Goal: Transaction & Acquisition: Download file/media

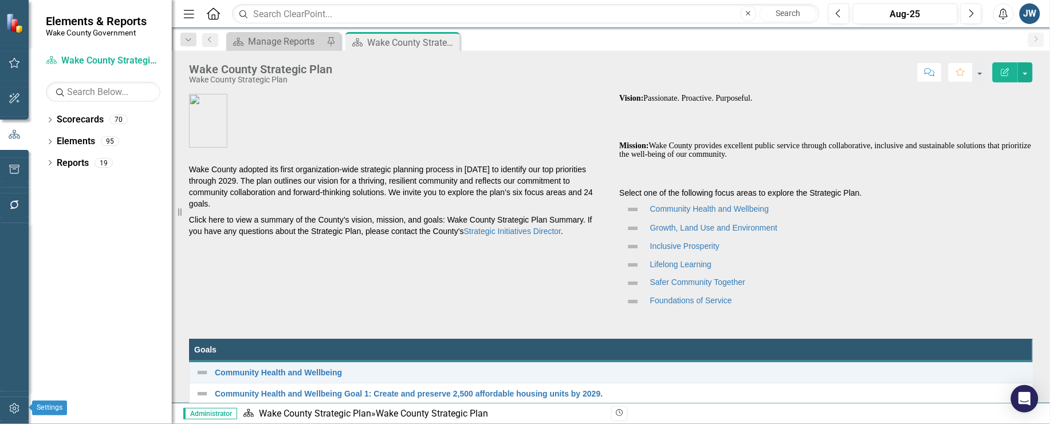
click at [13, 406] on icon "button" at bounding box center [14, 409] width 10 height 10
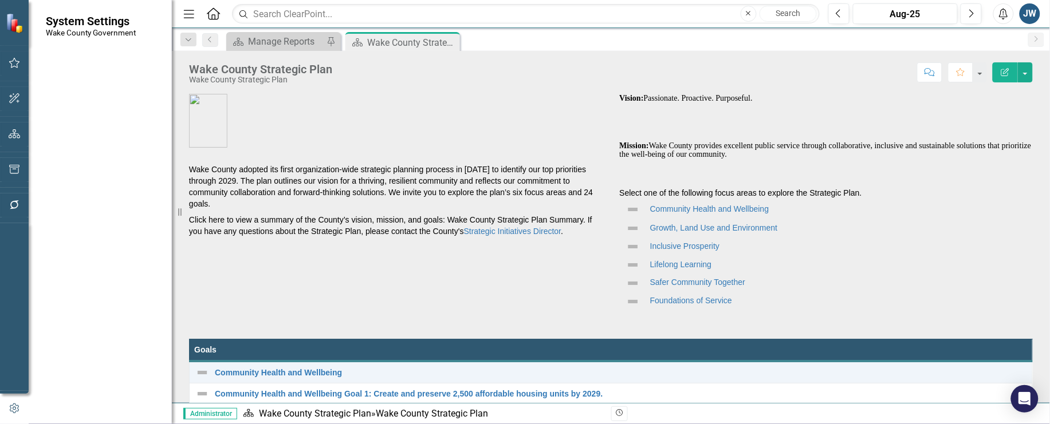
click at [86, 77] on link "Manage Users" at bounding box center [103, 79] width 115 height 13
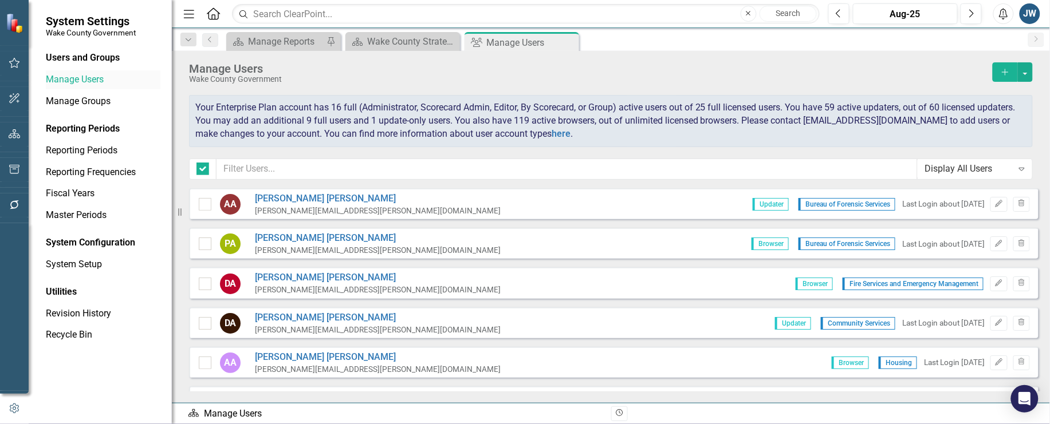
checkbox input "false"
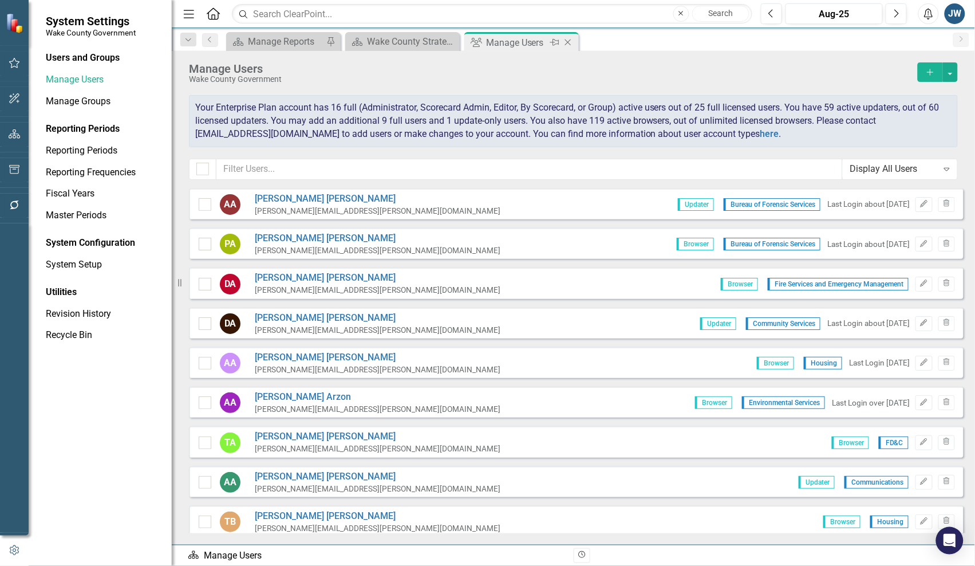
click at [572, 38] on icon "Close" at bounding box center [567, 42] width 11 height 9
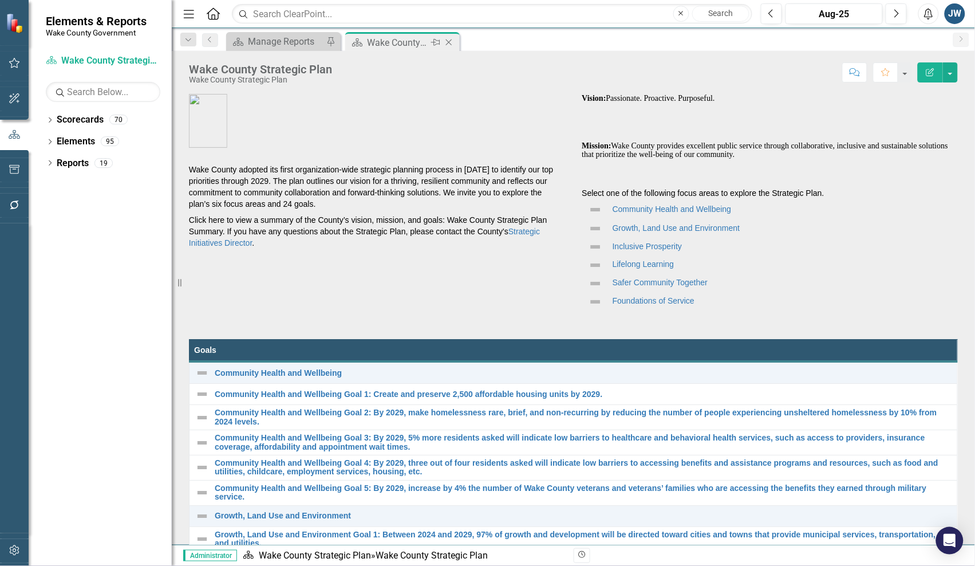
drag, startPoint x: 412, startPoint y: 43, endPoint x: 377, endPoint y: 42, distance: 35.5
click at [411, 43] on div "Wake County Strategic Plan" at bounding box center [397, 43] width 61 height 14
click at [451, 45] on icon at bounding box center [449, 43] width 6 height 6
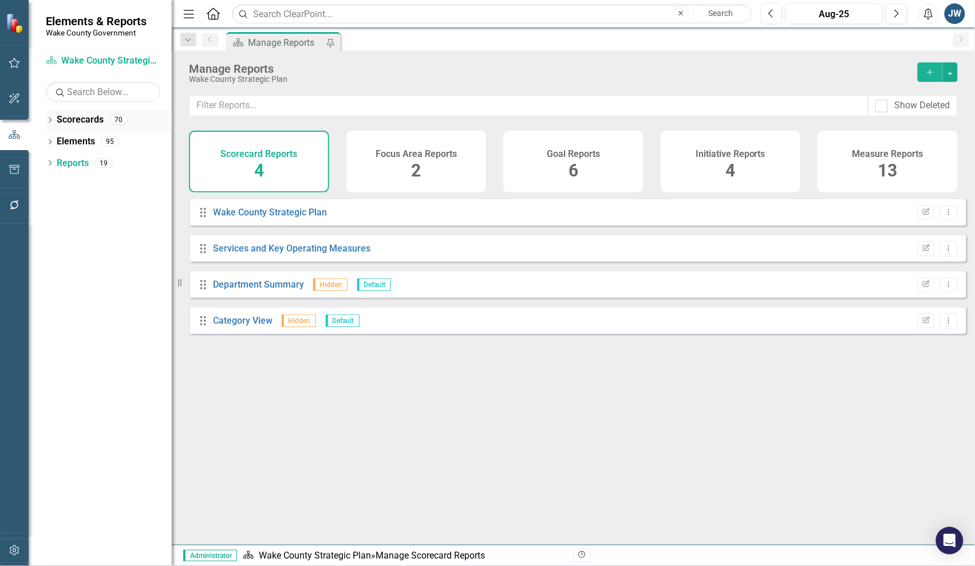
click at [55, 120] on div "Dropdown Scorecards 70" at bounding box center [109, 122] width 126 height 22
click at [52, 123] on icon "Dropdown" at bounding box center [50, 121] width 8 height 6
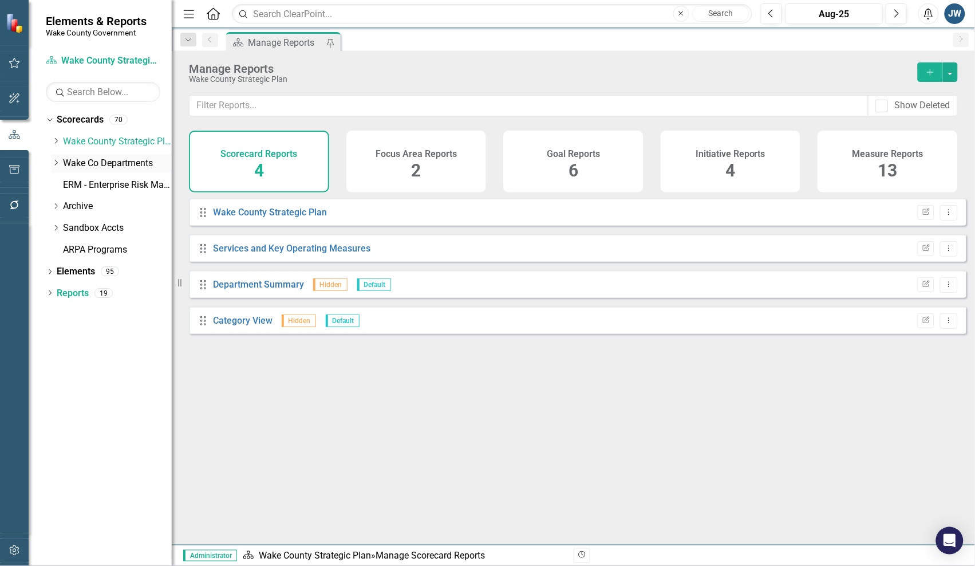
click at [56, 160] on icon "Dropdown" at bounding box center [56, 162] width 9 height 7
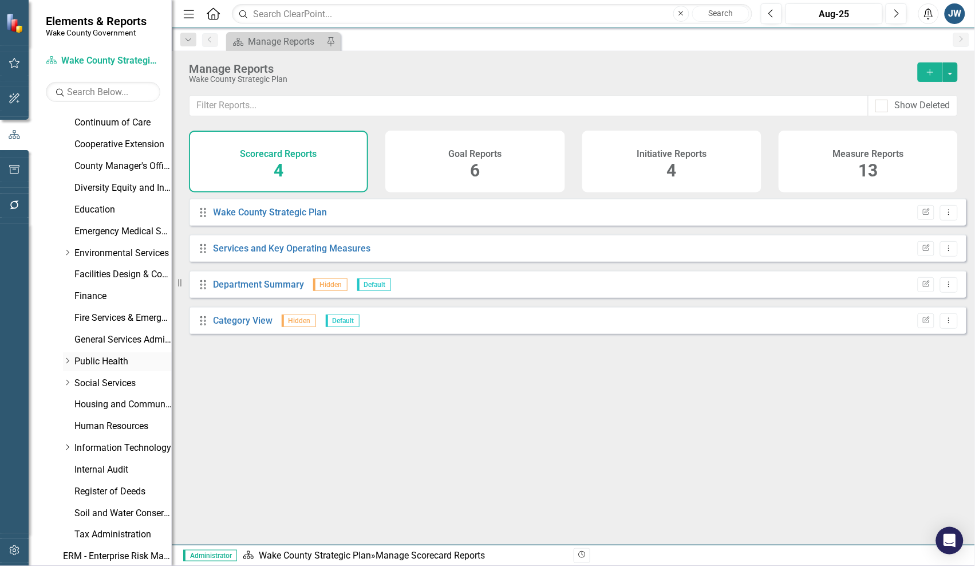
scroll to position [215, 0]
click at [107, 424] on link "Tax Administration" at bounding box center [122, 533] width 97 height 13
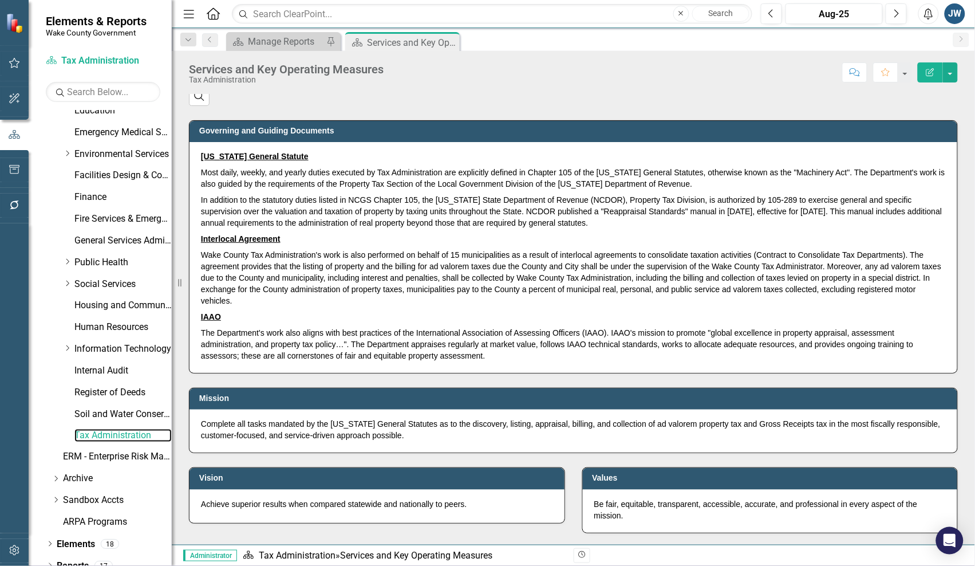
scroll to position [325, 0]
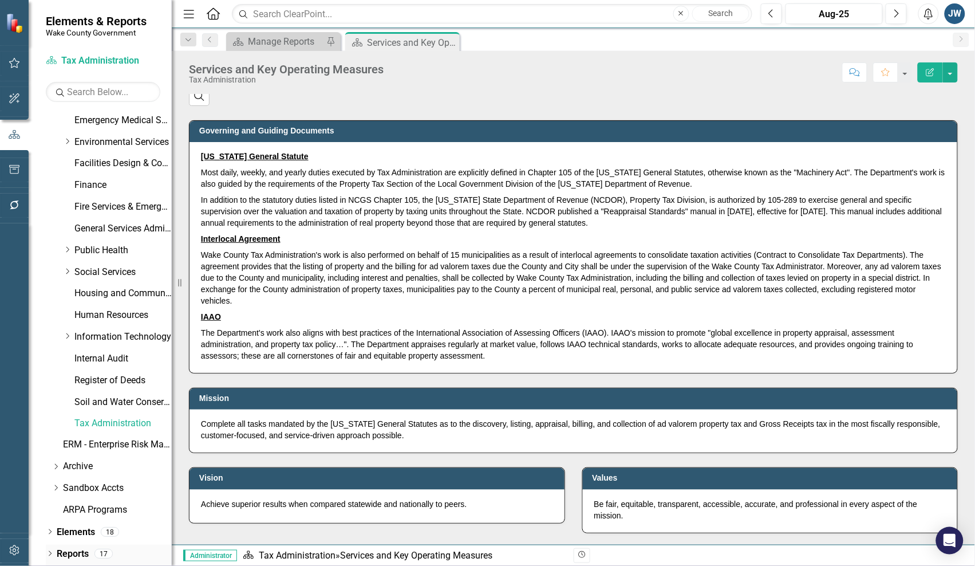
click at [49, 424] on div "Dropdown" at bounding box center [50, 555] width 8 height 10
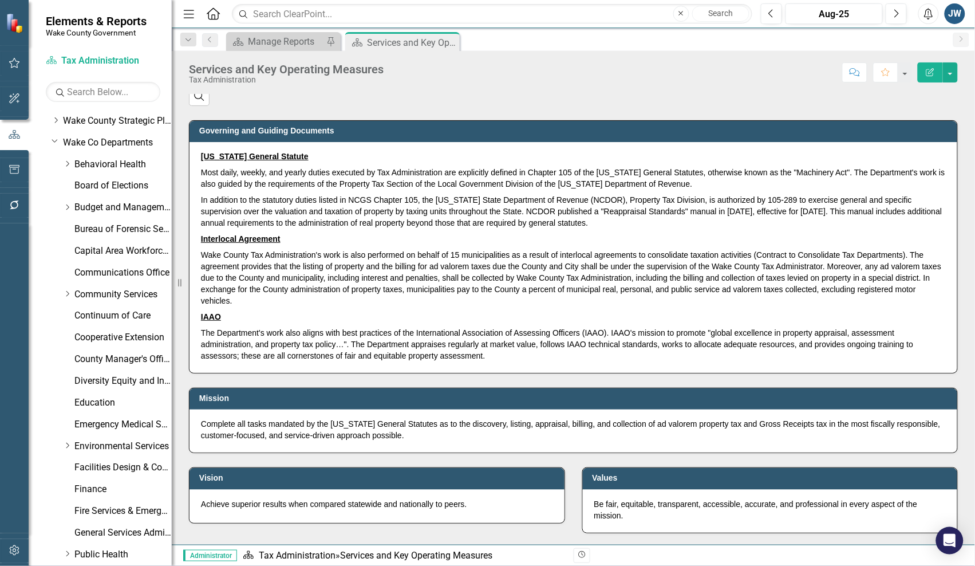
scroll to position [0, 0]
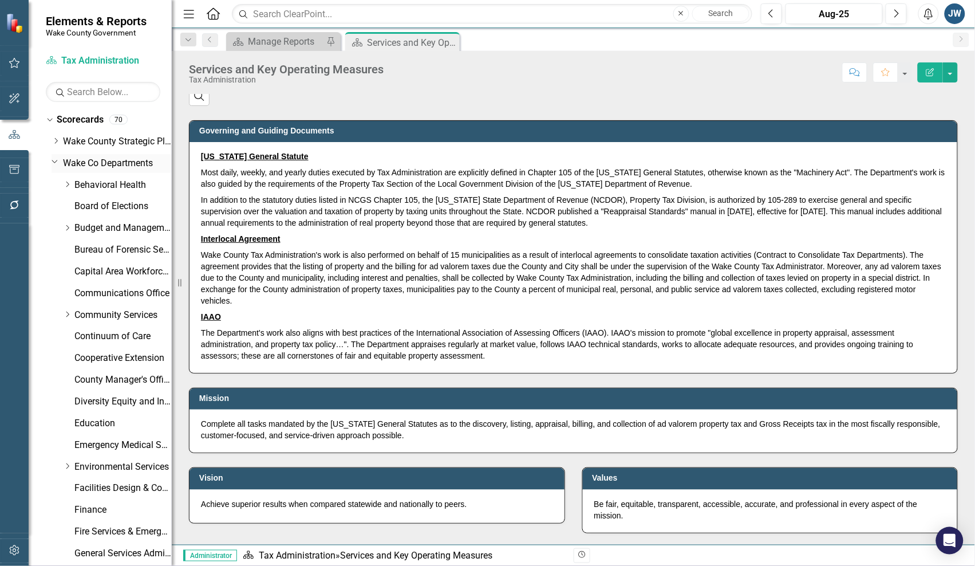
click at [111, 162] on link "Wake Co Departments" at bounding box center [117, 163] width 109 height 13
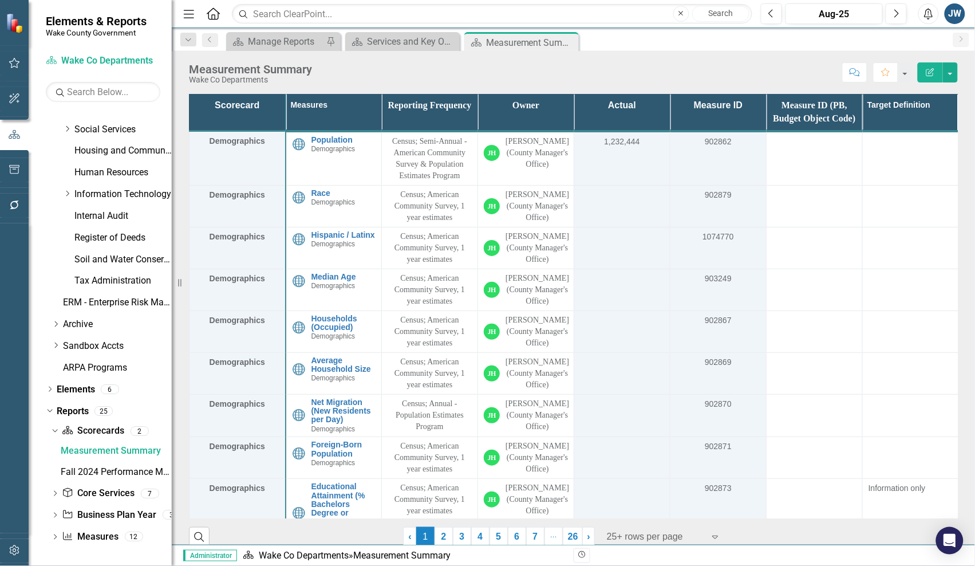
scroll to position [467, 0]
click at [52, 424] on div "Dropdown Measure Measures 12" at bounding box center [111, 539] width 121 height 22
click at [52, 424] on icon "Dropdown" at bounding box center [55, 538] width 8 height 6
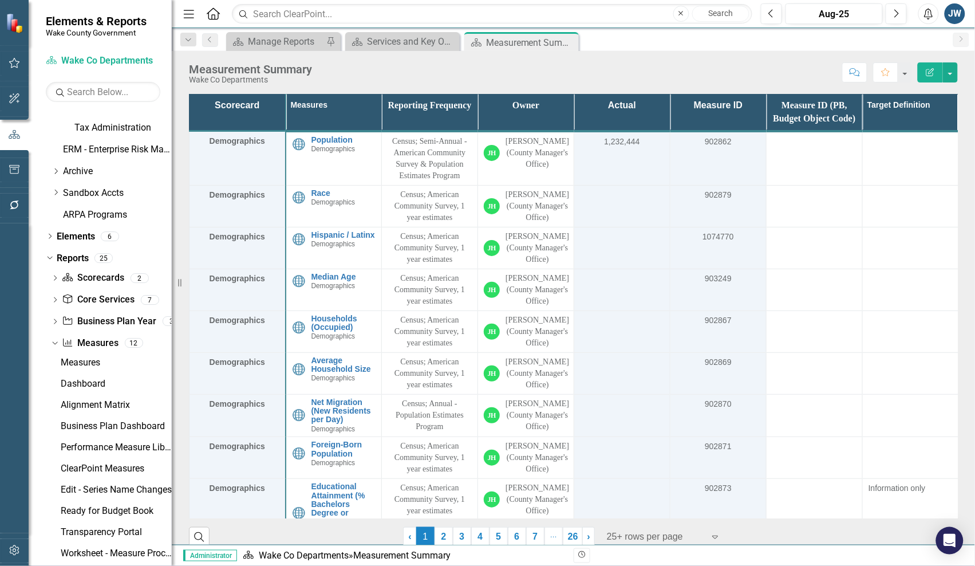
scroll to position [594, 0]
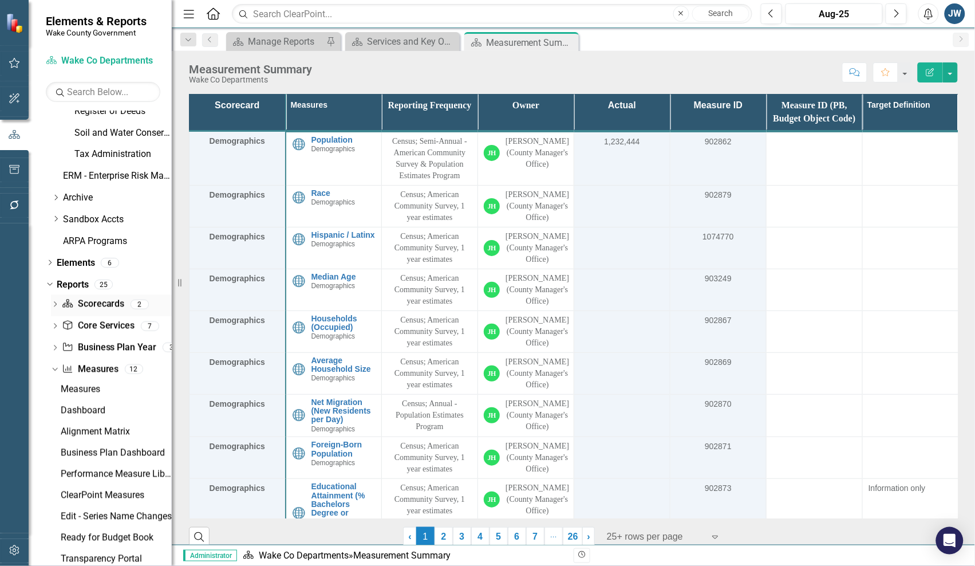
click at [56, 302] on div "Dropdown" at bounding box center [55, 306] width 8 height 10
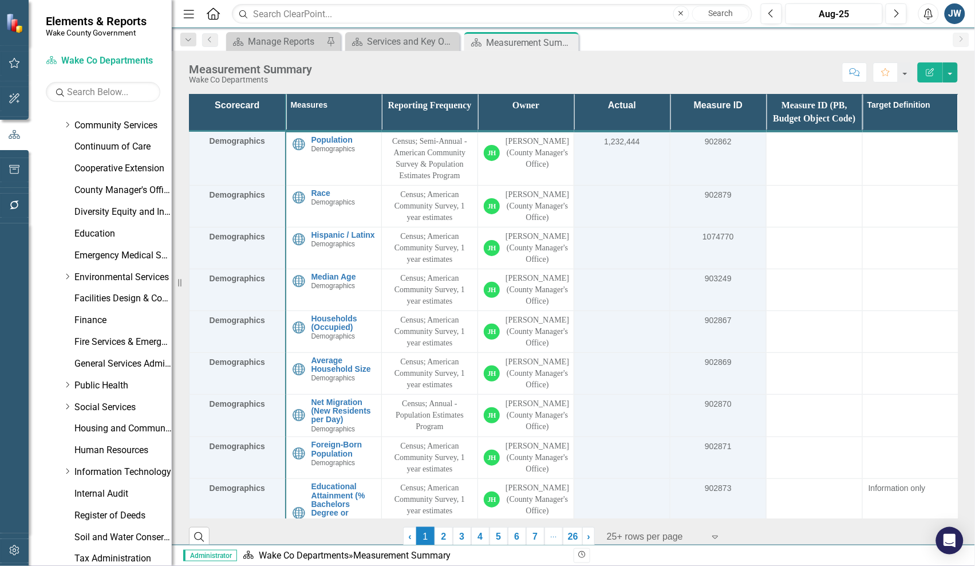
scroll to position [215, 0]
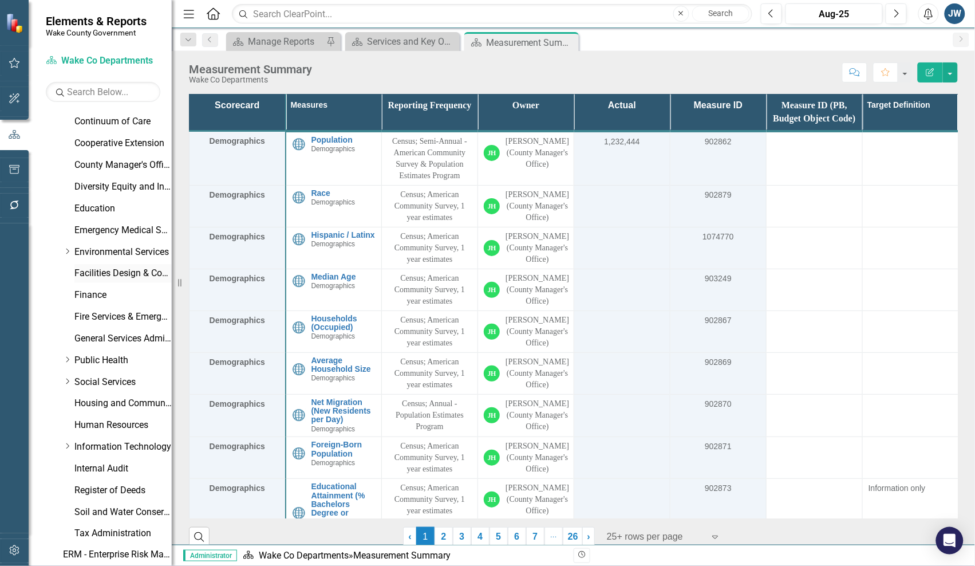
click at [76, 270] on link "Facilities Design & Construction" at bounding box center [122, 273] width 97 height 13
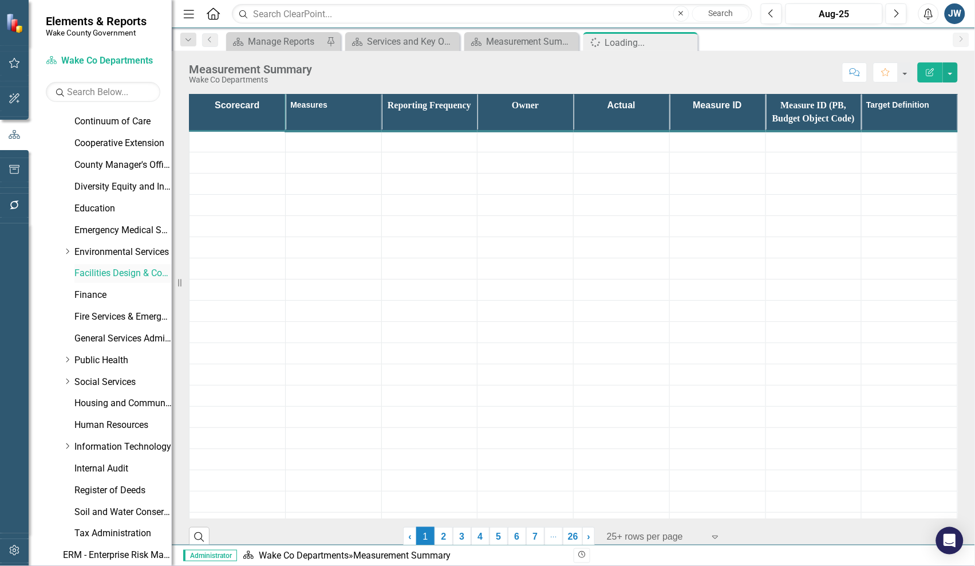
click at [104, 270] on link "Facilities Design & Construction" at bounding box center [122, 273] width 97 height 13
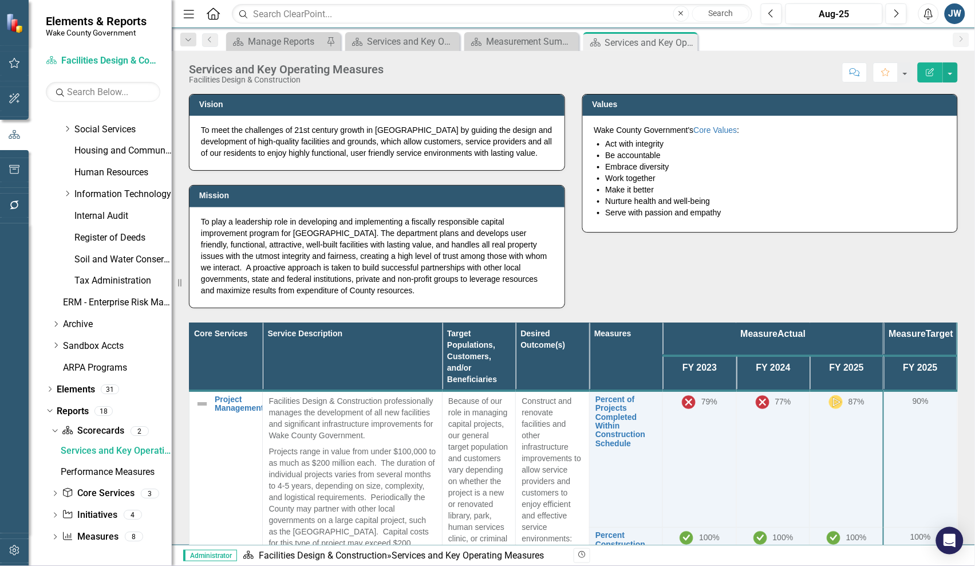
scroll to position [467, 0]
click at [58, 424] on icon "Dropdown" at bounding box center [55, 538] width 8 height 6
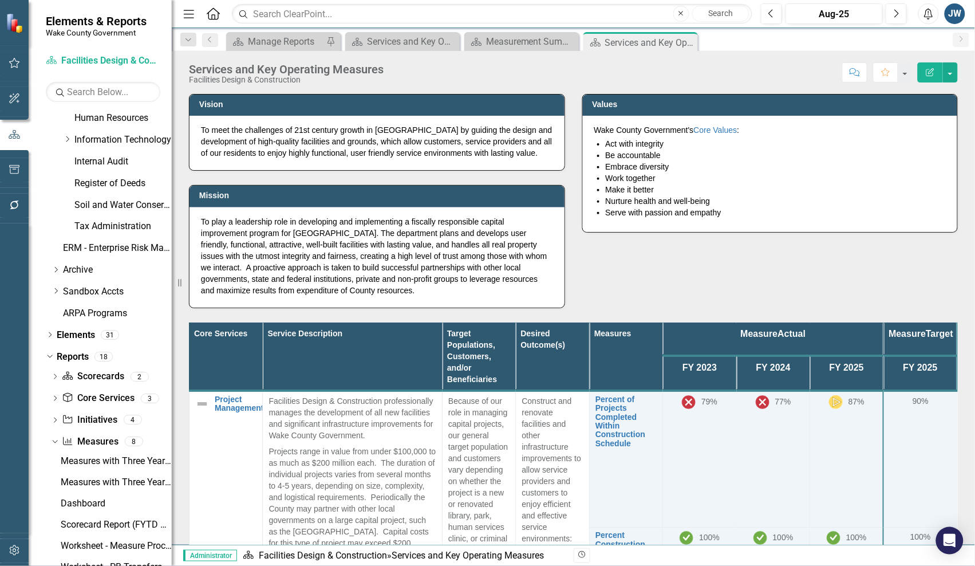
scroll to position [595, 0]
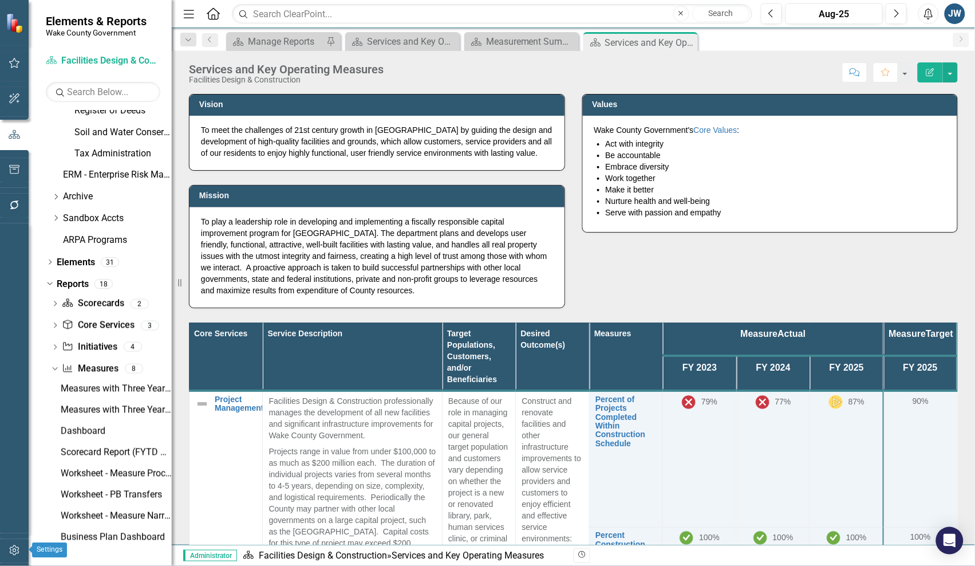
click at [12, 424] on icon "button" at bounding box center [15, 550] width 12 height 9
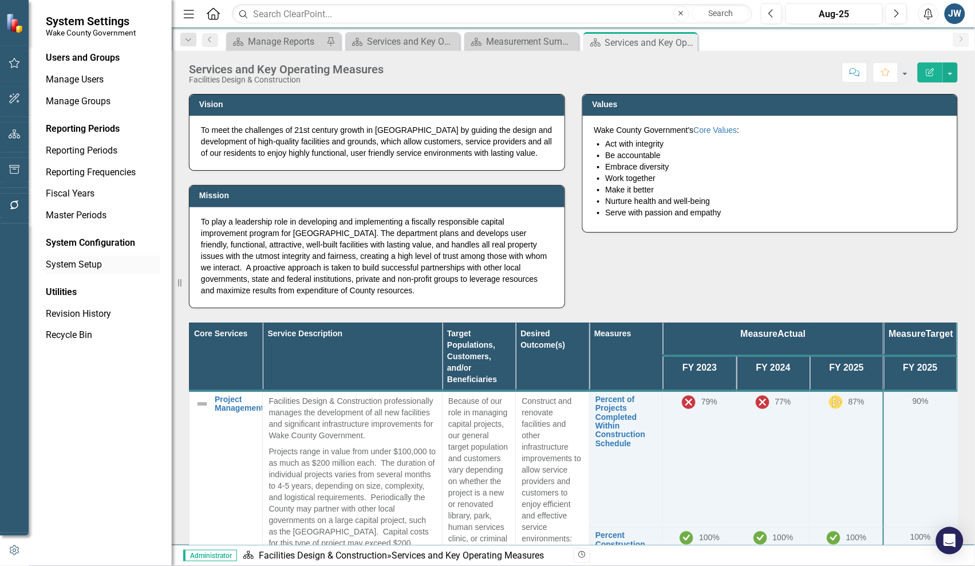
click at [97, 262] on link "System Setup" at bounding box center [103, 264] width 115 height 13
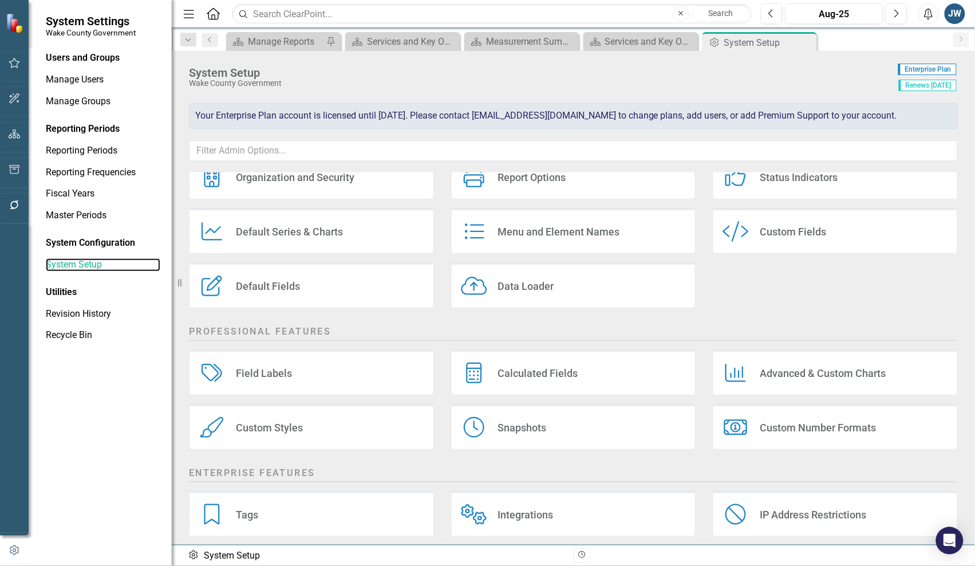
scroll to position [112, 0]
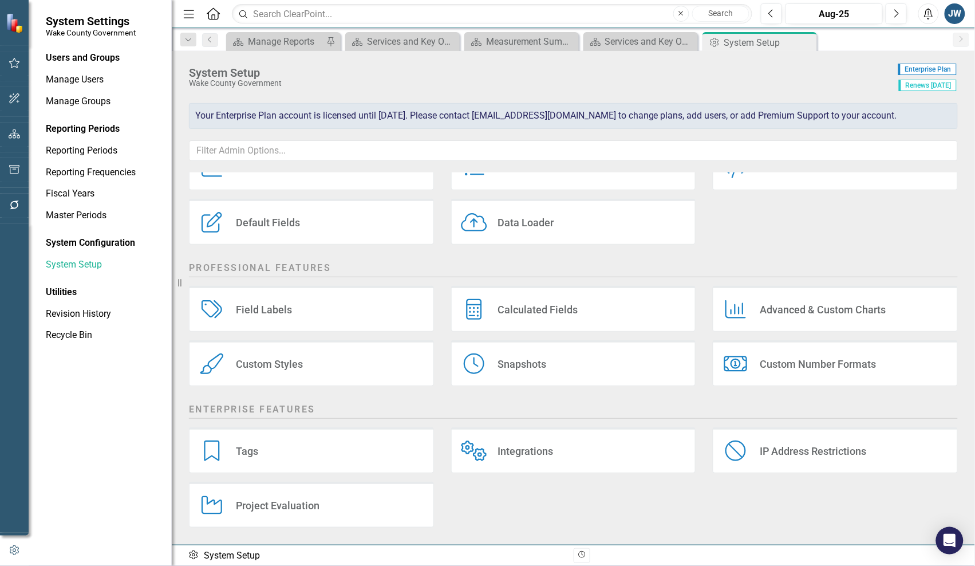
click at [336, 358] on div "Custom Styles Custom Styles" at bounding box center [311, 363] width 245 height 46
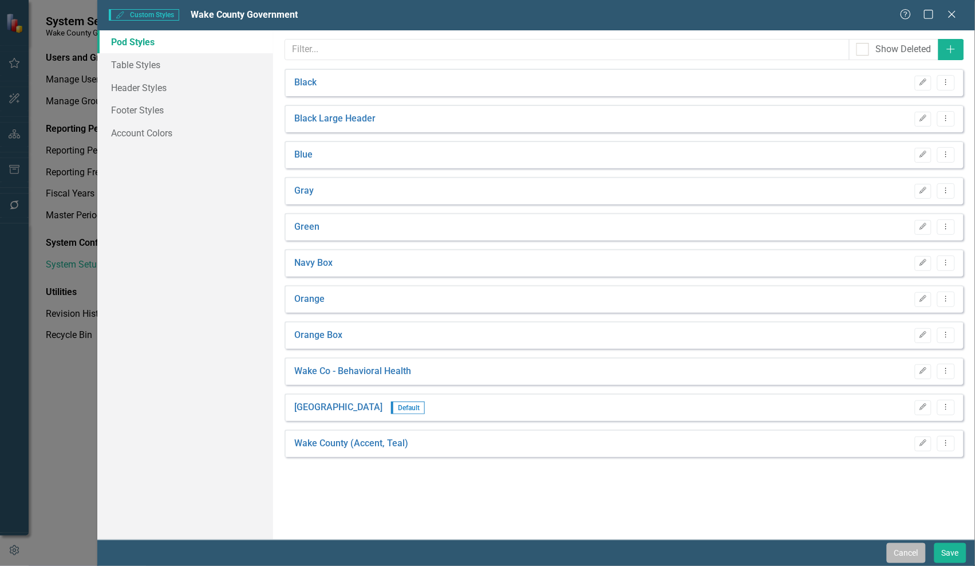
click at [902, 424] on button "Cancel" at bounding box center [906, 553] width 39 height 20
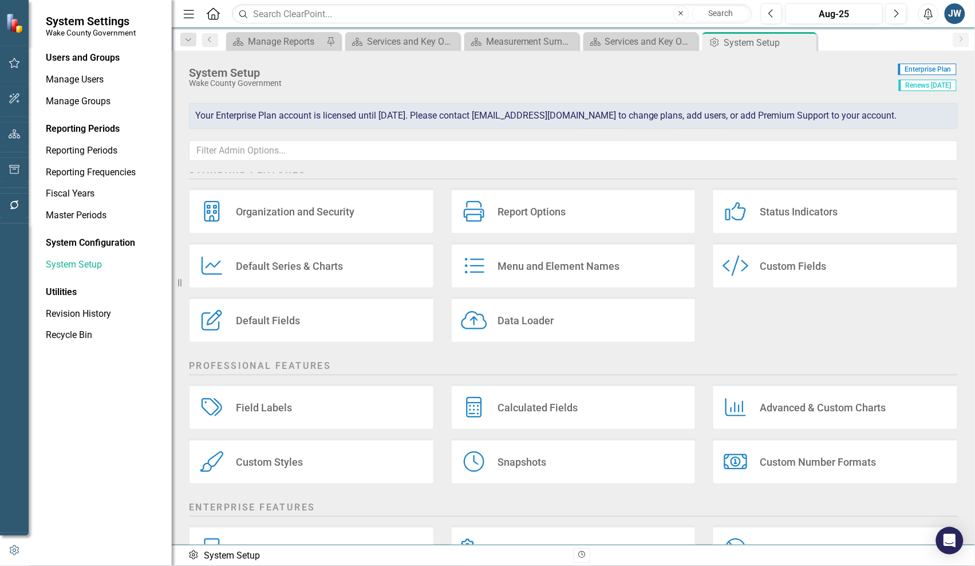
scroll to position [0, 0]
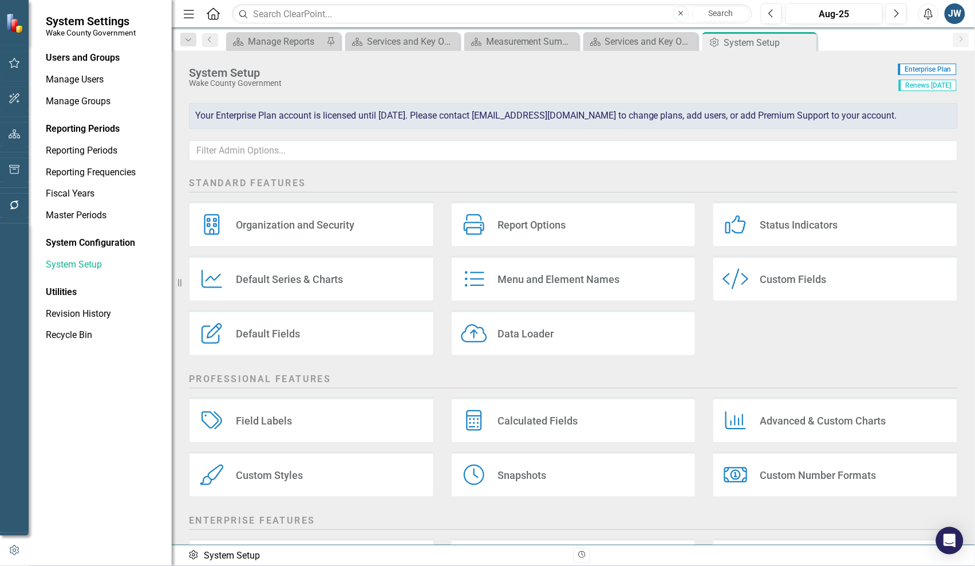
click at [794, 282] on div "Custom Fields" at bounding box center [793, 279] width 66 height 13
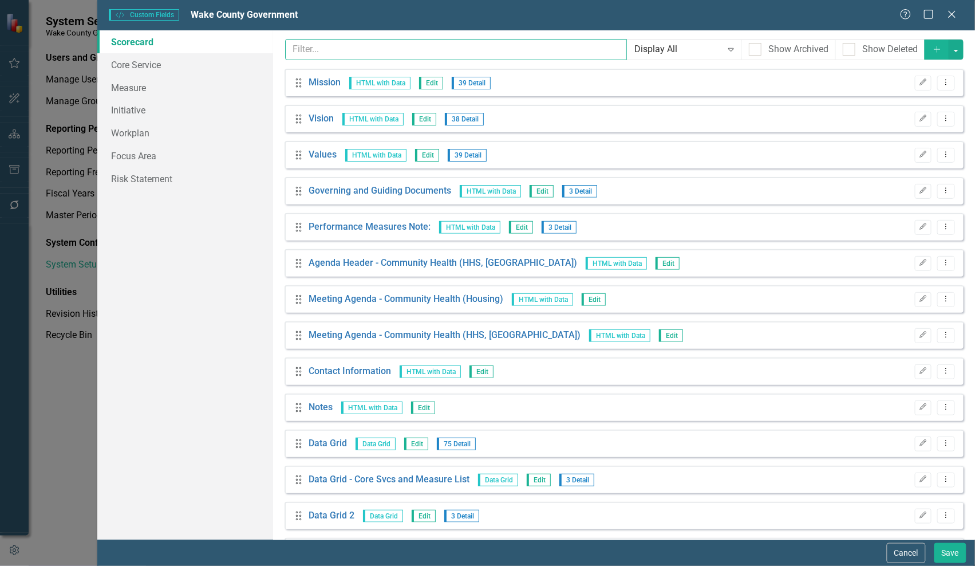
click at [381, 52] on input "text" at bounding box center [456, 49] width 342 height 21
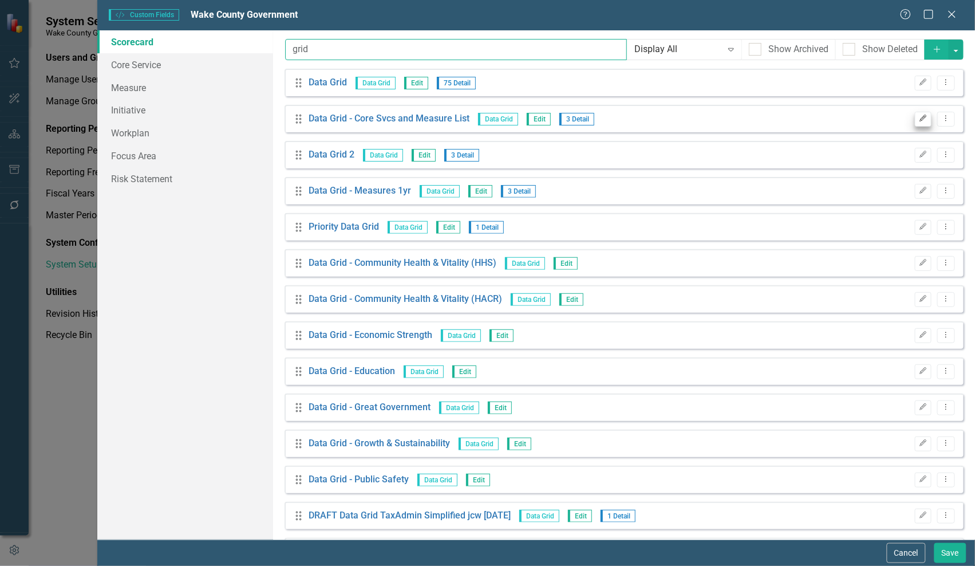
type input "grid"
click at [919, 119] on icon "Edit" at bounding box center [923, 118] width 9 height 7
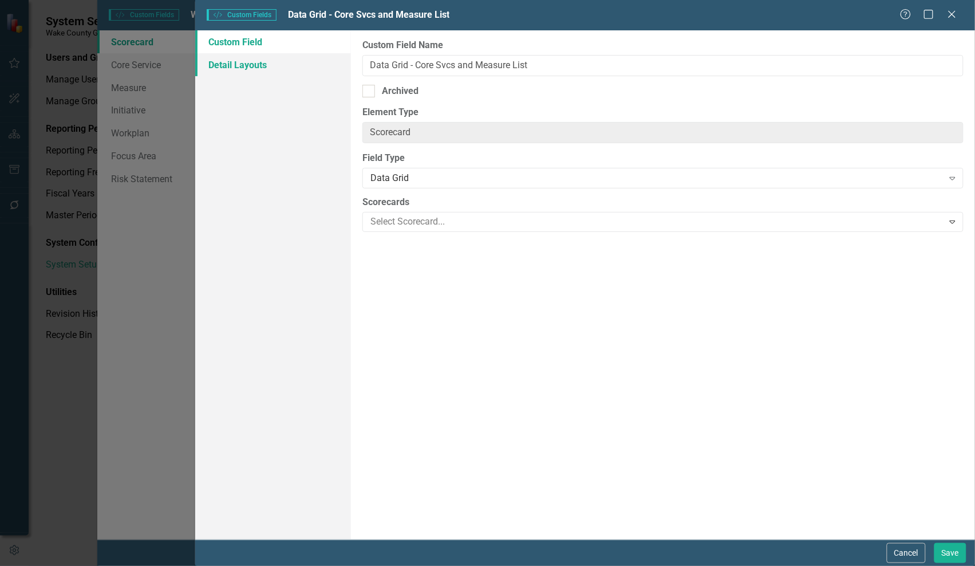
click at [241, 66] on link "Detail Layouts" at bounding box center [273, 64] width 156 height 23
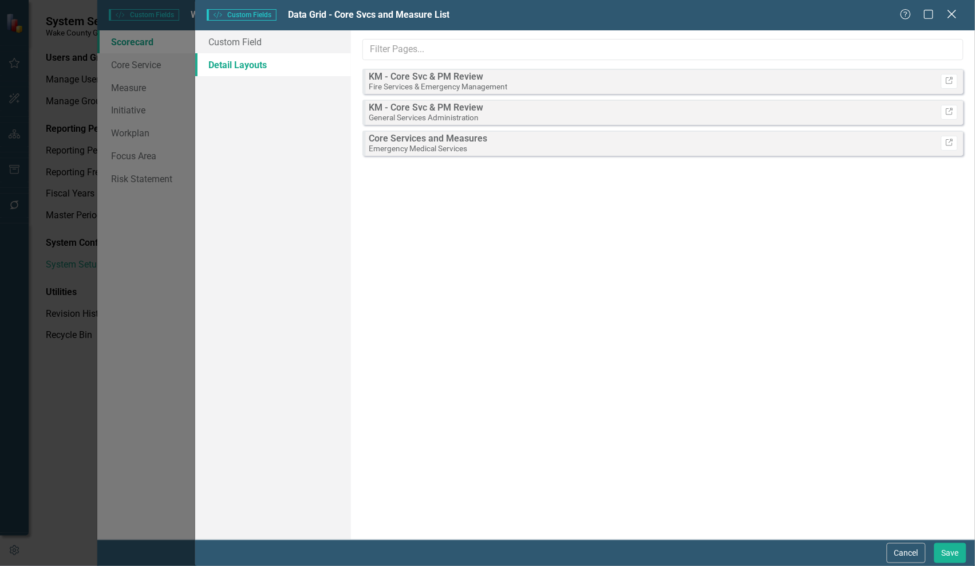
click at [954, 19] on icon "Close" at bounding box center [952, 14] width 14 height 11
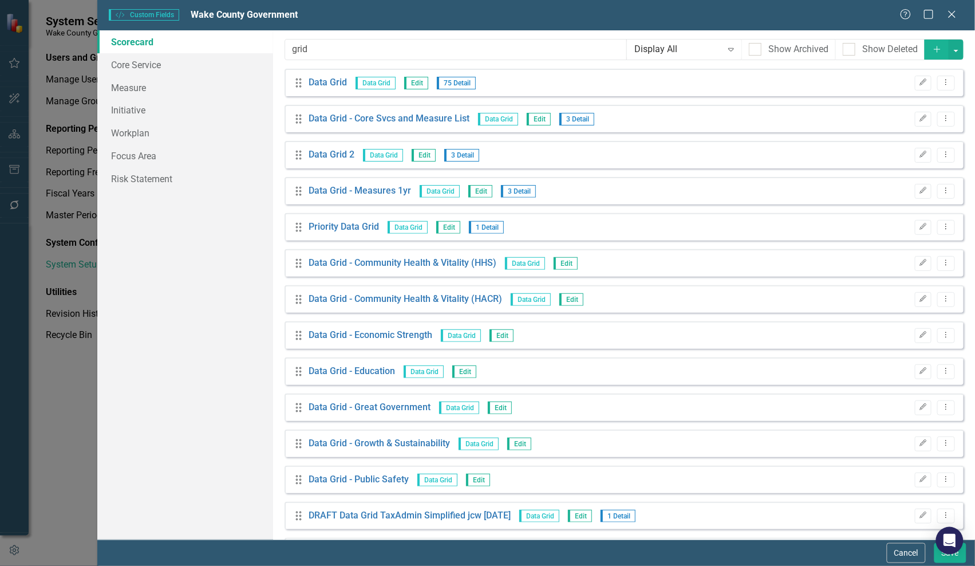
drag, startPoint x: 941, startPoint y: 155, endPoint x: 922, endPoint y: 136, distance: 27.1
click at [934, 135] on div "Drag Data Grid Data Grid Edit 75 Detail Edit Dropdown Menu Drag Data Grid - Cor…" at bounding box center [624, 353] width 679 height 569
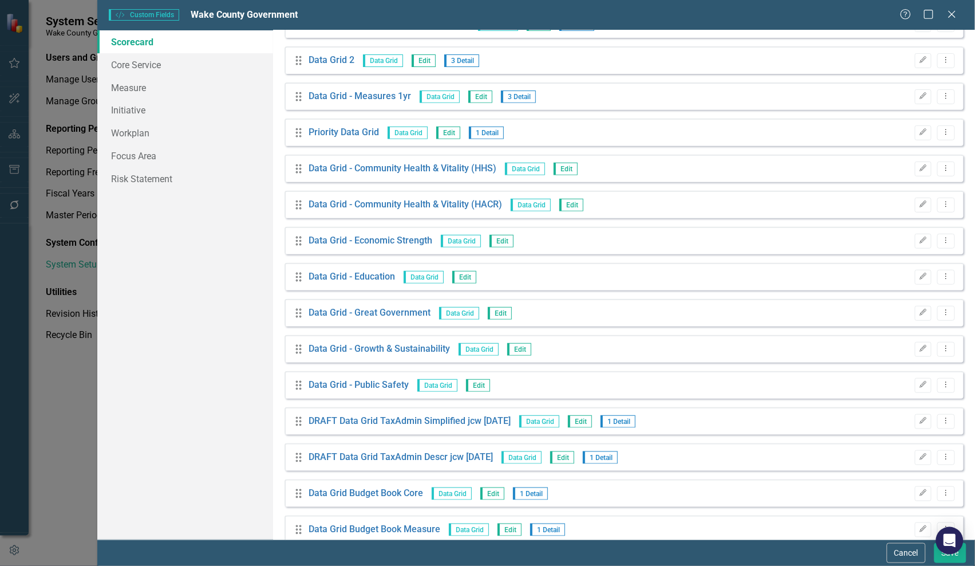
scroll to position [115, 0]
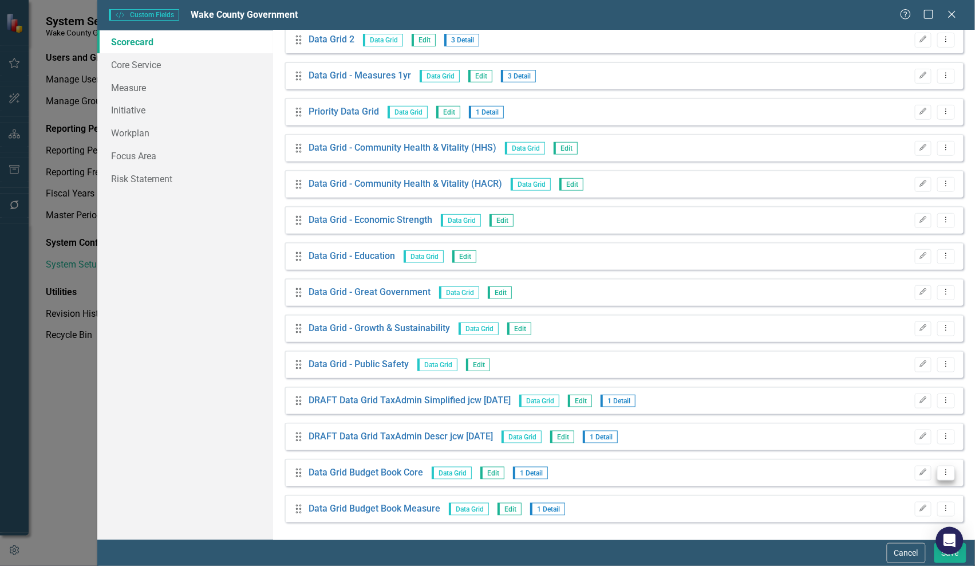
click at [942, 424] on icon "Dropdown Menu" at bounding box center [947, 472] width 10 height 7
click at [919, 424] on icon "Edit" at bounding box center [923, 472] width 9 height 7
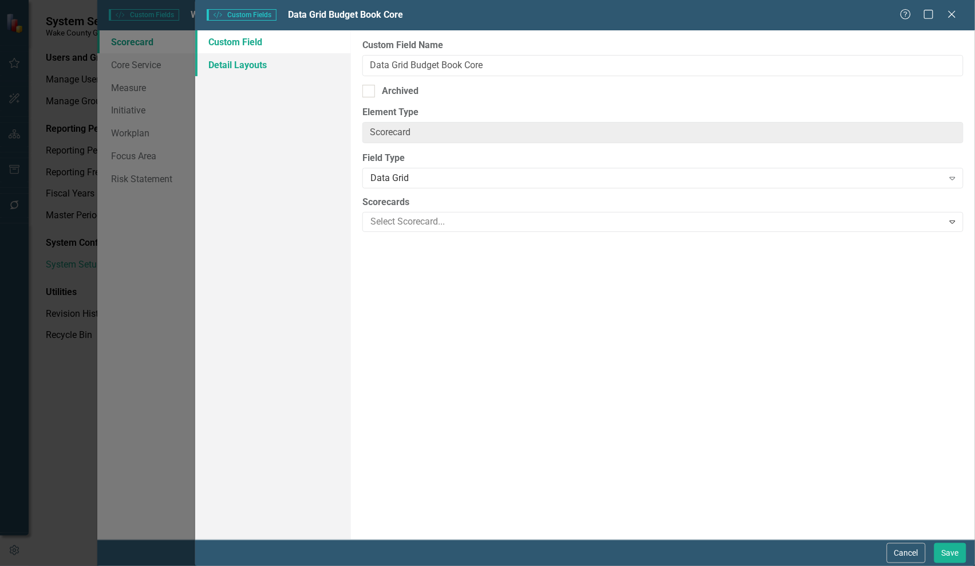
click at [248, 65] on link "Detail Layouts" at bounding box center [273, 64] width 156 height 23
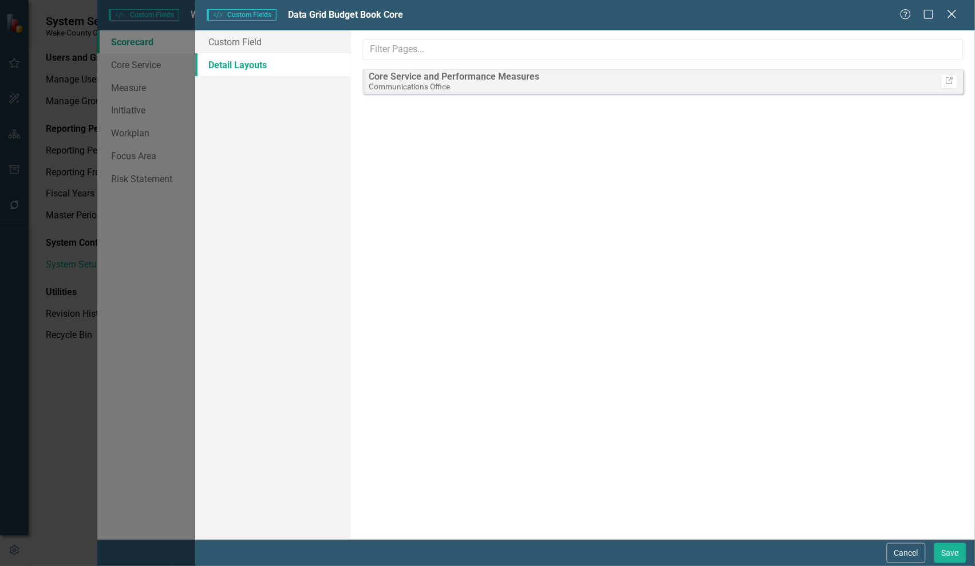
click at [950, 18] on icon "Close" at bounding box center [952, 14] width 14 height 11
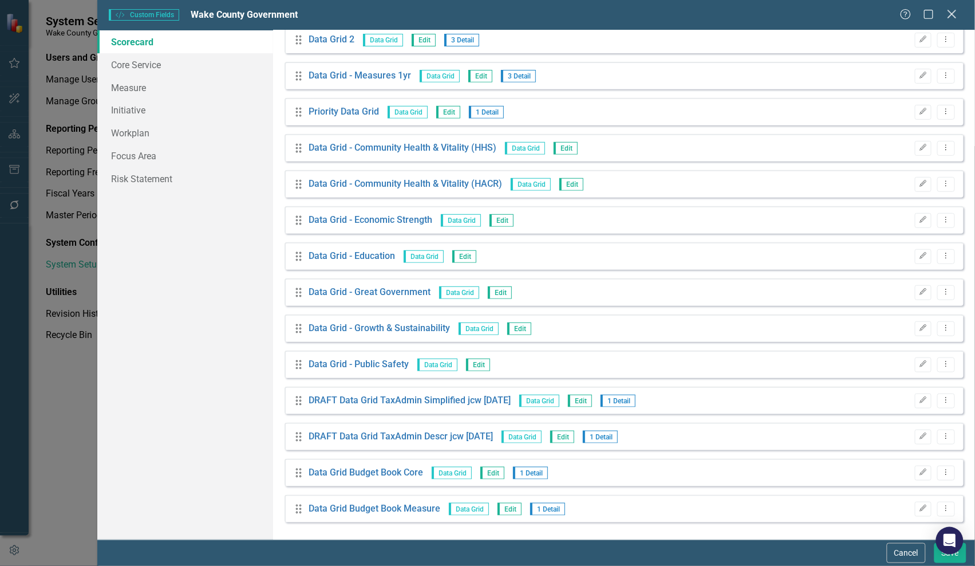
click at [947, 11] on icon "Close" at bounding box center [952, 14] width 14 height 11
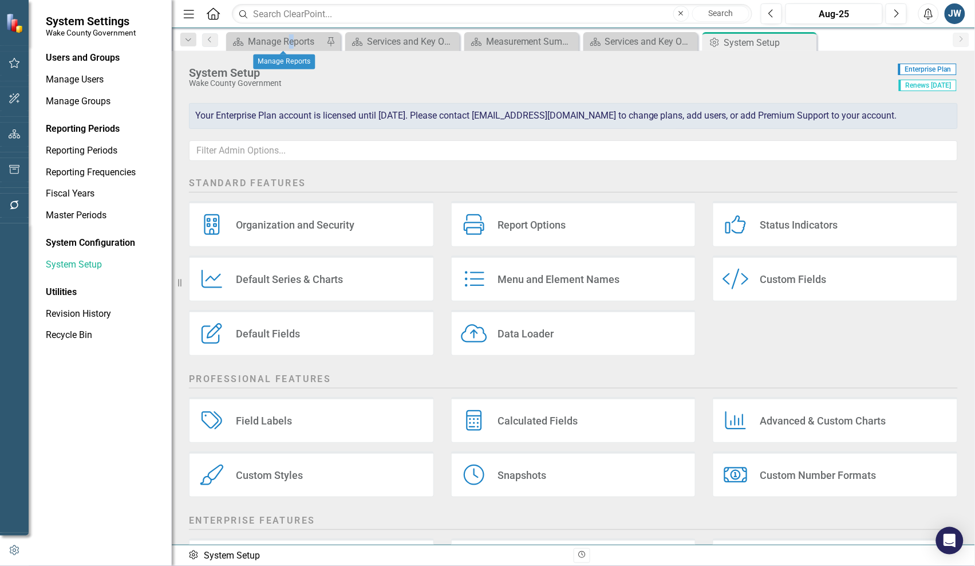
click at [290, 32] on div "Scorecard Manage Reports Pin" at bounding box center [283, 41] width 115 height 19
drag, startPoint x: 290, startPoint y: 32, endPoint x: 287, endPoint y: 39, distance: 7.4
click at [287, 39] on div "Manage Reports" at bounding box center [286, 41] width 76 height 14
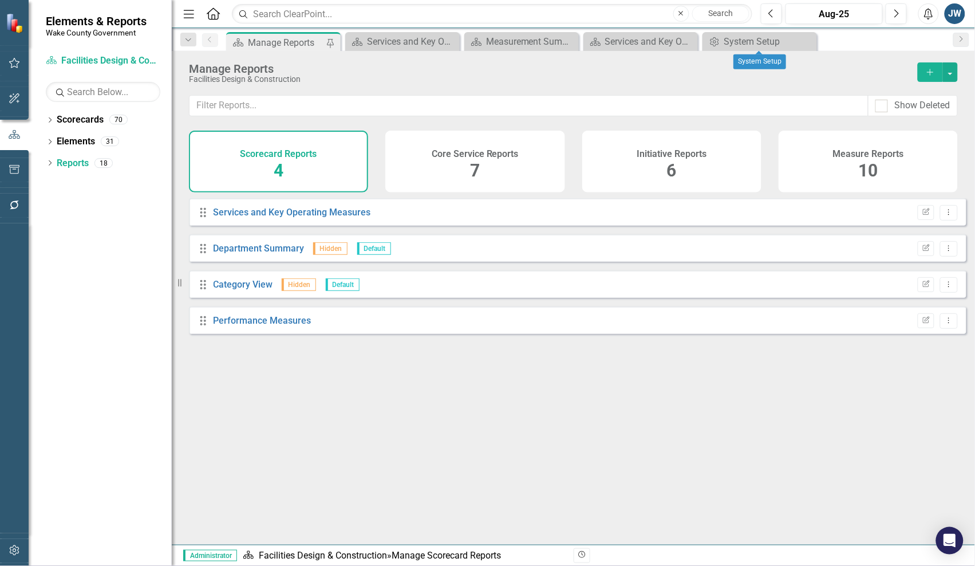
click at [0, 0] on icon "Close" at bounding box center [0, 0] width 0 height 0
click at [46, 119] on icon "Dropdown" at bounding box center [50, 121] width 8 height 6
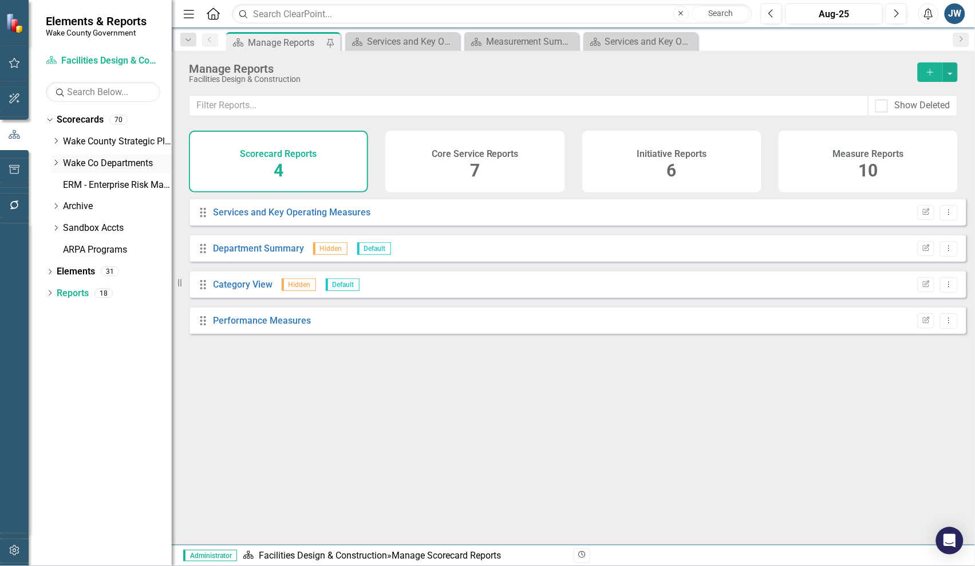
click at [56, 161] on icon "Dropdown" at bounding box center [56, 162] width 9 height 7
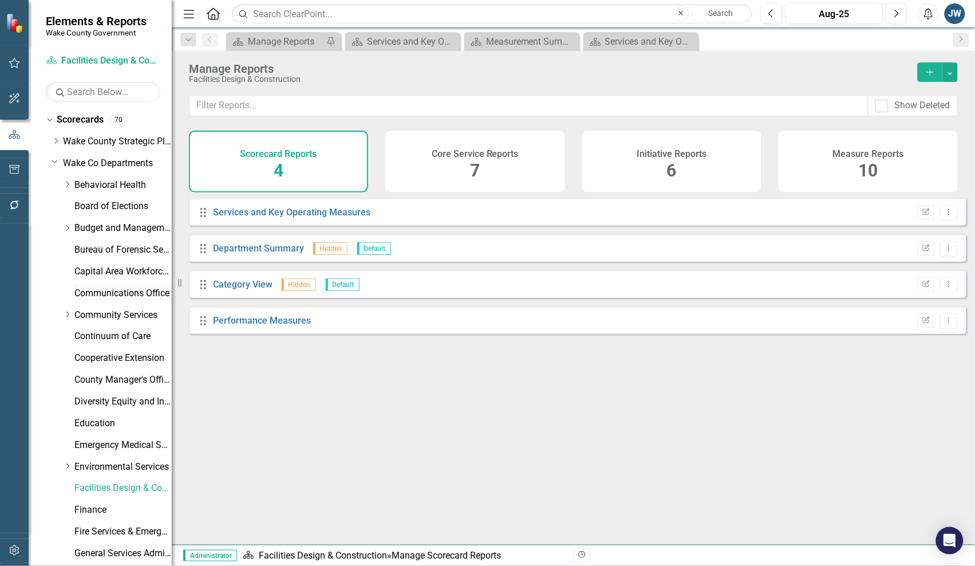
click at [84, 288] on link "Communications Office" at bounding box center [122, 293] width 97 height 13
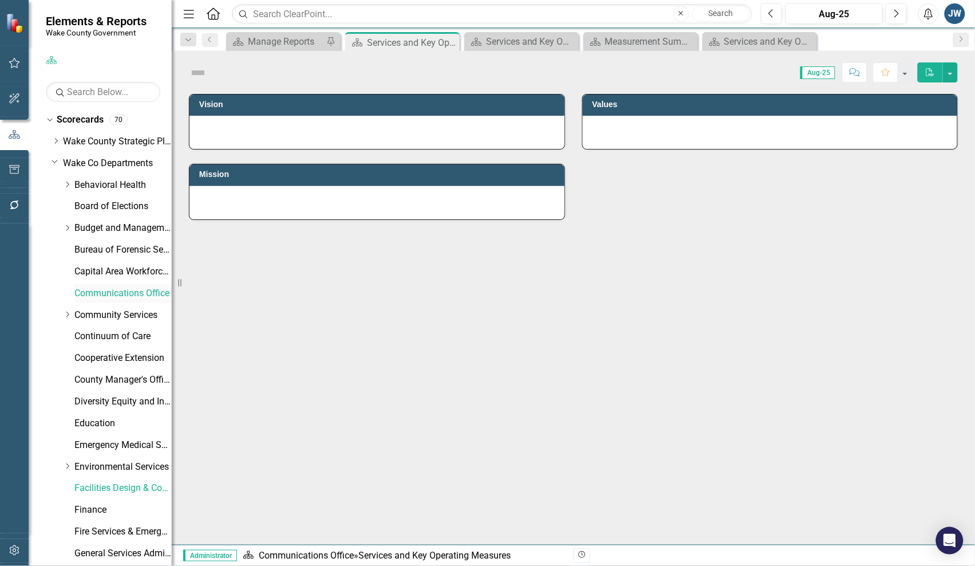
click at [104, 289] on link "Communications Office" at bounding box center [122, 293] width 97 height 13
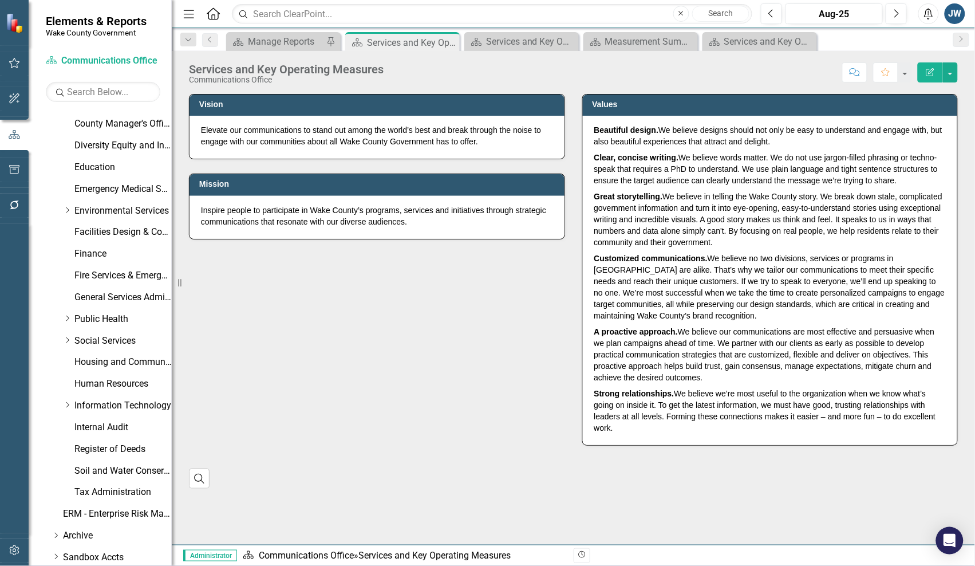
scroll to position [325, 0]
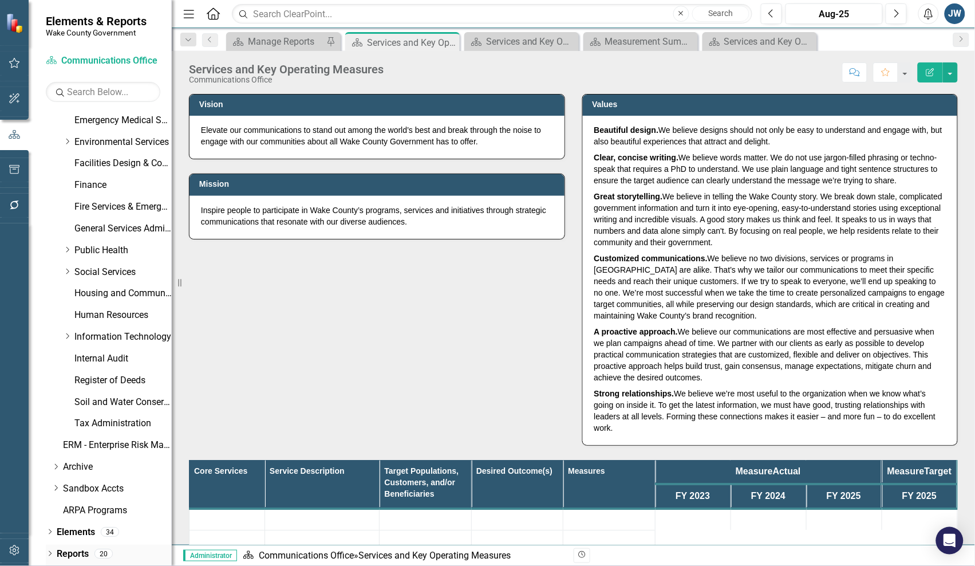
click at [50, 424] on icon at bounding box center [50, 553] width 3 height 5
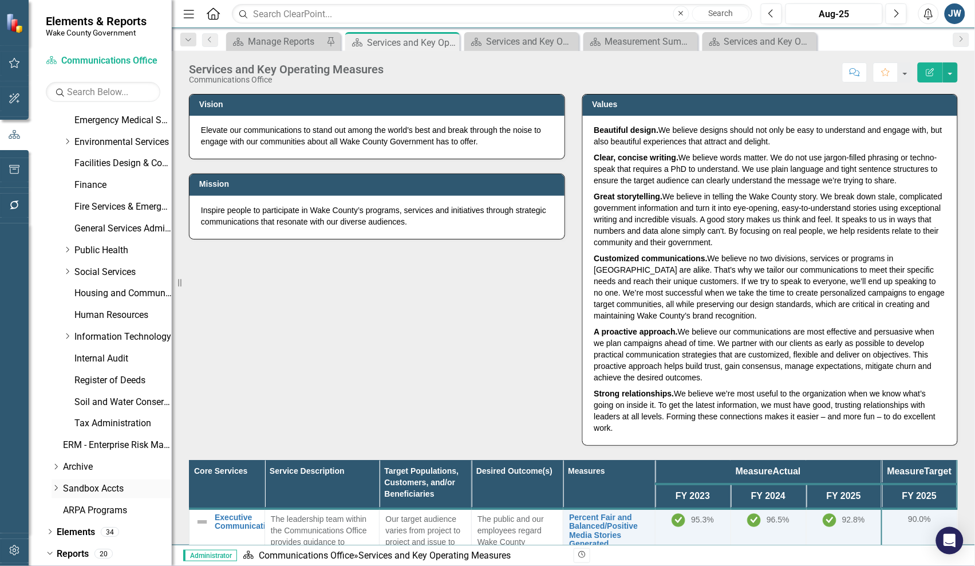
scroll to position [467, 0]
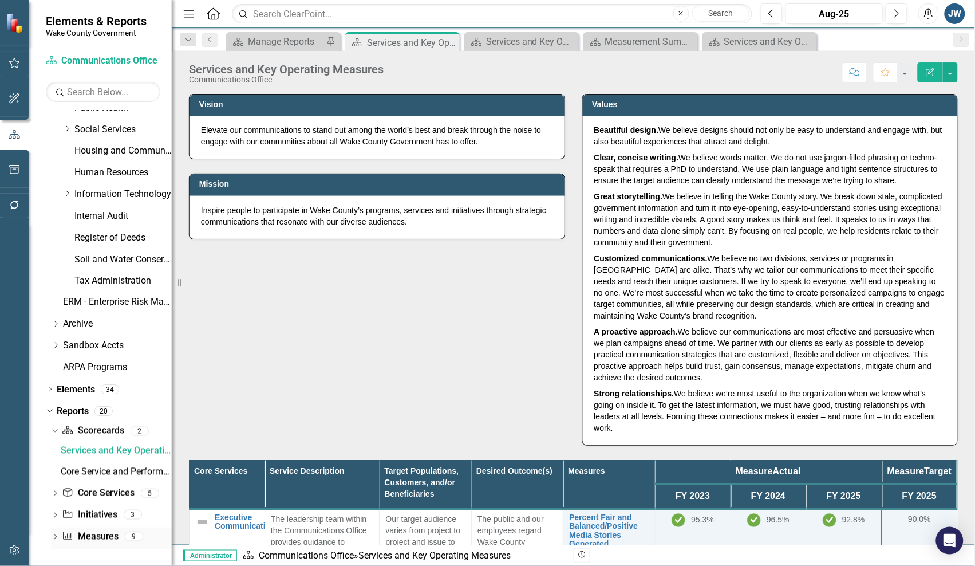
click at [55, 424] on div "Dropdown" at bounding box center [55, 538] width 8 height 10
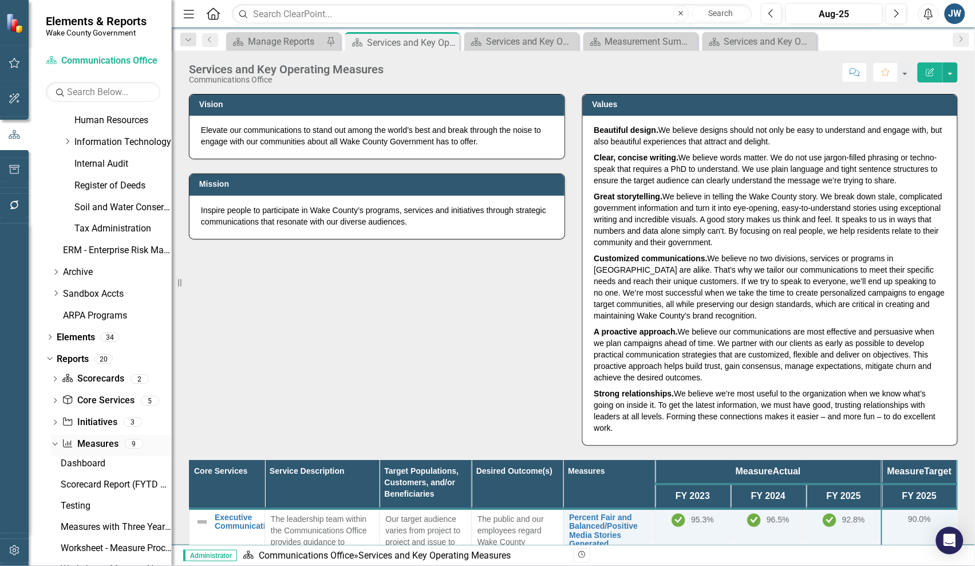
scroll to position [616, 0]
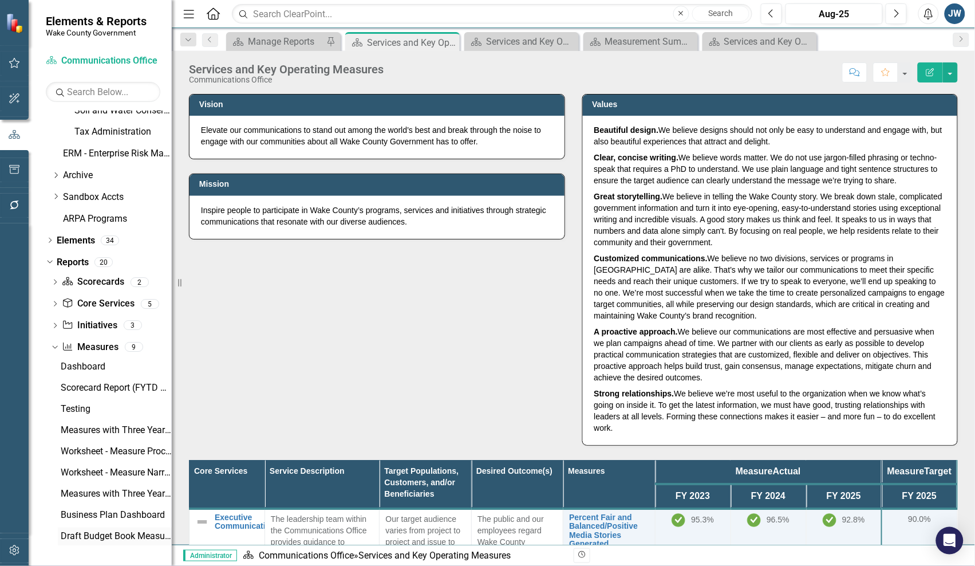
click at [111, 424] on div "Draft Budget Book Measures" at bounding box center [116, 537] width 111 height 10
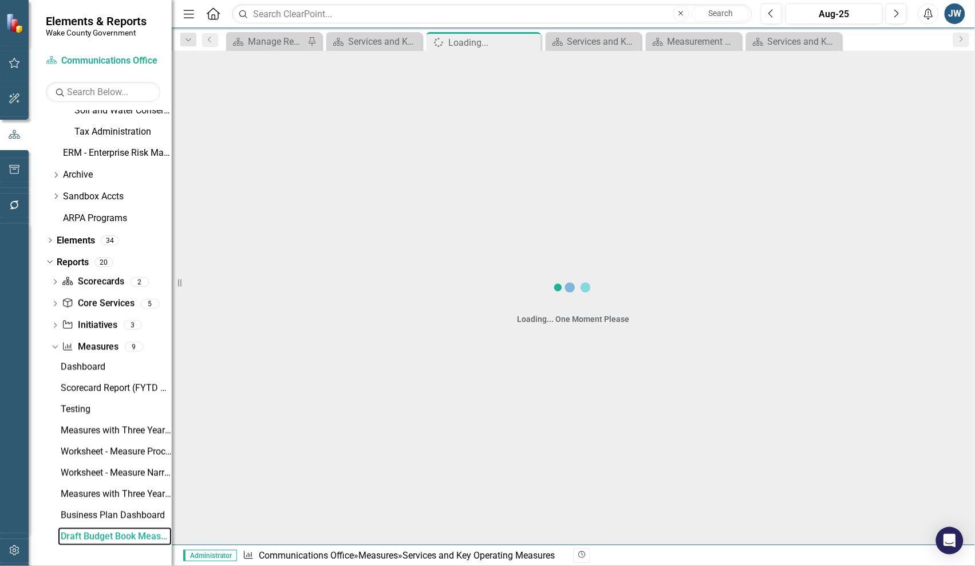
scroll to position [596, 0]
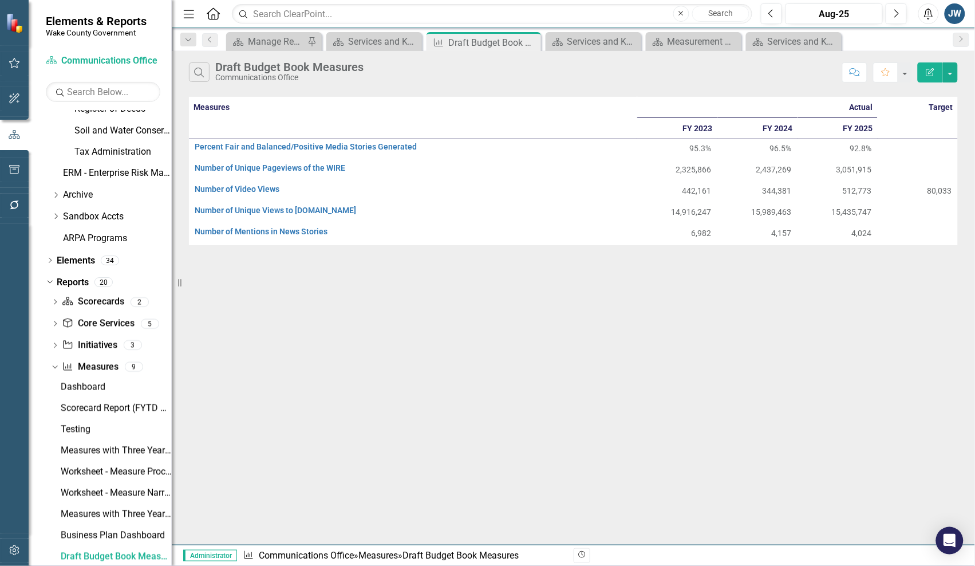
click at [923, 70] on button "Edit Report" at bounding box center [930, 72] width 25 height 20
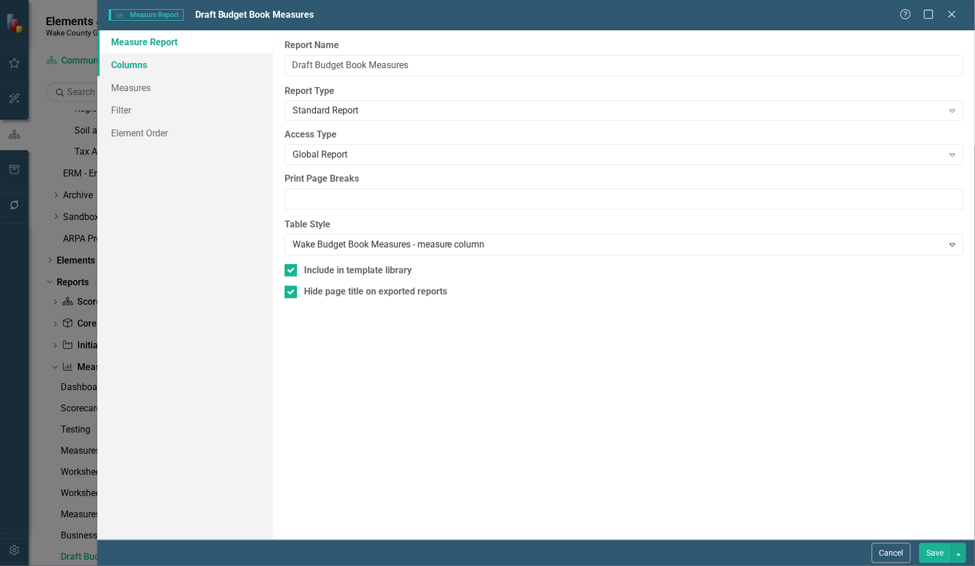
click at [133, 59] on link "Columns" at bounding box center [185, 64] width 176 height 23
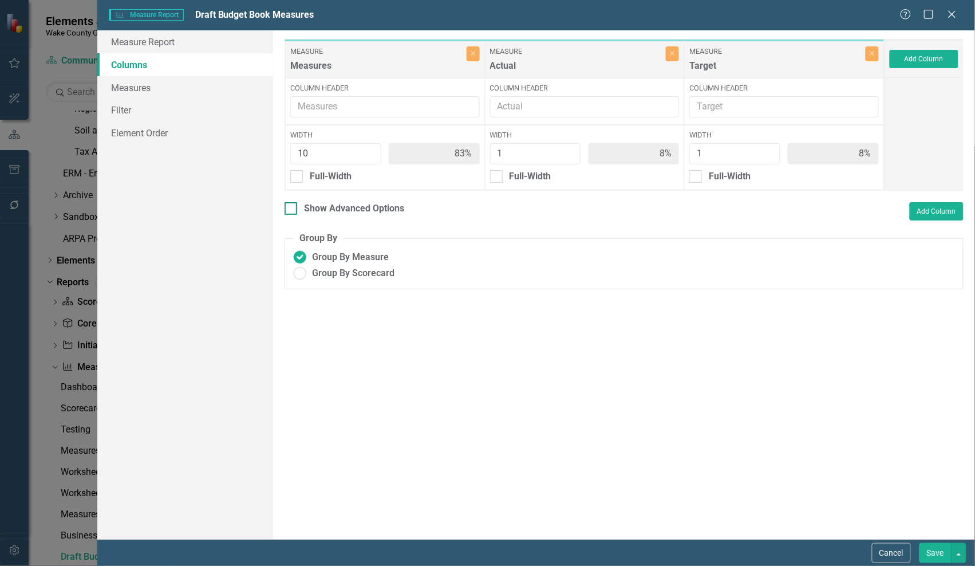
click at [307, 206] on div "Show Advanced Options" at bounding box center [354, 208] width 100 height 13
click at [292, 206] on input "Show Advanced Options" at bounding box center [288, 205] width 7 height 7
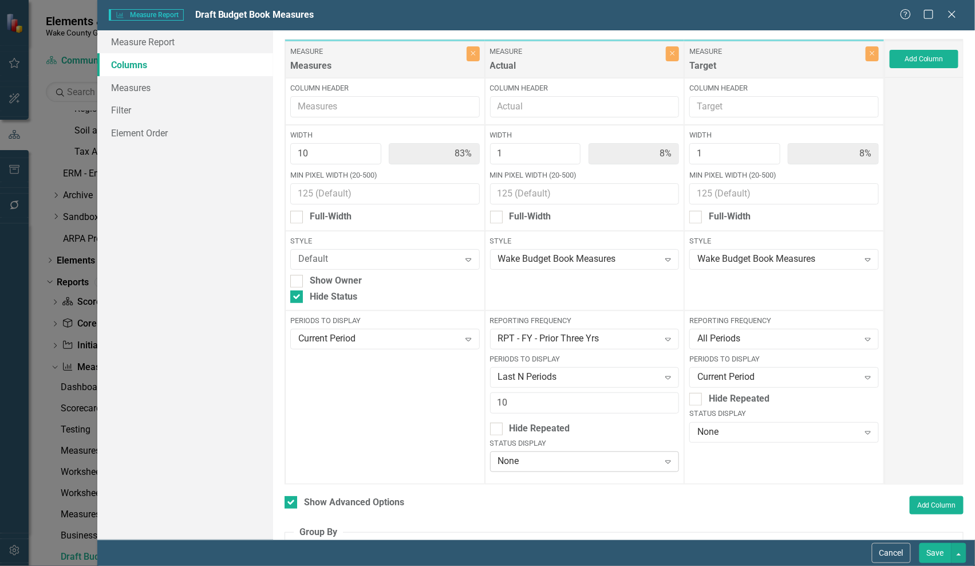
click at [604, 424] on div "None" at bounding box center [578, 461] width 161 height 13
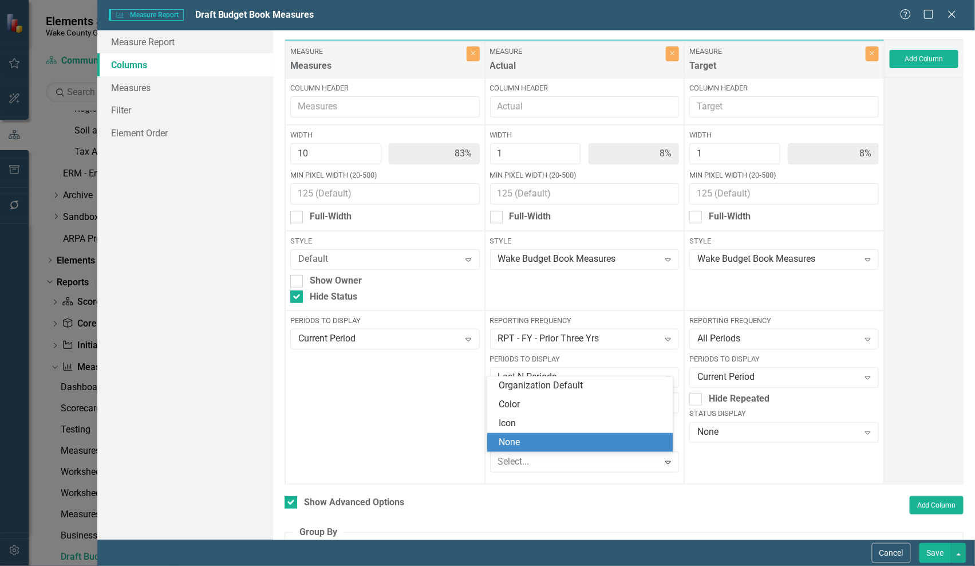
click at [719, 424] on div "Reporting Frequency All Periods Expand Periods to Display Current Period Expand…" at bounding box center [784, 397] width 200 height 174
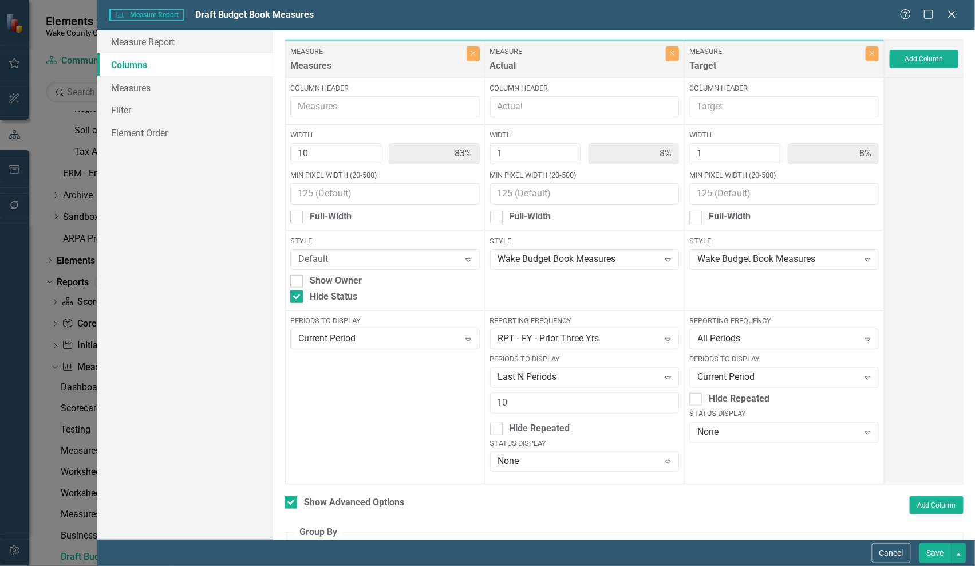
drag, startPoint x: 881, startPoint y: 550, endPoint x: 759, endPoint y: 479, distance: 140.7
click at [759, 424] on form "Measure Measure Report Draft Budget Book Measures Help Maximize Close Measure R…" at bounding box center [536, 283] width 878 height 566
click at [601, 424] on div "None" at bounding box center [578, 461] width 161 height 13
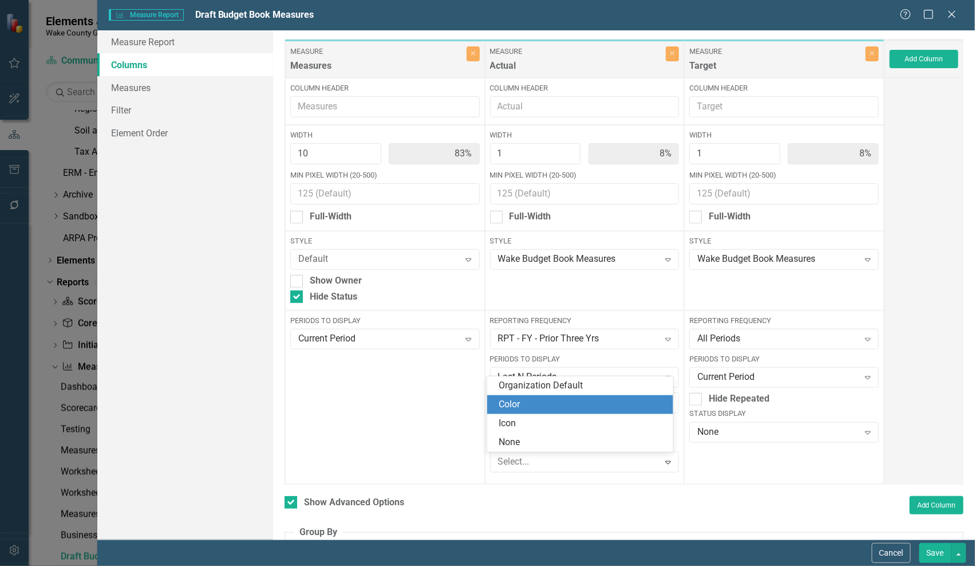
click at [553, 407] on div "Color" at bounding box center [583, 404] width 168 height 13
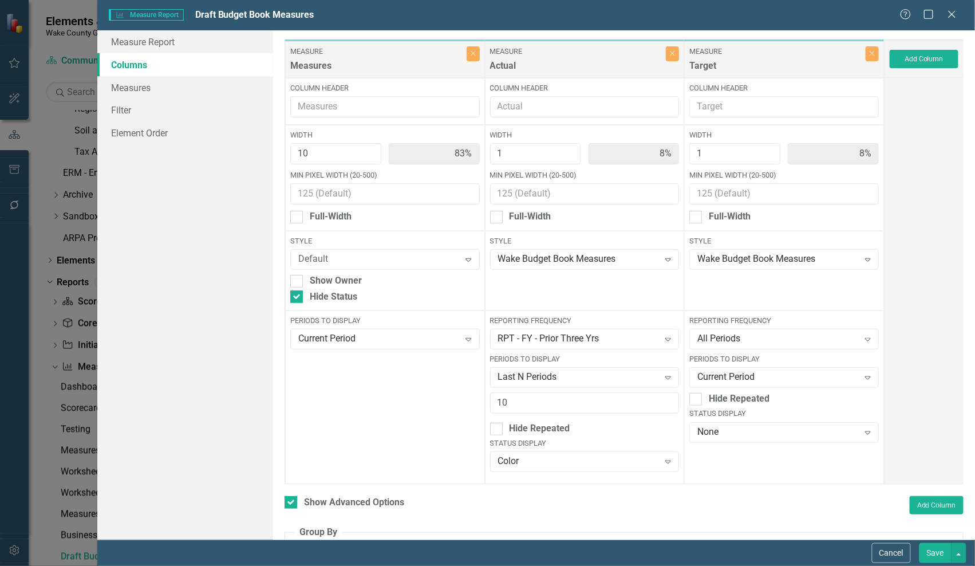
click at [934, 424] on button "Save" at bounding box center [936, 553] width 32 height 20
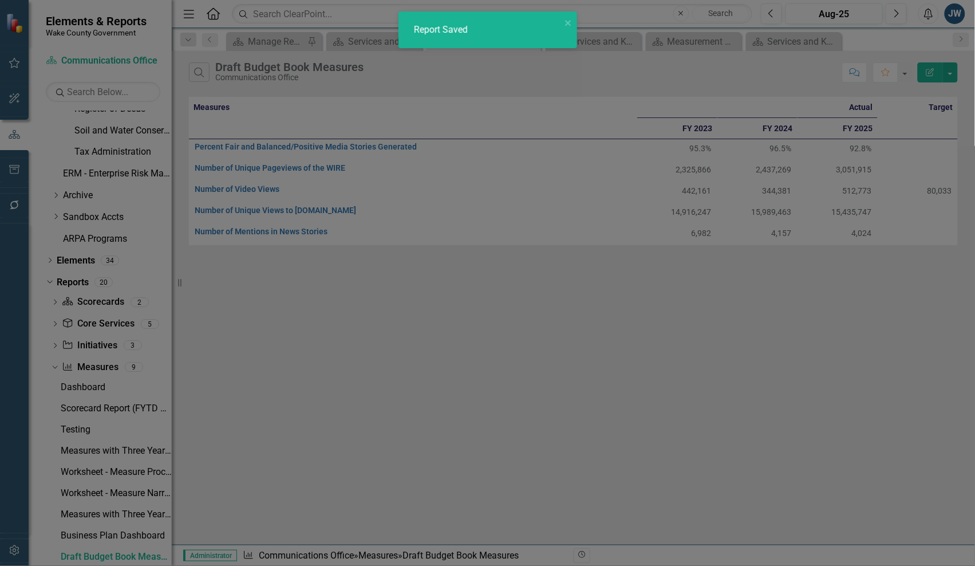
checkbox input "false"
radio input "true"
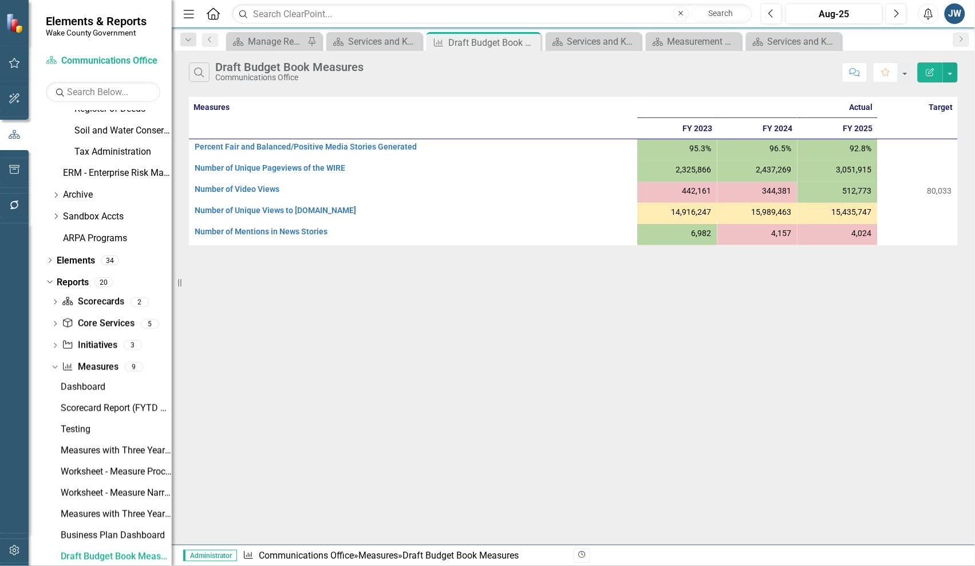
click at [926, 74] on icon "Edit Report" at bounding box center [931, 72] width 10 height 8
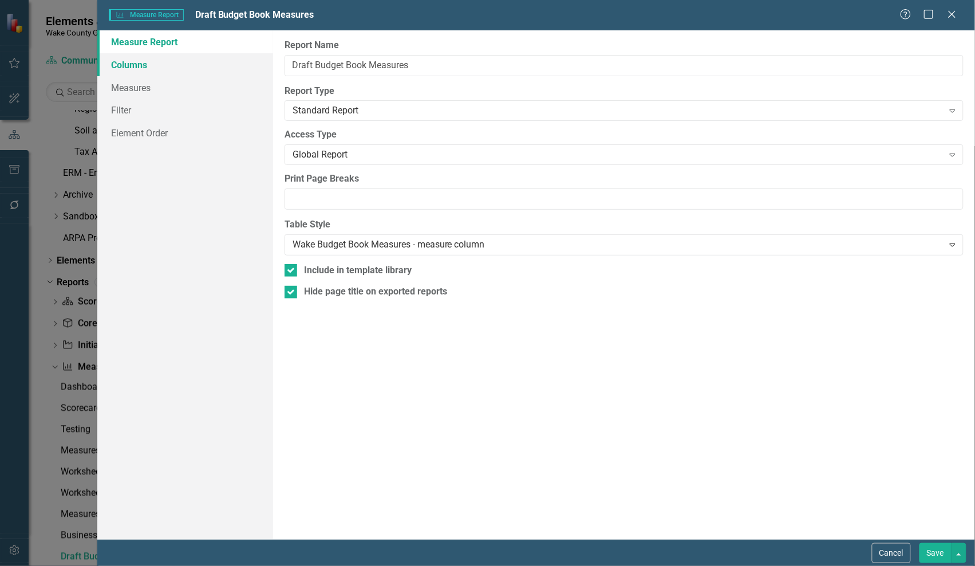
click at [139, 69] on link "Columns" at bounding box center [185, 64] width 176 height 23
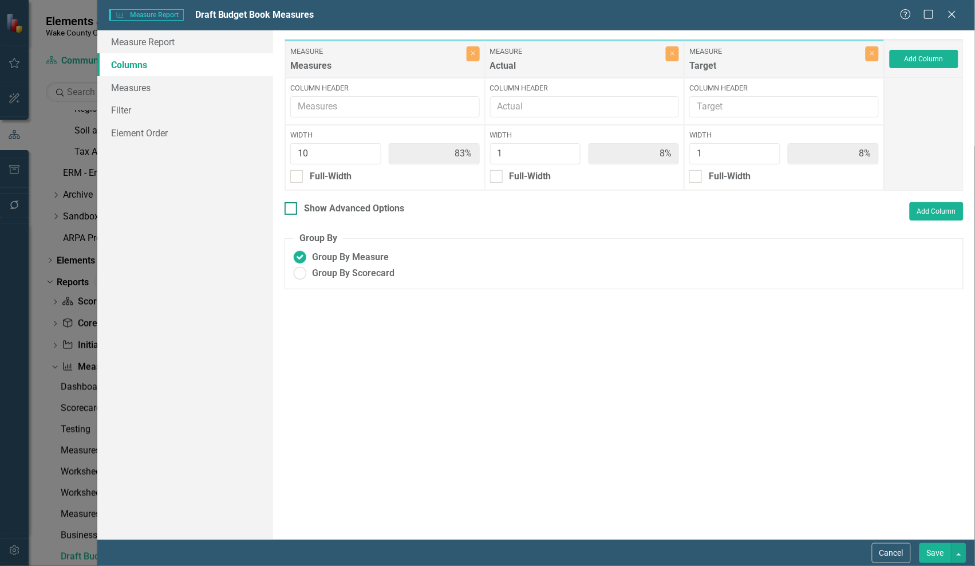
click at [304, 209] on div "Show Advanced Options" at bounding box center [354, 208] width 100 height 13
click at [292, 209] on input "Show Advanced Options" at bounding box center [288, 205] width 7 height 7
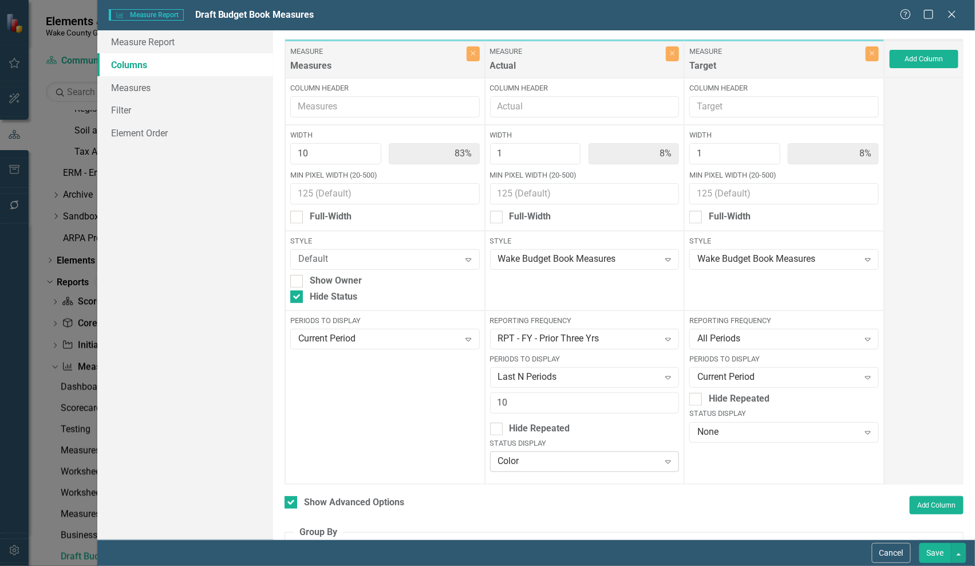
click at [553, 424] on div "Color" at bounding box center [578, 461] width 161 height 13
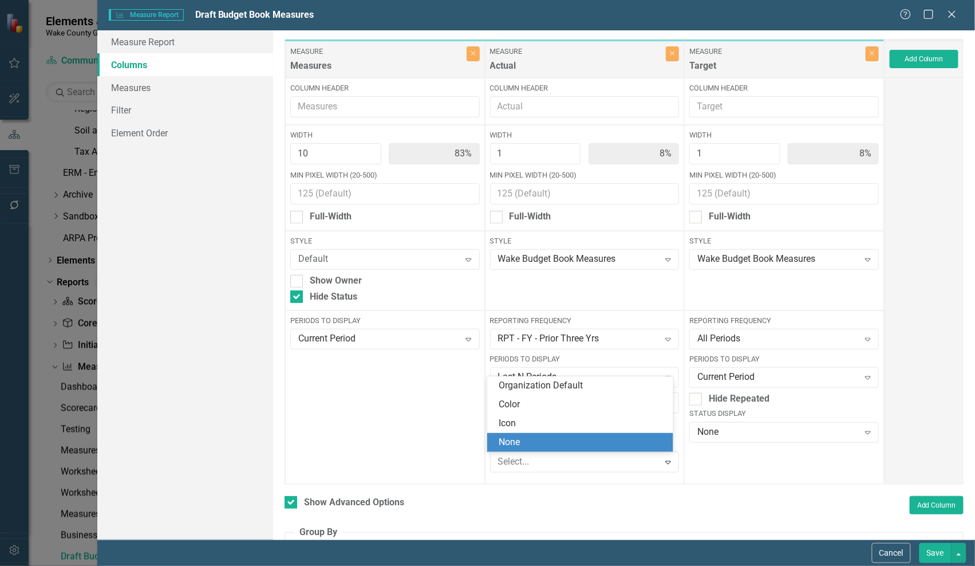
click at [549, 424] on div "None" at bounding box center [583, 442] width 168 height 13
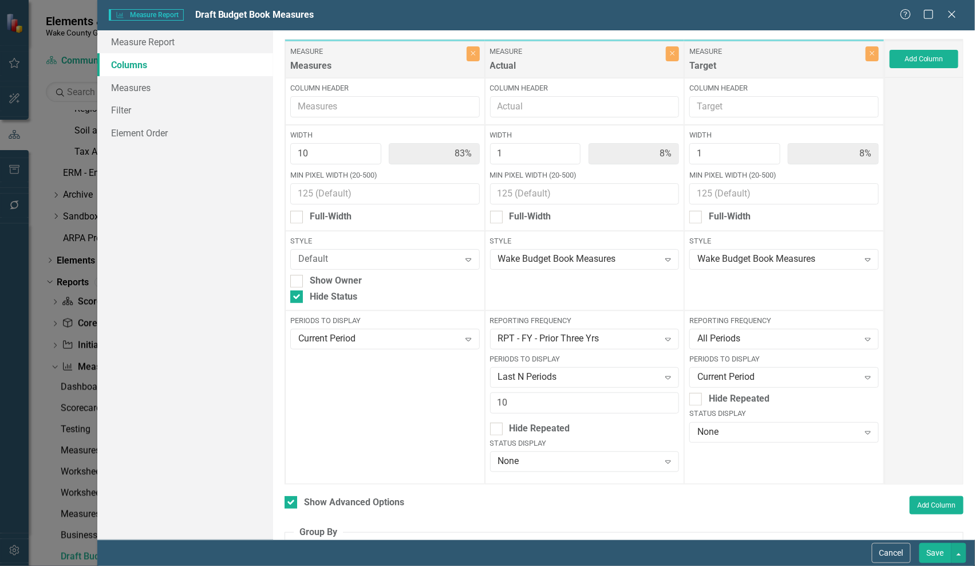
click at [935, 424] on button "Save" at bounding box center [936, 553] width 32 height 20
checkbox input "false"
radio input "true"
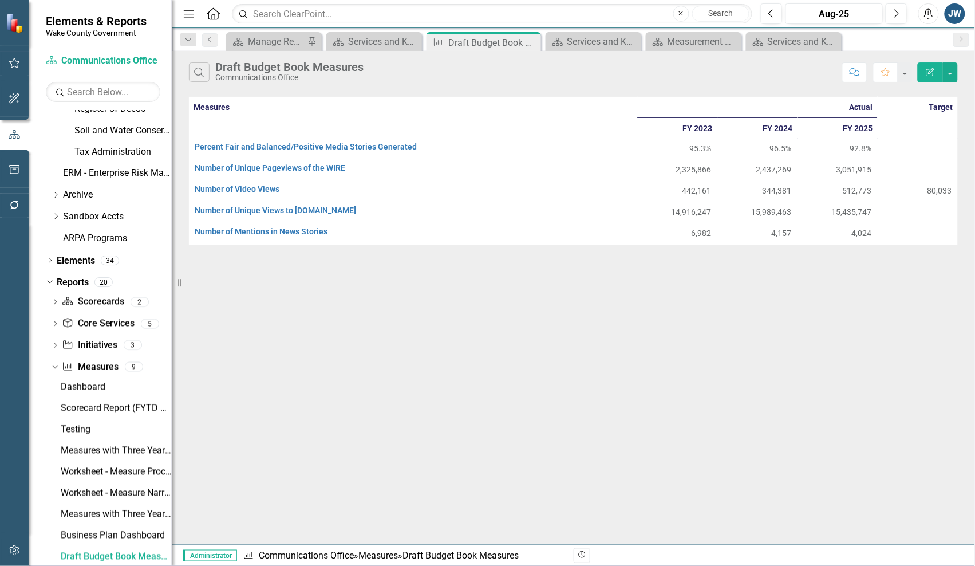
click at [863, 109] on th "Actual" at bounding box center [757, 107] width 241 height 21
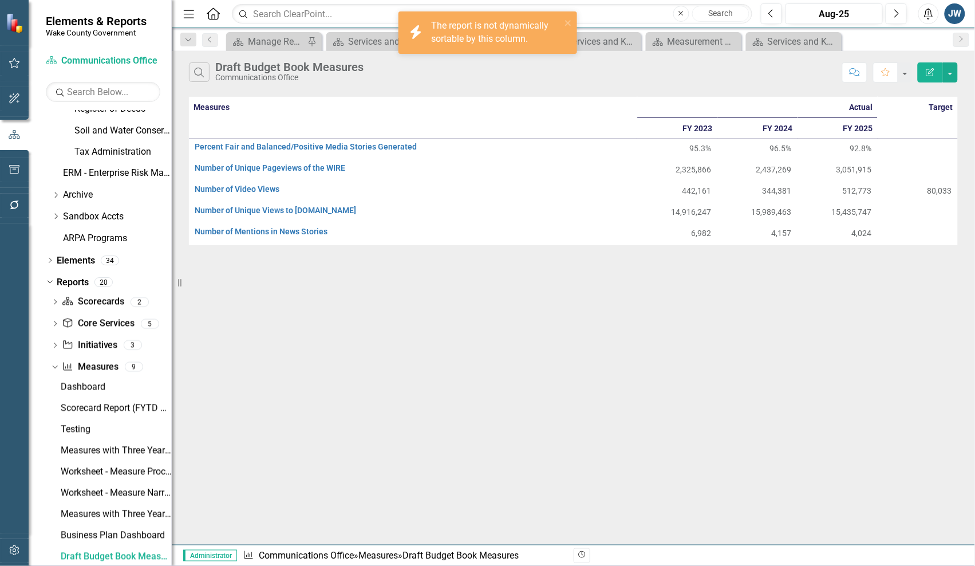
click at [617, 341] on div "Search Draft Budget Book Measures Communications Office Comment Favorite Edit R…" at bounding box center [574, 298] width 804 height 494
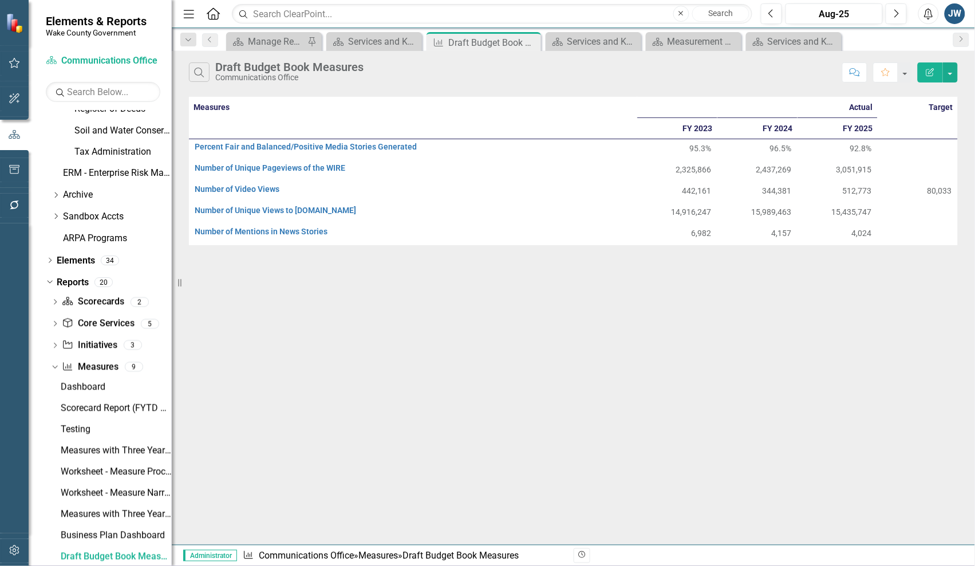
click at [928, 74] on icon "Edit Report" at bounding box center [931, 72] width 10 height 8
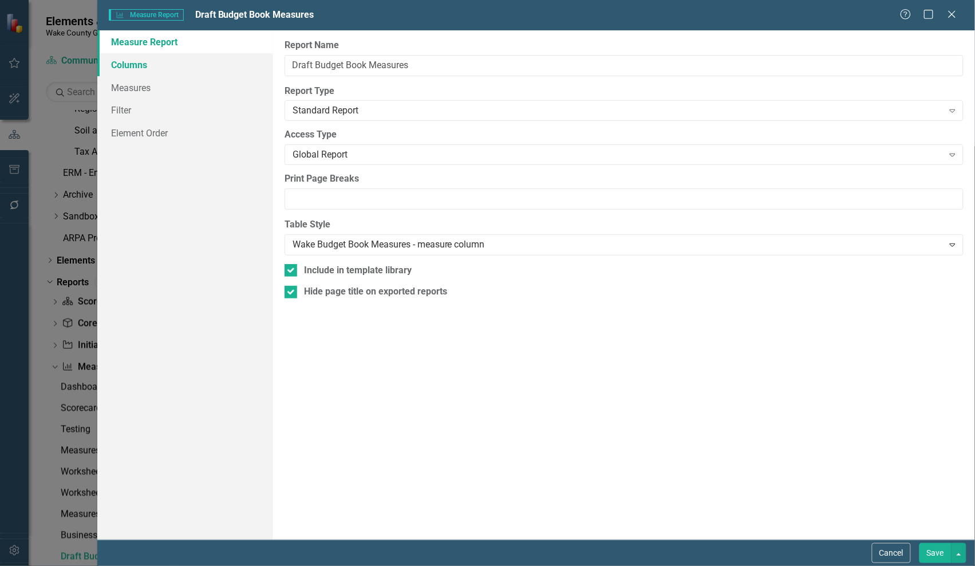
click at [127, 61] on link "Columns" at bounding box center [185, 64] width 176 height 23
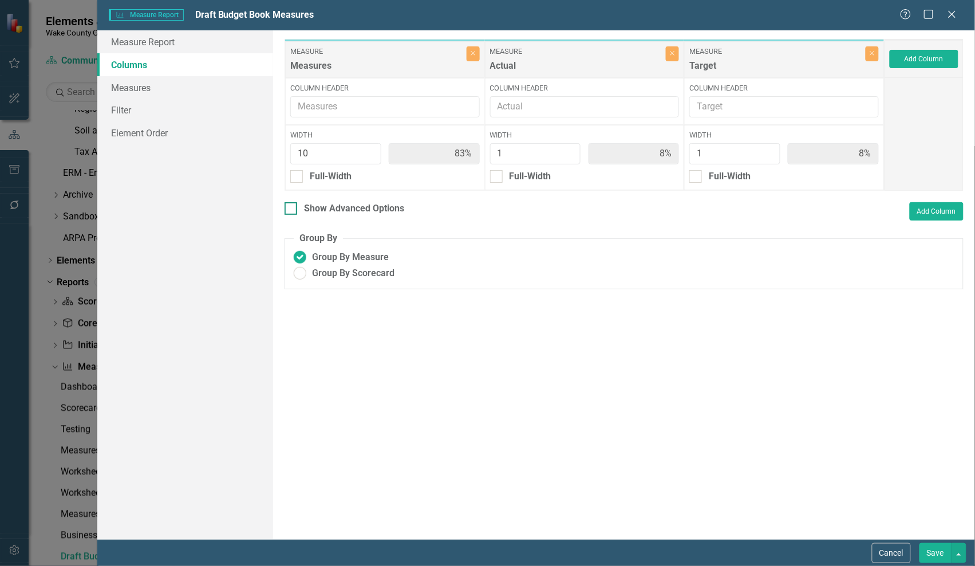
click at [287, 207] on input "Show Advanced Options" at bounding box center [288, 205] width 7 height 7
checkbox input "true"
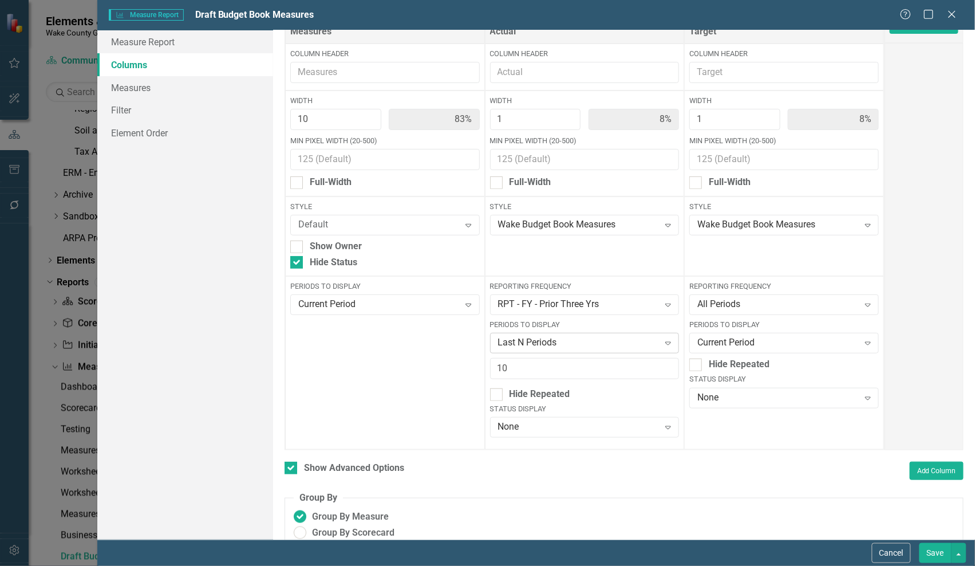
scroll to position [52, 0]
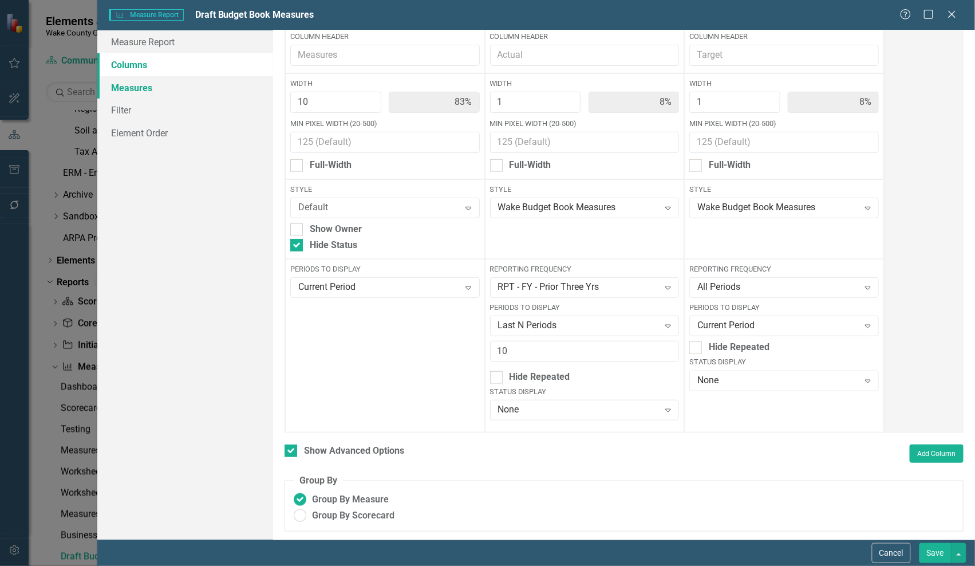
click at [133, 84] on link "Measures" at bounding box center [185, 87] width 176 height 23
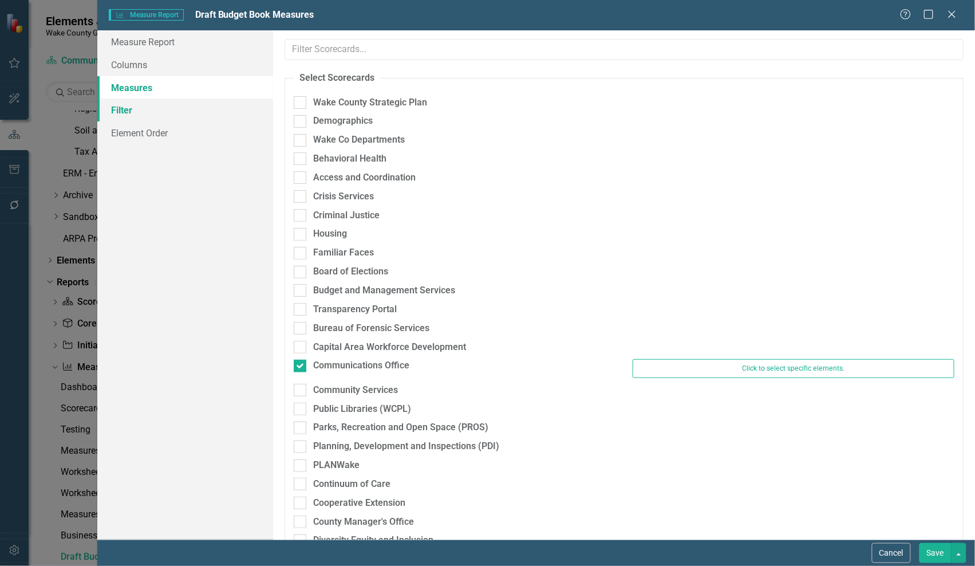
click at [125, 109] on link "Filter" at bounding box center [185, 110] width 176 height 23
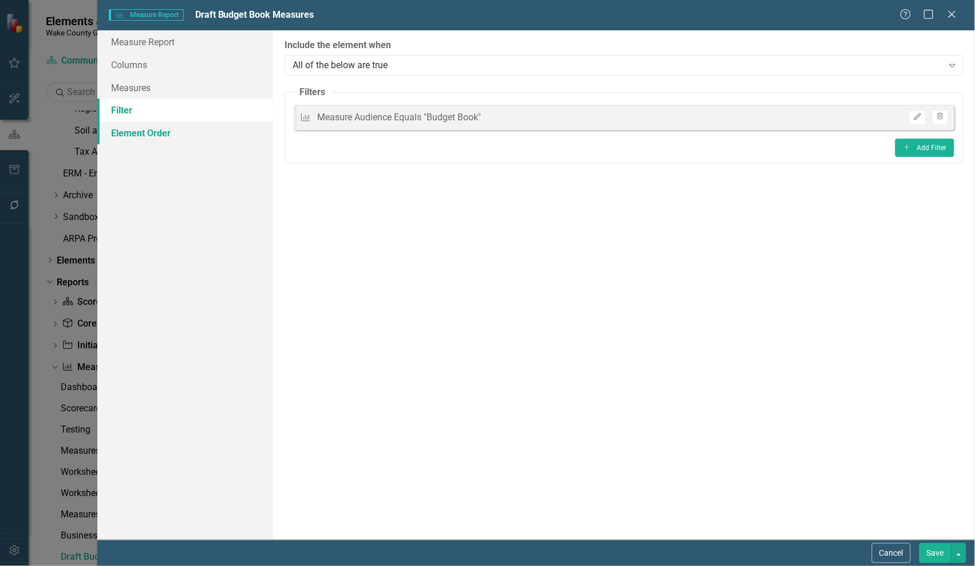
click at [129, 129] on link "Element Order" at bounding box center [185, 132] width 176 height 23
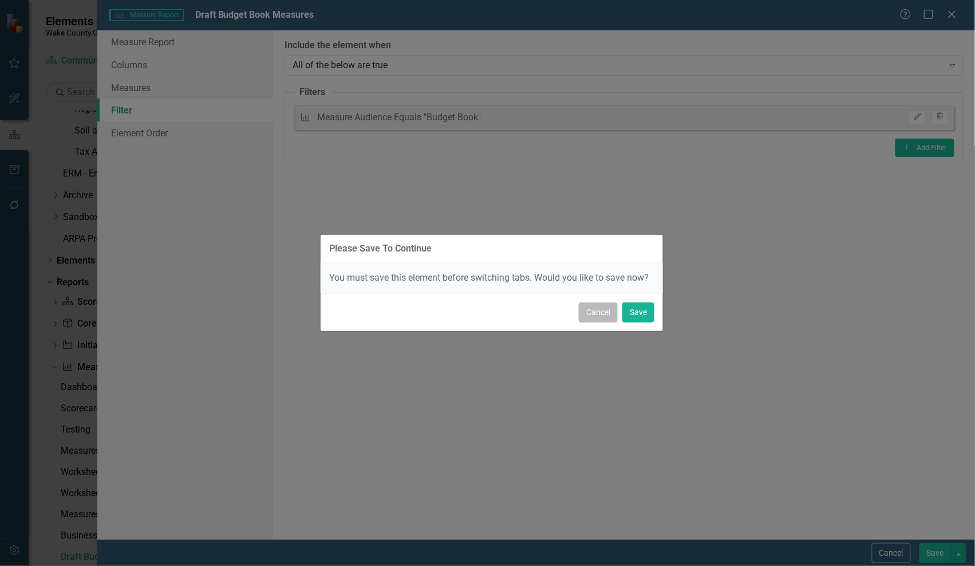
click at [597, 313] on button "Cancel" at bounding box center [598, 312] width 39 height 20
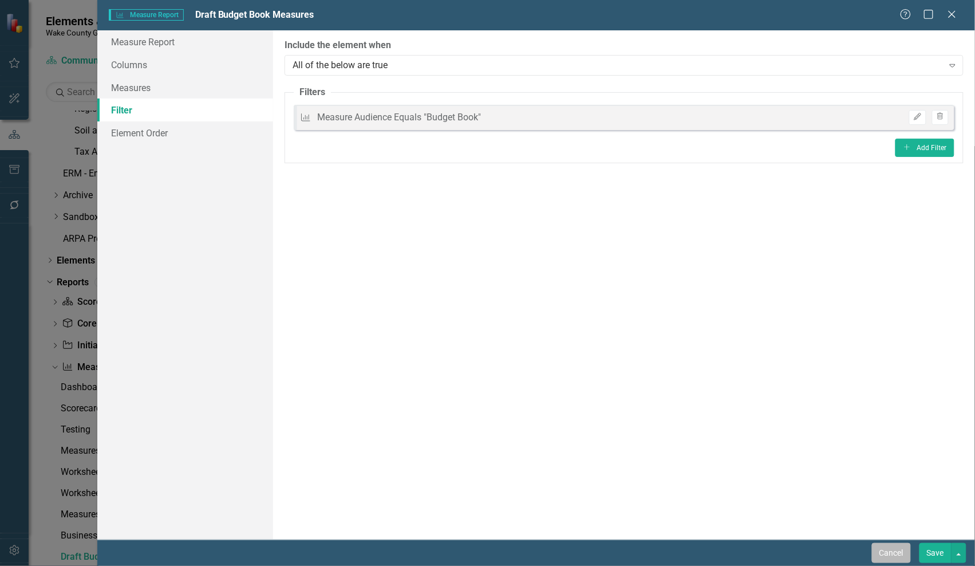
click at [890, 424] on button "Cancel" at bounding box center [891, 553] width 39 height 20
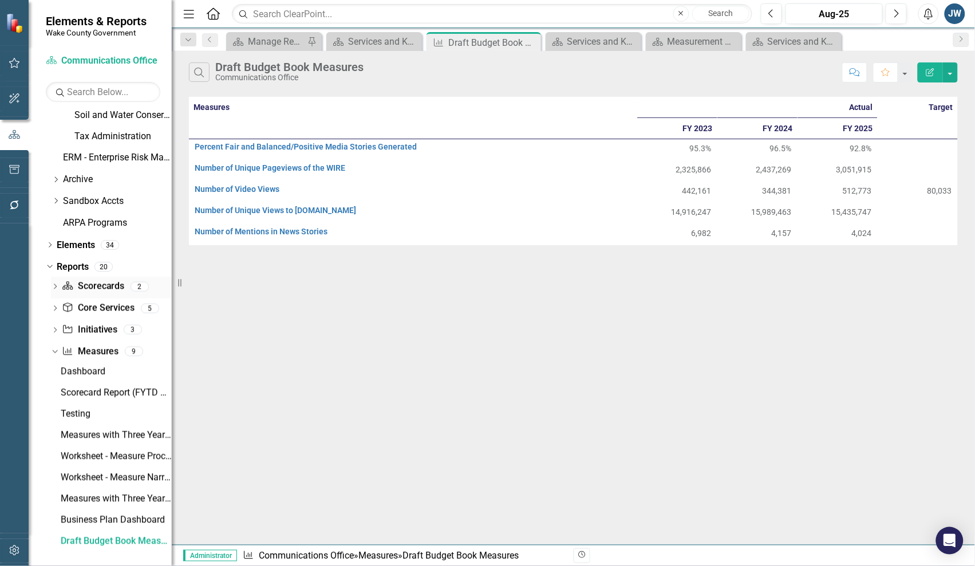
scroll to position [616, 0]
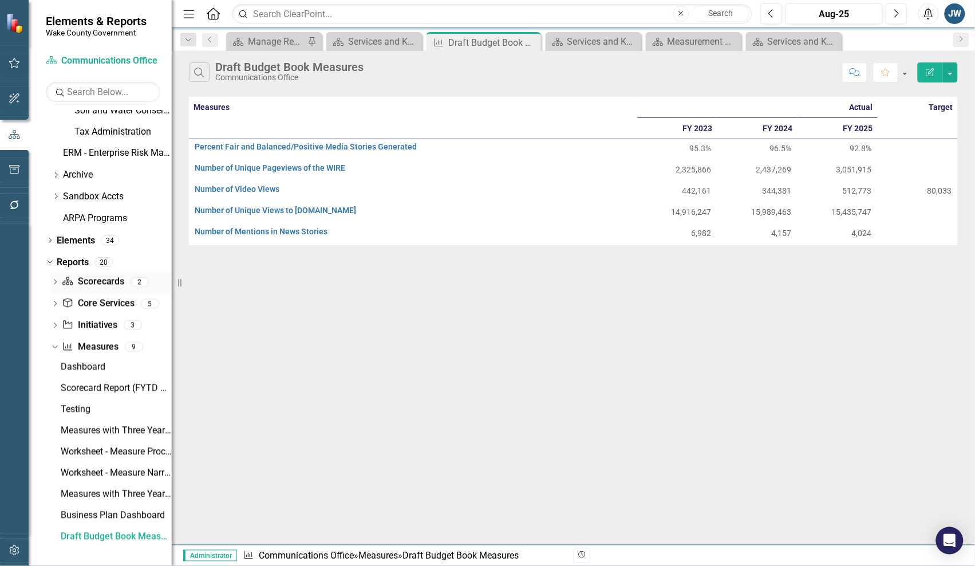
click at [55, 278] on div "Dropdown Scorecard Scorecards 2" at bounding box center [111, 284] width 121 height 22
click at [53, 280] on div "Dropdown" at bounding box center [55, 284] width 8 height 10
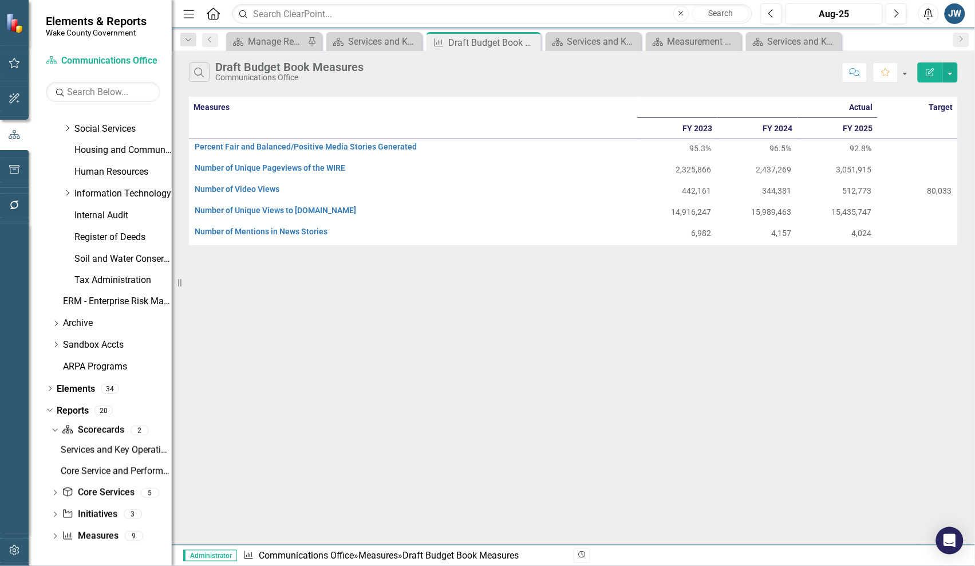
scroll to position [467, 0]
click at [54, 424] on div "Dropdown Core Service Core Services 5" at bounding box center [111, 495] width 121 height 22
click at [56, 424] on icon "Dropdown" at bounding box center [55, 494] width 8 height 6
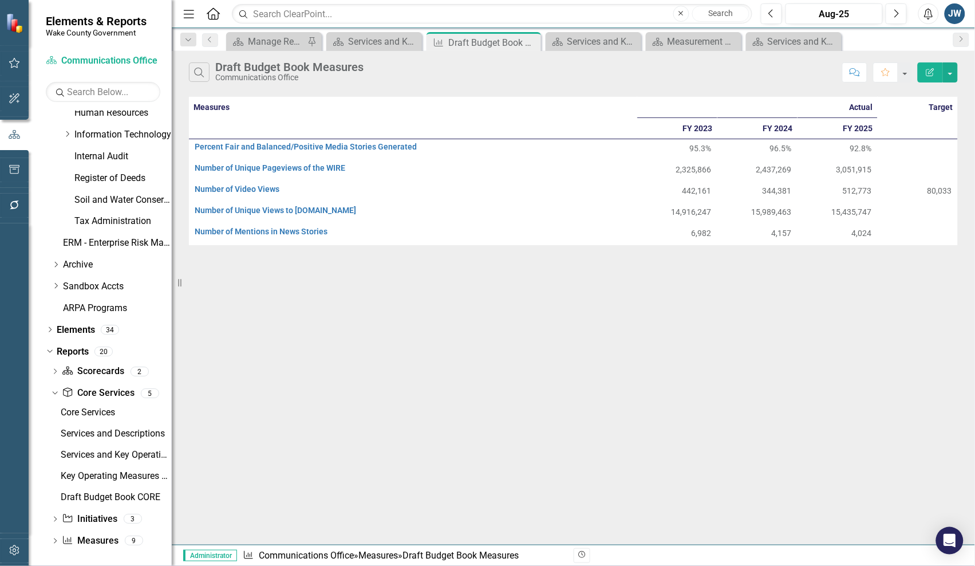
scroll to position [531, 0]
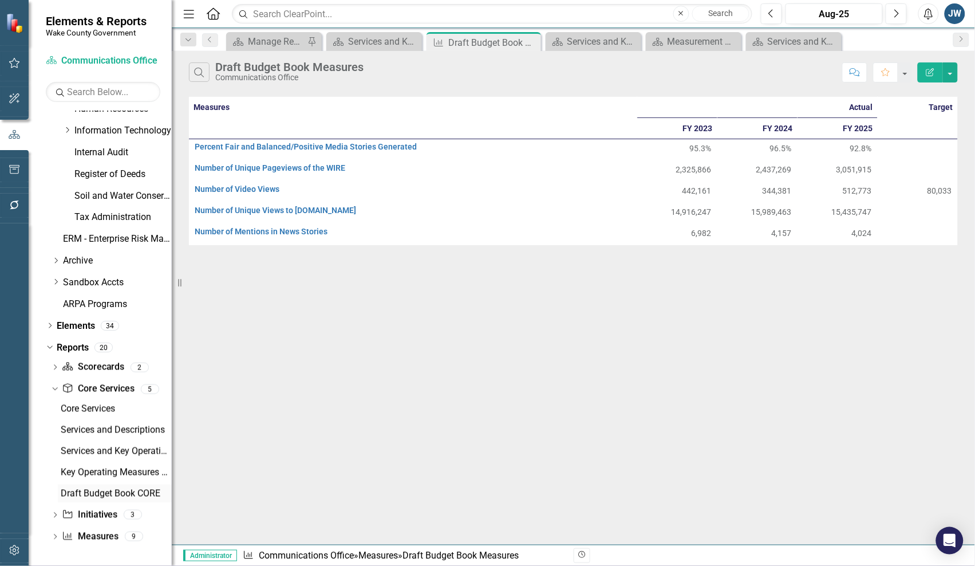
click at [101, 424] on div "Draft Budget Book CORE" at bounding box center [116, 494] width 111 height 10
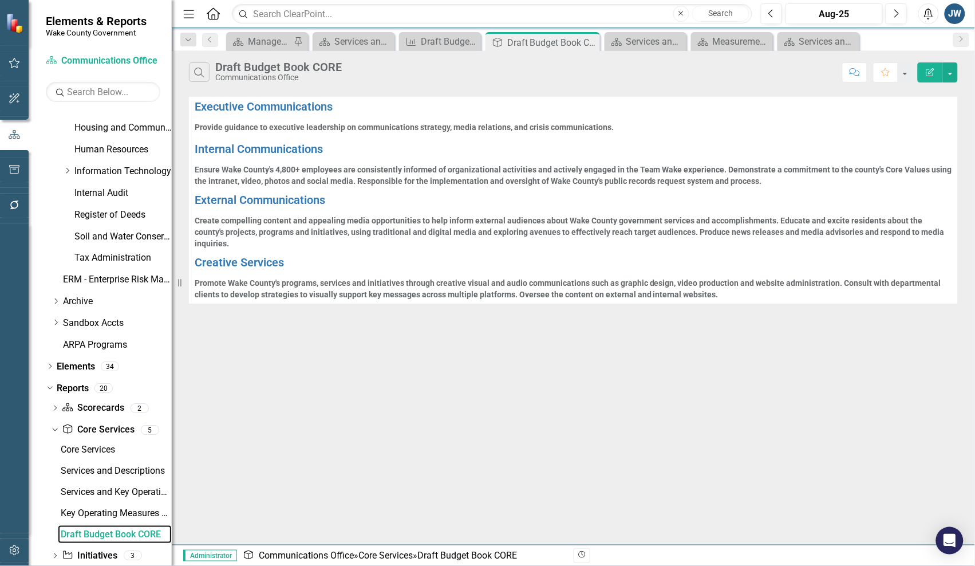
scroll to position [531, 0]
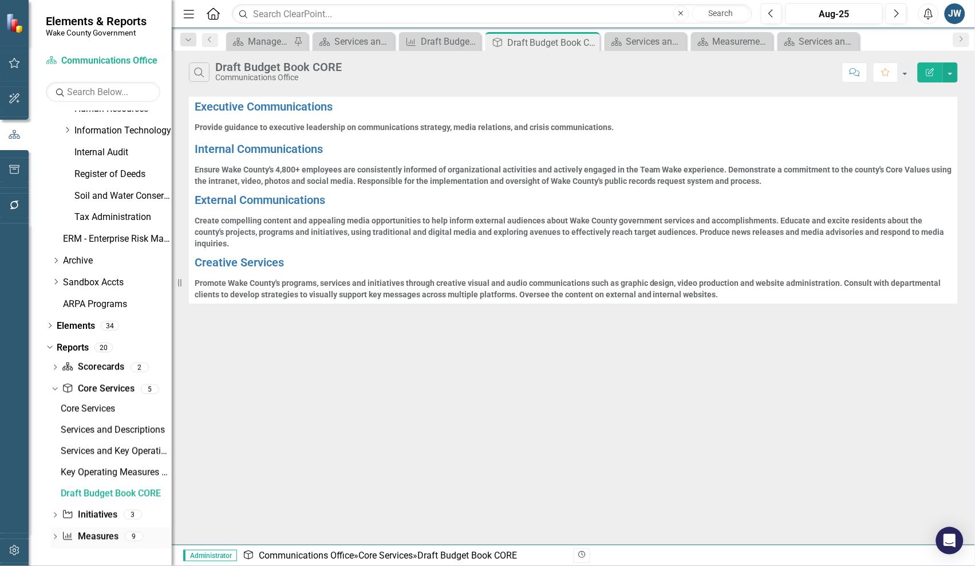
click at [54, 424] on div "Dropdown" at bounding box center [55, 538] width 8 height 10
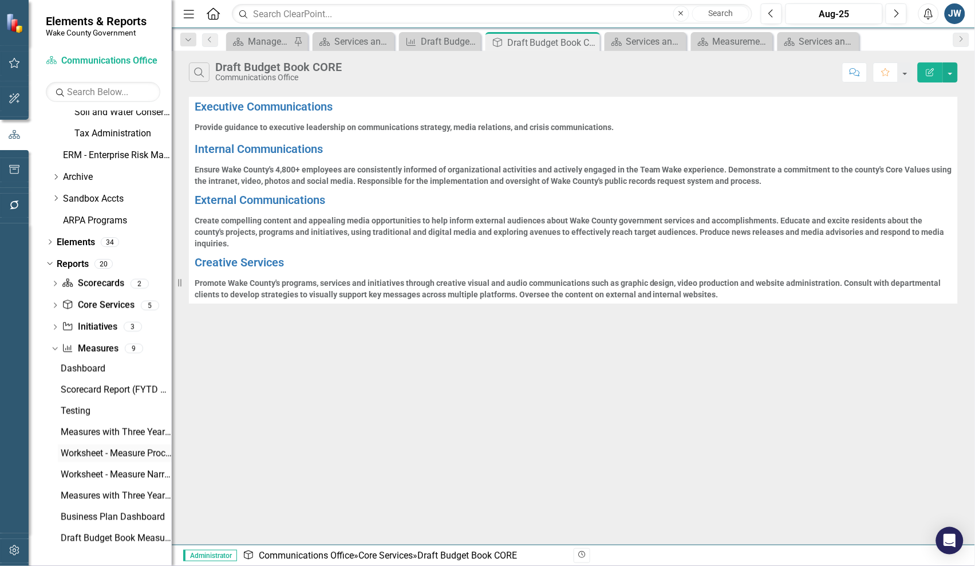
scroll to position [616, 0]
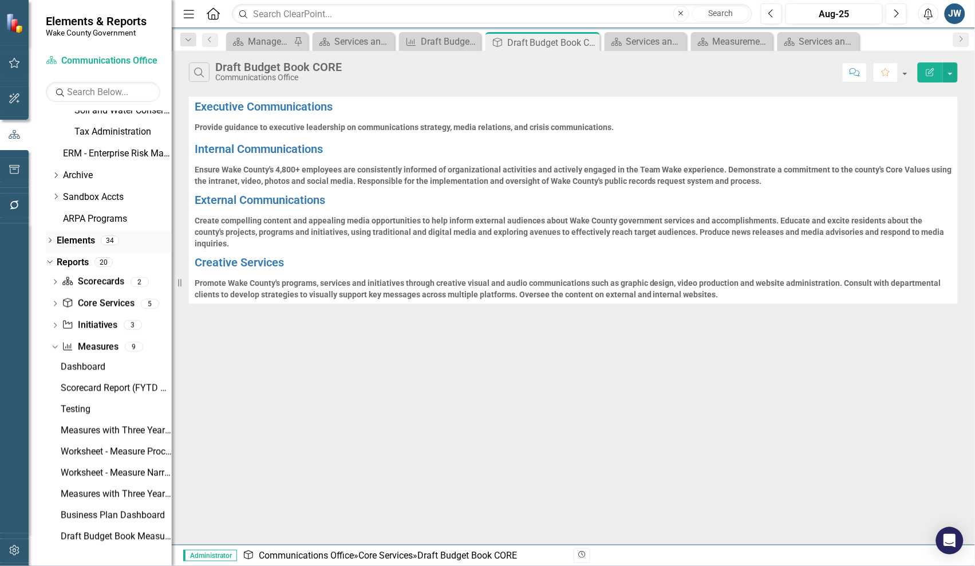
click at [48, 242] on icon "Dropdown" at bounding box center [50, 241] width 8 height 6
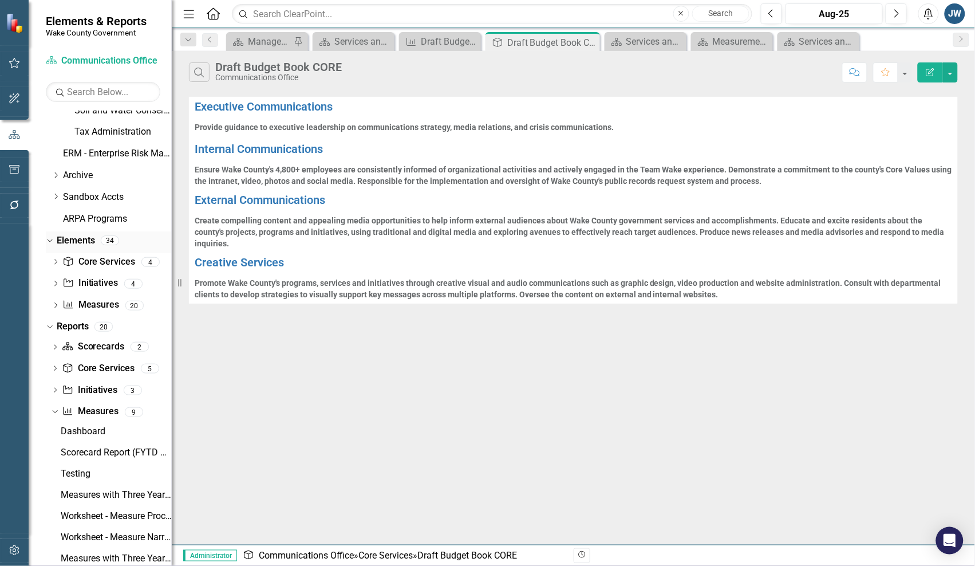
click at [48, 242] on icon "Dropdown" at bounding box center [48, 240] width 6 height 8
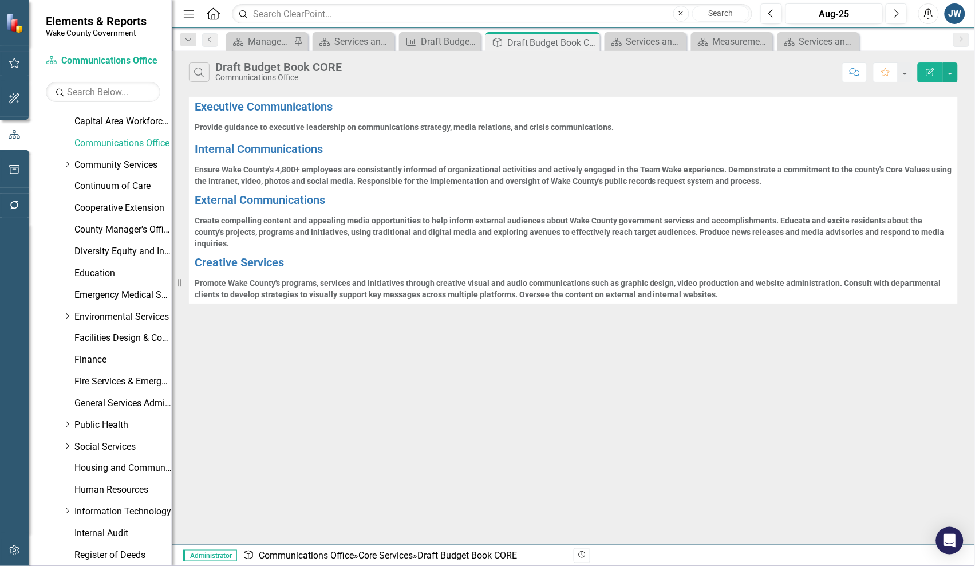
scroll to position [115, 0]
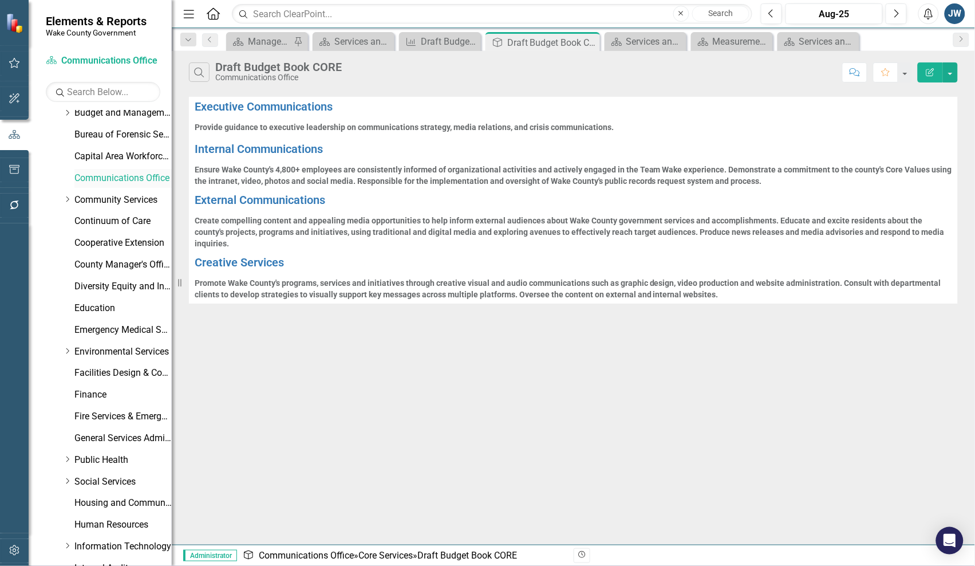
click at [116, 174] on link "Communications Office" at bounding box center [122, 178] width 97 height 13
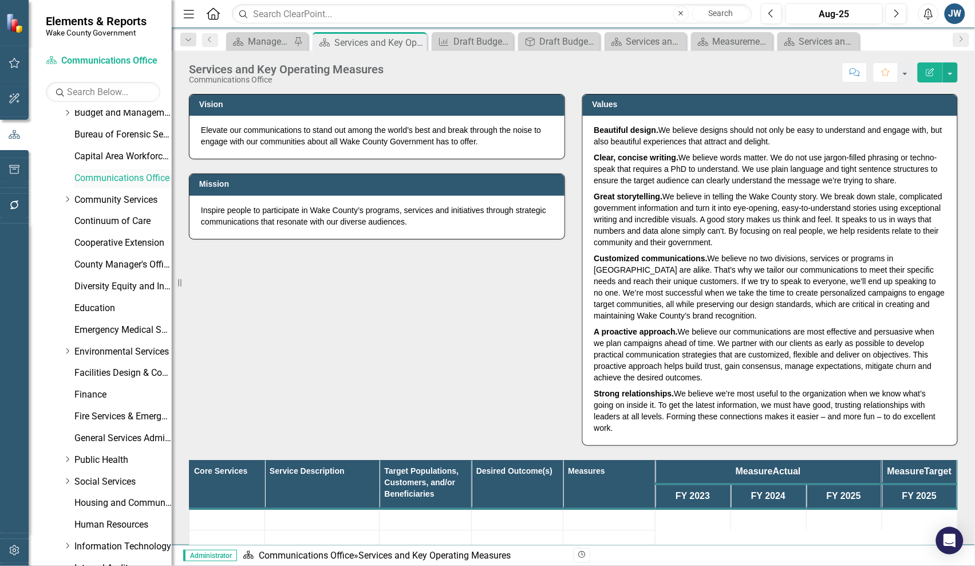
scroll to position [361, 0]
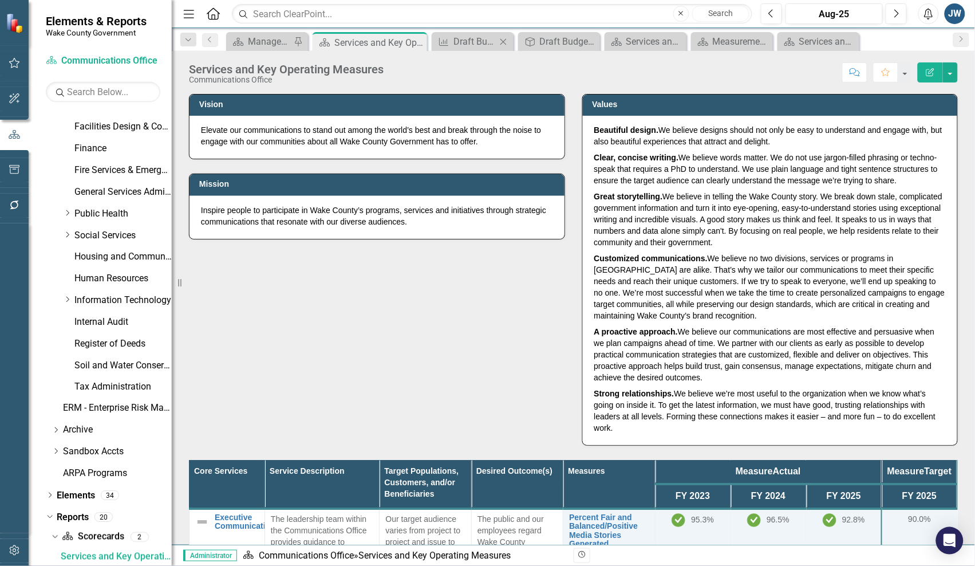
click at [505, 41] on icon "Close" at bounding box center [503, 41] width 11 height 9
click at [530, 44] on icon "Close" at bounding box center [530, 41] width 11 height 9
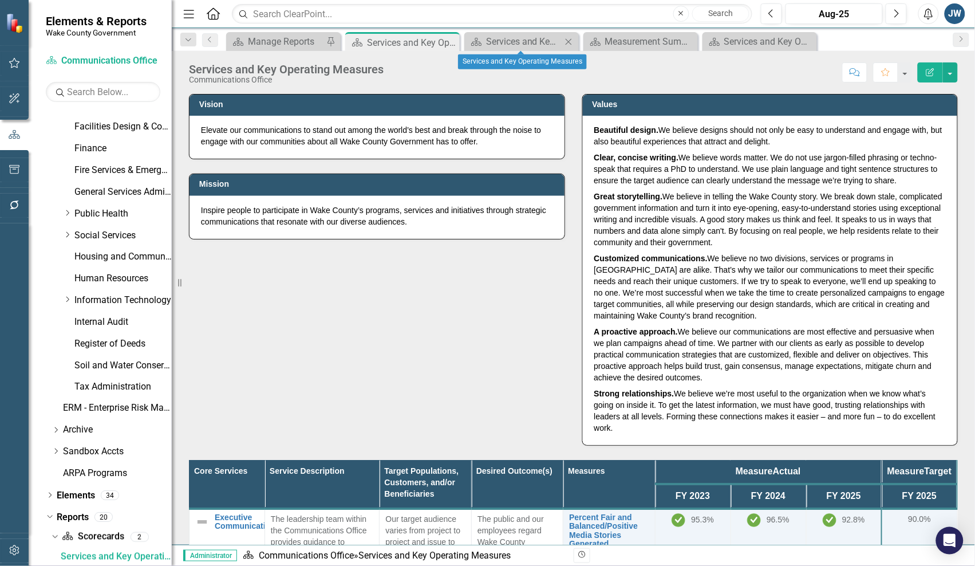
click at [574, 46] on div "Close" at bounding box center [569, 41] width 14 height 14
click at [568, 45] on icon "Close" at bounding box center [568, 41] width 11 height 9
click at [566, 43] on icon "Close" at bounding box center [568, 41] width 11 height 9
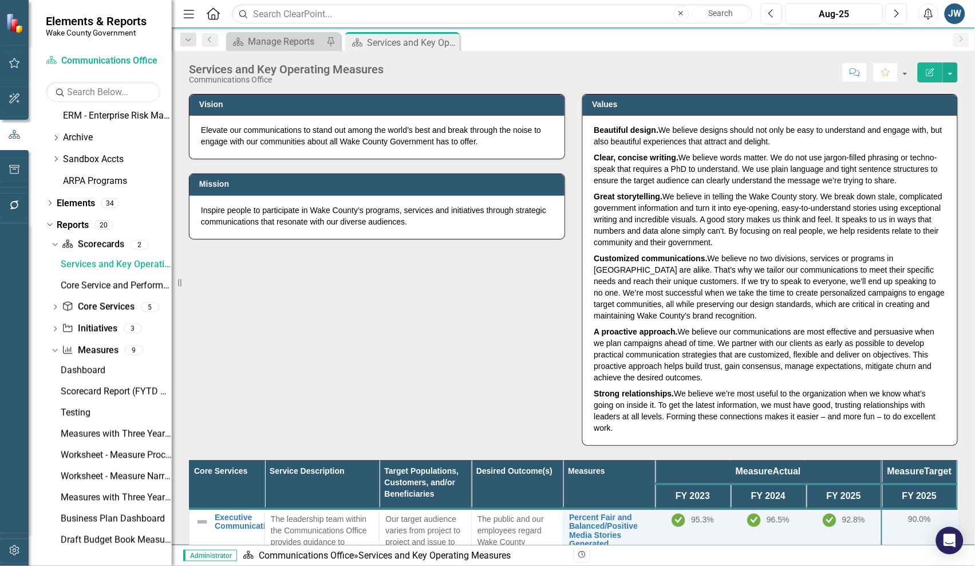
scroll to position [656, 0]
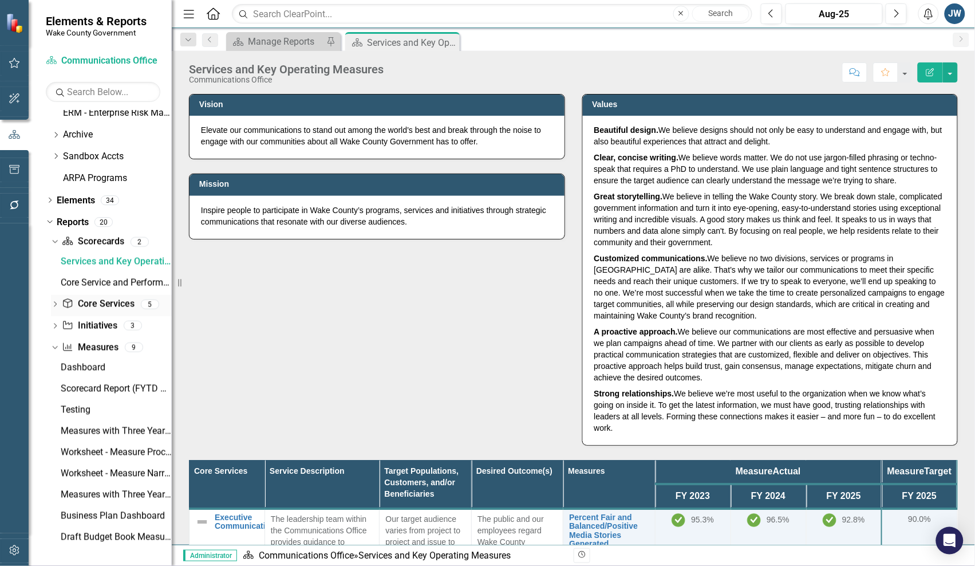
click at [53, 304] on icon "Dropdown" at bounding box center [55, 305] width 8 height 6
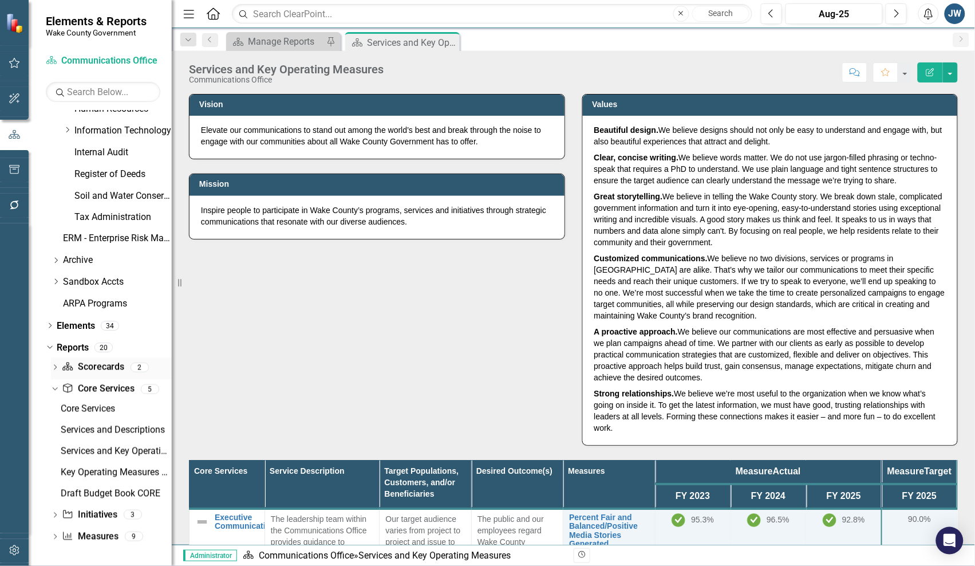
click at [95, 365] on link "Scorecard Scorecards" at bounding box center [93, 367] width 62 height 13
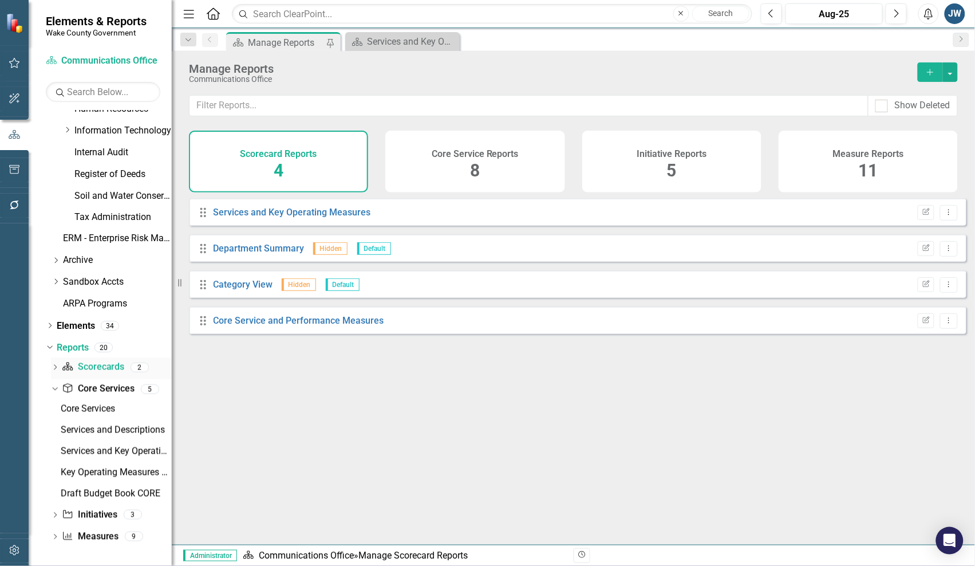
click at [52, 365] on div "Dropdown" at bounding box center [55, 369] width 8 height 10
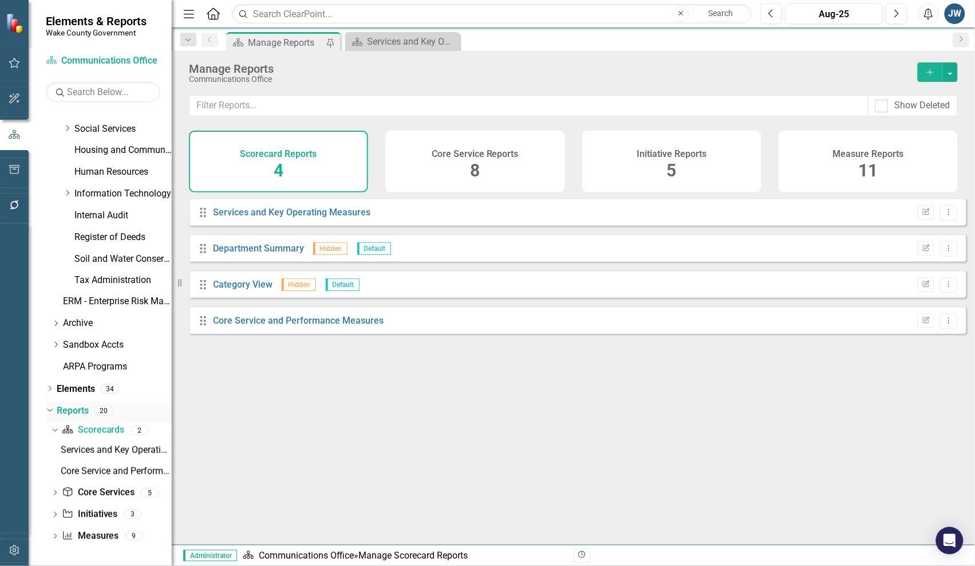
scroll to position [467, 0]
click at [76, 387] on link "Elements" at bounding box center [76, 389] width 38 height 13
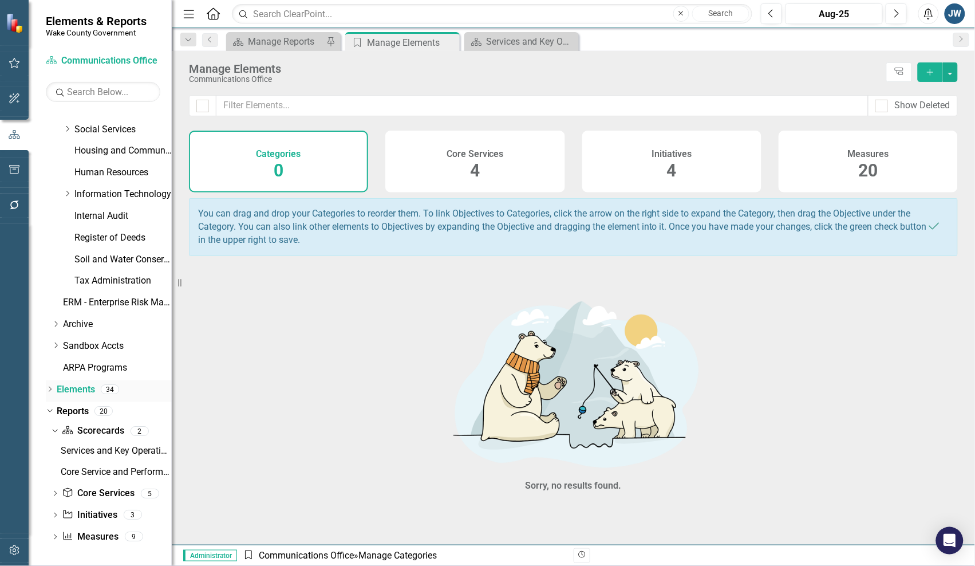
click at [46, 389] on icon "Dropdown" at bounding box center [50, 390] width 8 height 6
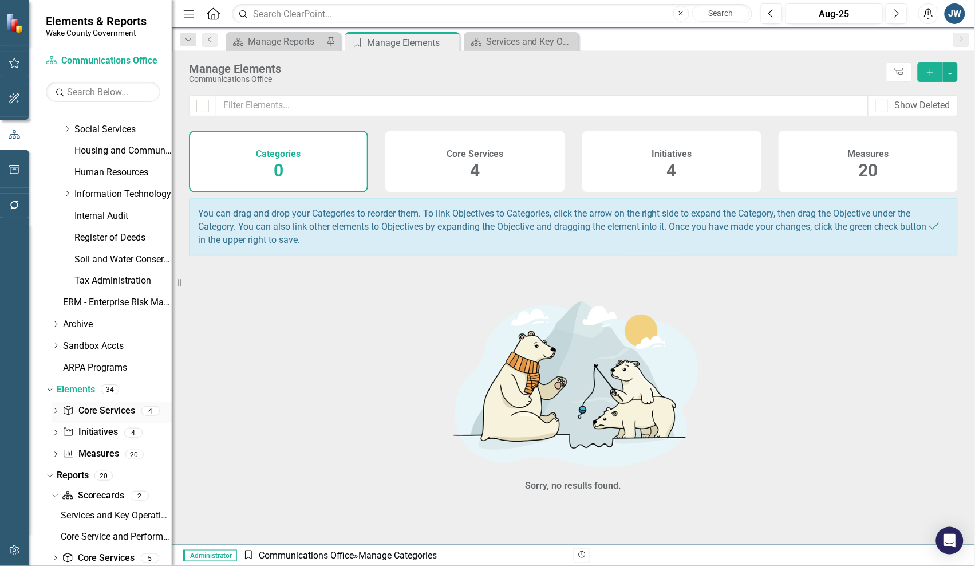
click at [58, 408] on div "Dropdown" at bounding box center [56, 413] width 8 height 10
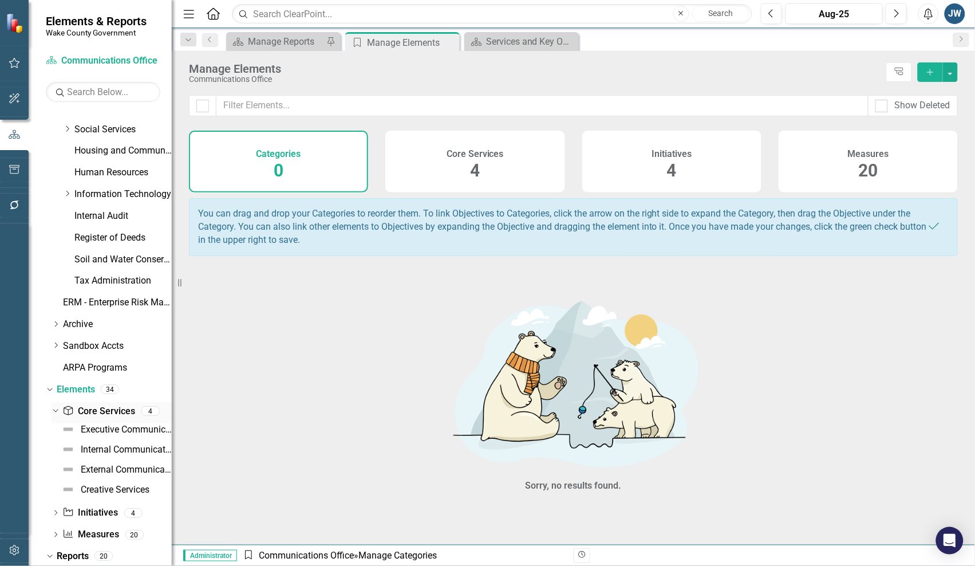
click at [52, 407] on icon "Dropdown" at bounding box center [54, 411] width 6 height 8
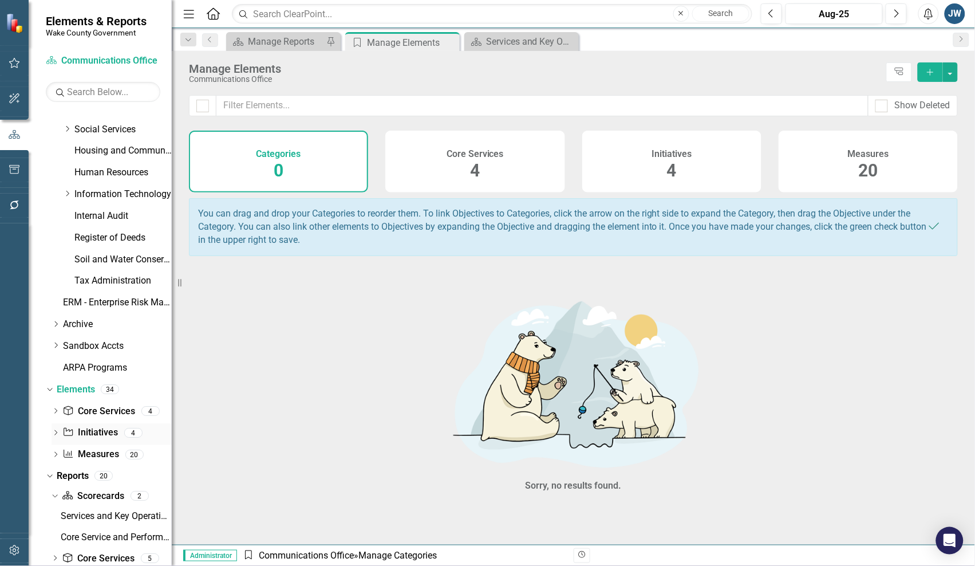
click at [53, 424] on icon "Dropdown" at bounding box center [56, 434] width 8 height 6
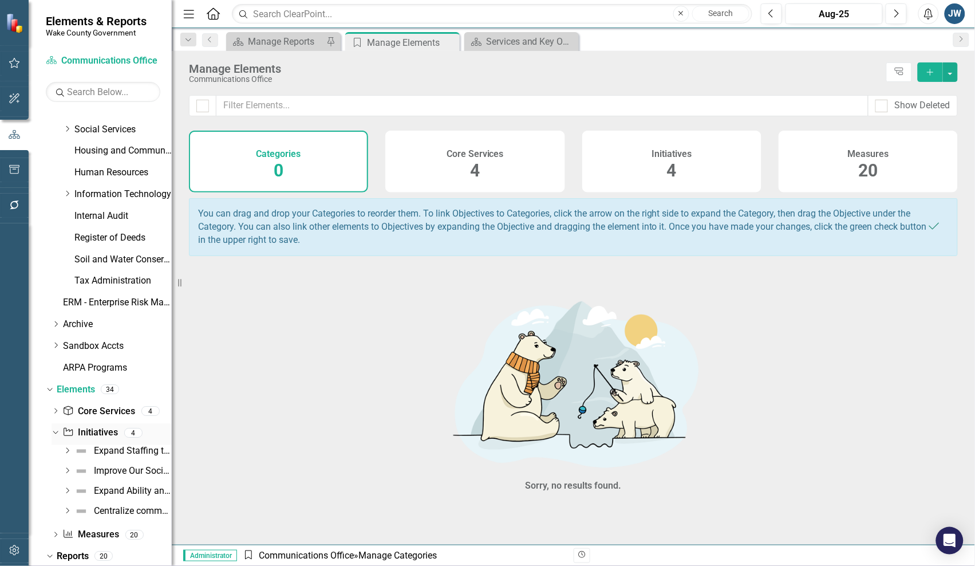
click at [52, 424] on div "Dropdown Initiative Initiatives 4" at bounding box center [112, 434] width 120 height 22
click at [53, 424] on div "Dropdown Initiative Initiatives 4" at bounding box center [112, 434] width 120 height 22
click at [56, 424] on icon "Dropdown" at bounding box center [54, 432] width 6 height 8
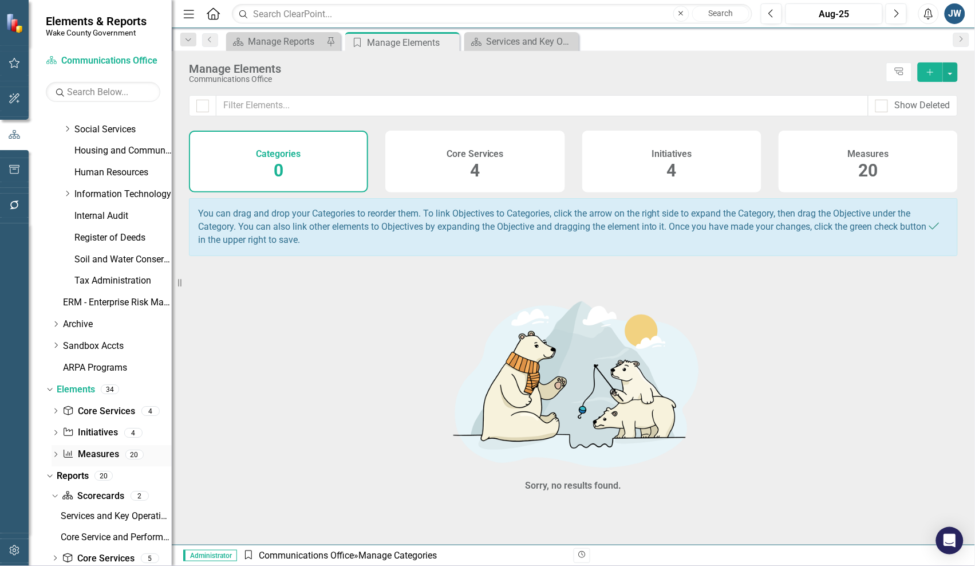
click at [56, 424] on icon "Dropdown" at bounding box center [56, 455] width 8 height 6
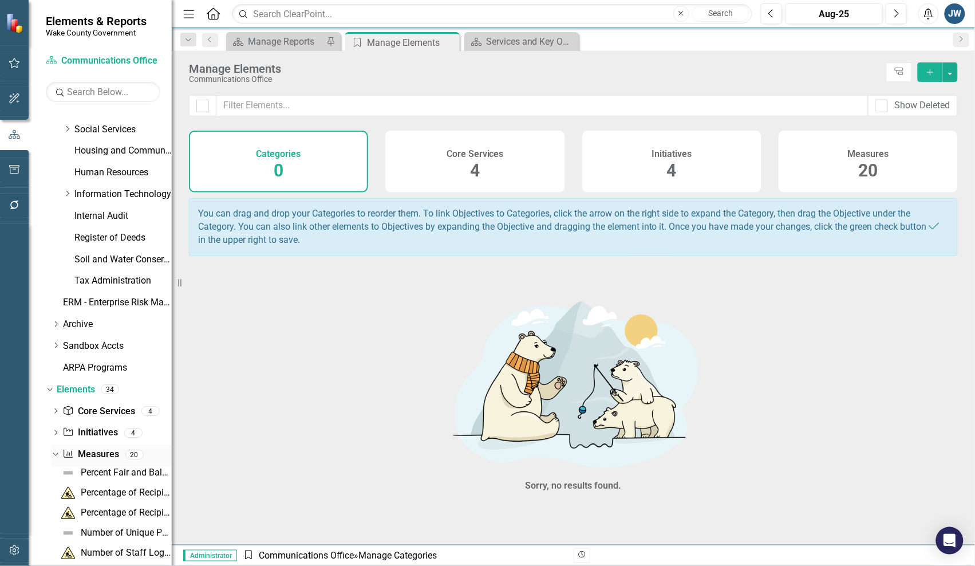
click at [53, 424] on icon at bounding box center [55, 454] width 5 height 3
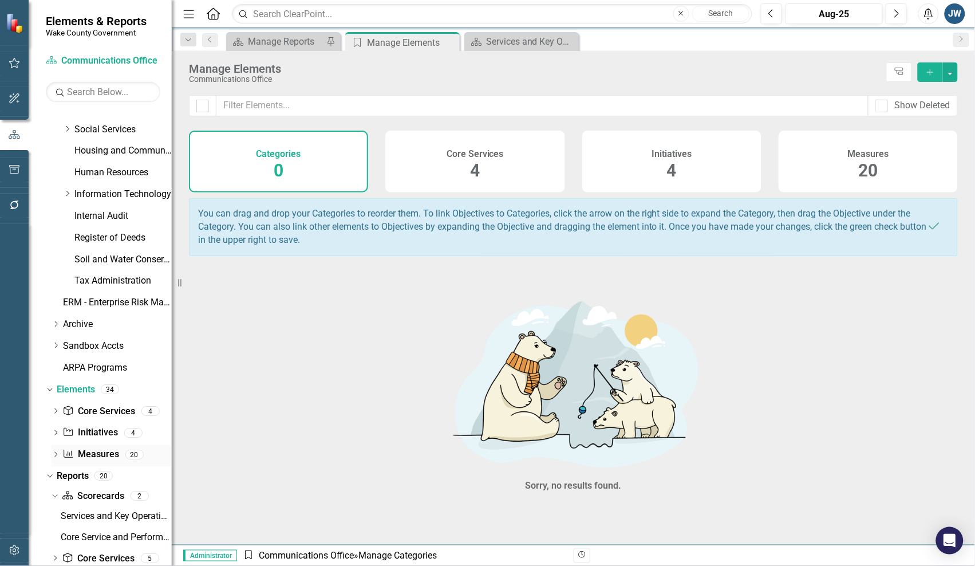
click at [52, 424] on icon "Dropdown" at bounding box center [56, 455] width 8 height 6
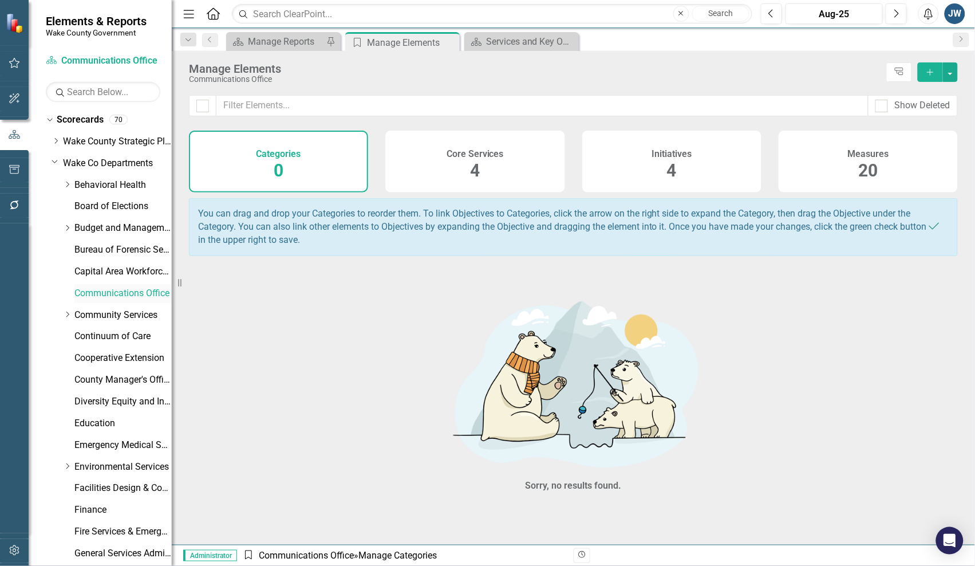
click at [117, 290] on link "Communications Office" at bounding box center [122, 293] width 97 height 13
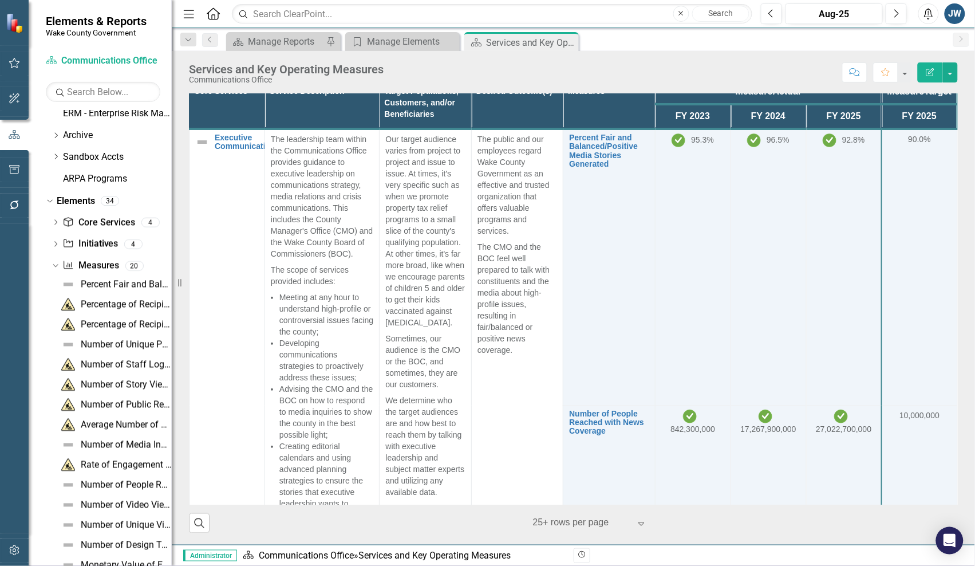
scroll to position [603, 0]
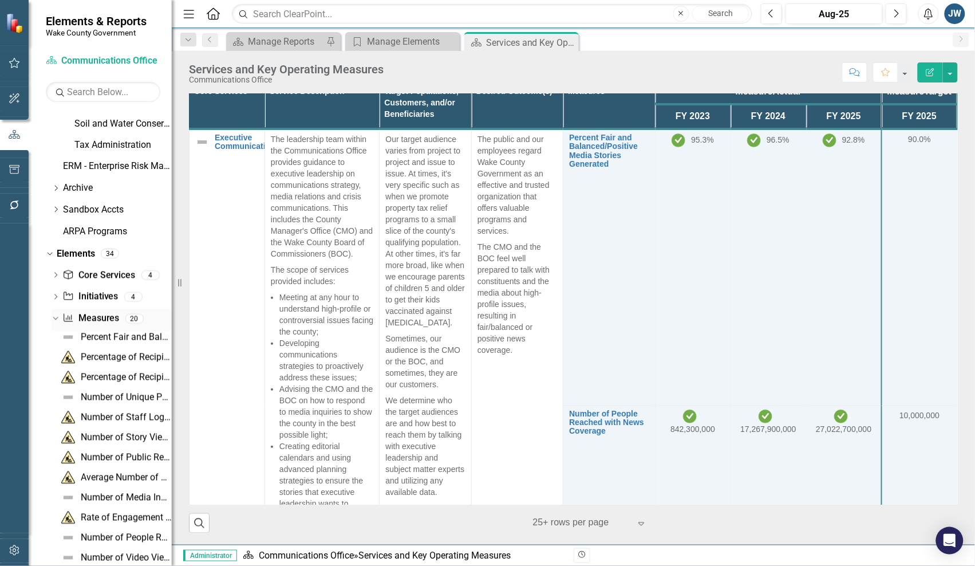
click at [56, 316] on icon "Dropdown" at bounding box center [54, 318] width 6 height 8
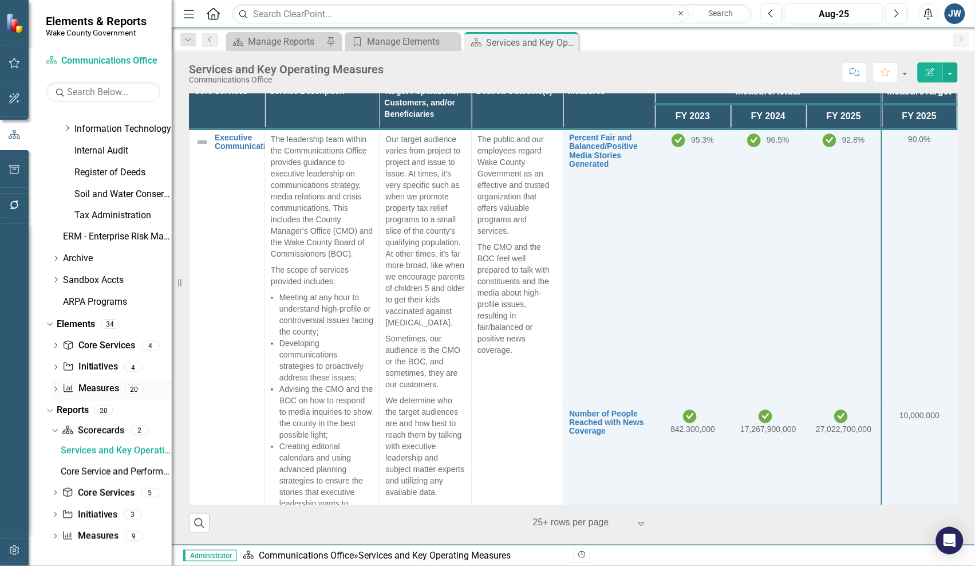
scroll to position [533, 0]
click at [89, 424] on link "Measure Measures" at bounding box center [90, 536] width 57 height 13
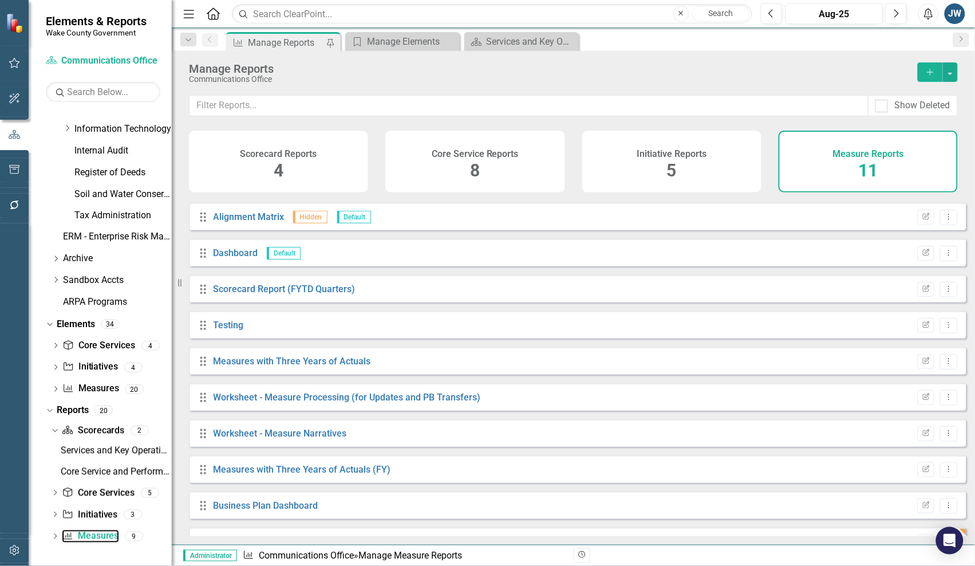
scroll to position [58, 0]
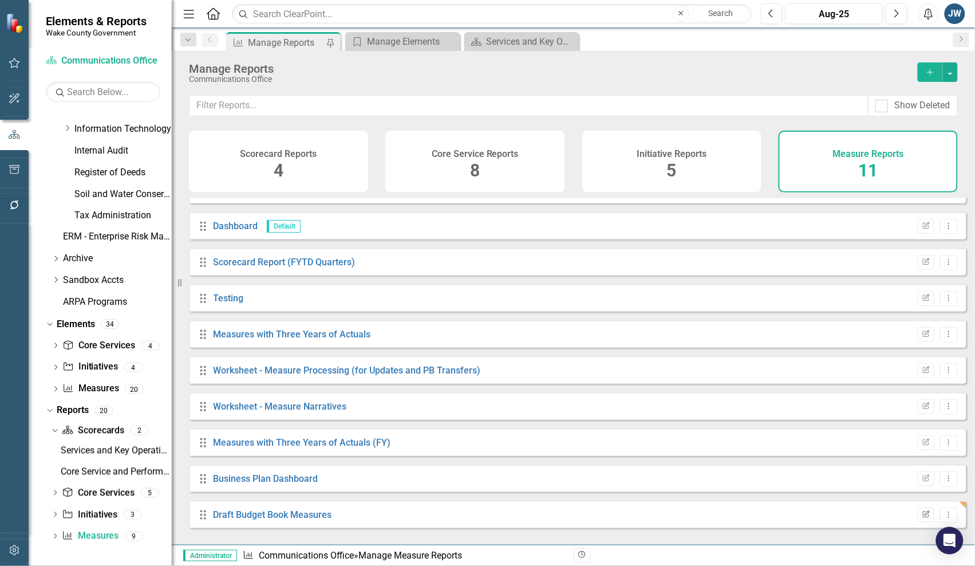
click at [922, 424] on icon "Edit Report" at bounding box center [926, 514] width 9 height 7
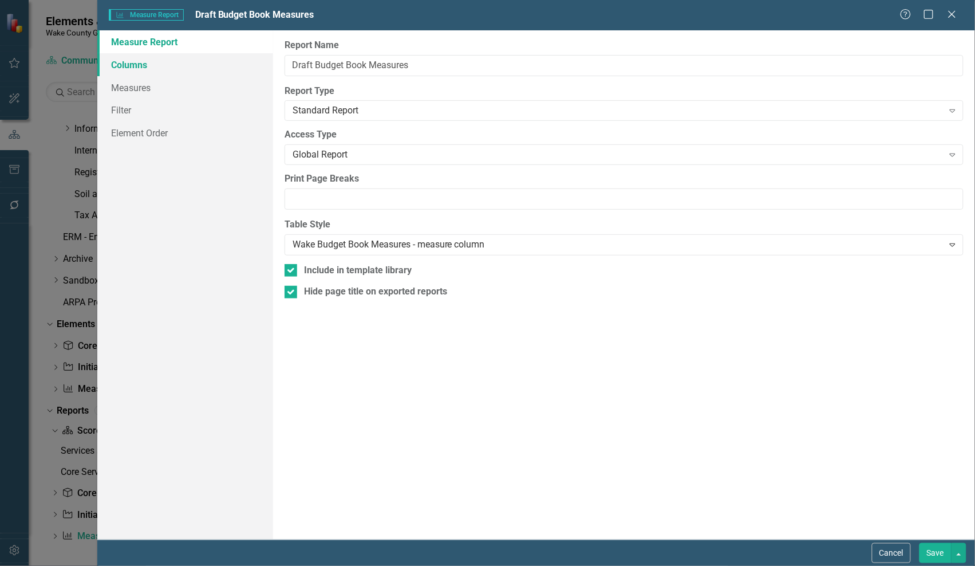
click at [128, 69] on link "Columns" at bounding box center [185, 64] width 176 height 23
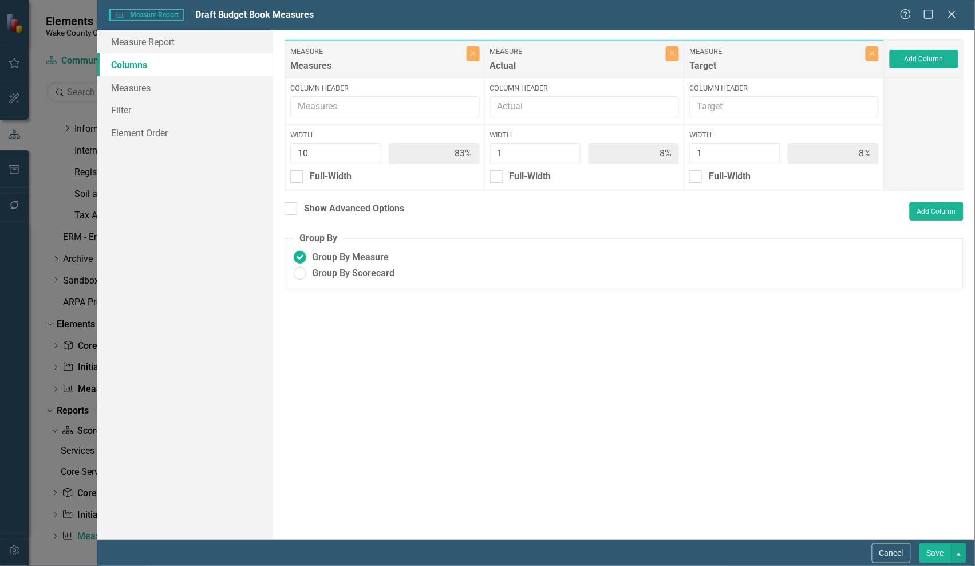
click at [950, 13] on icon "Close" at bounding box center [952, 14] width 11 height 9
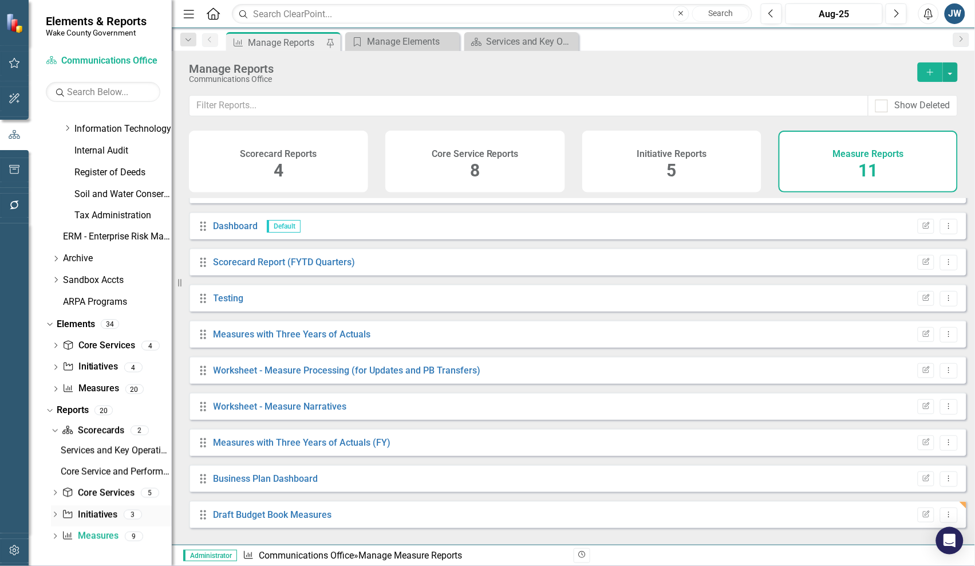
click at [95, 424] on link "Initiative Initiatives" at bounding box center [90, 515] width 56 height 13
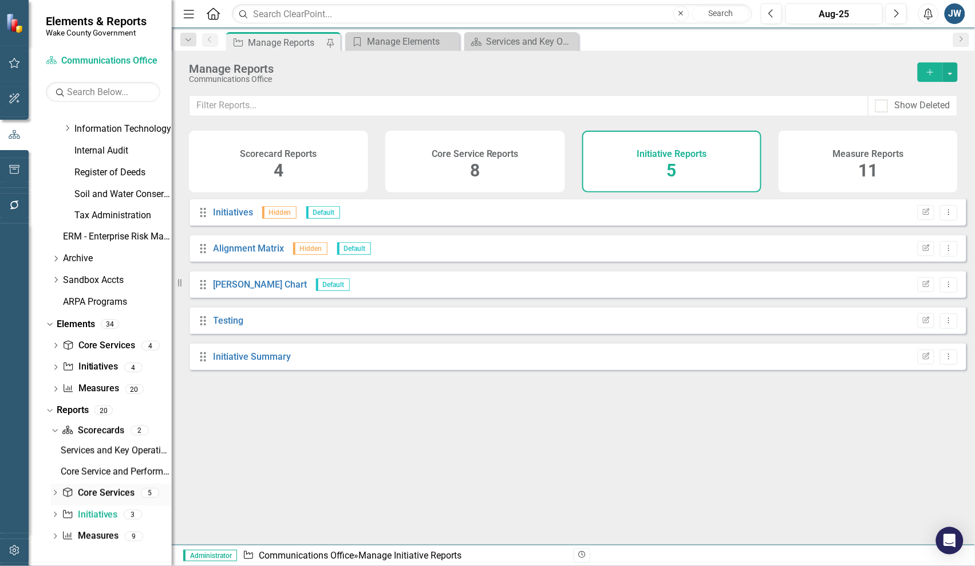
click at [85, 424] on div "Core Service Core Services" at bounding box center [98, 493] width 73 height 19
click at [95, 424] on link "Core Service Core Services" at bounding box center [98, 493] width 73 height 13
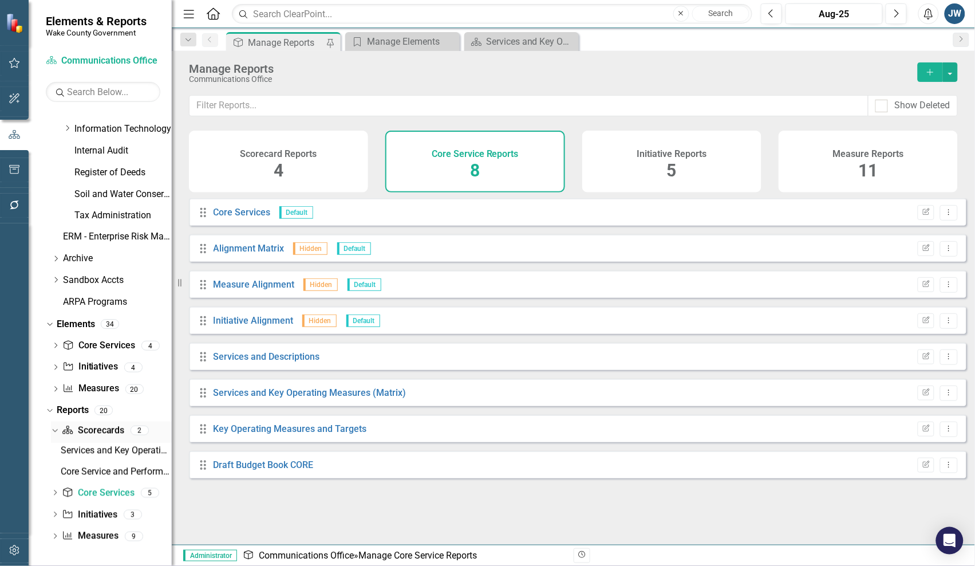
click at [97, 424] on link "Scorecard Scorecards" at bounding box center [93, 430] width 62 height 13
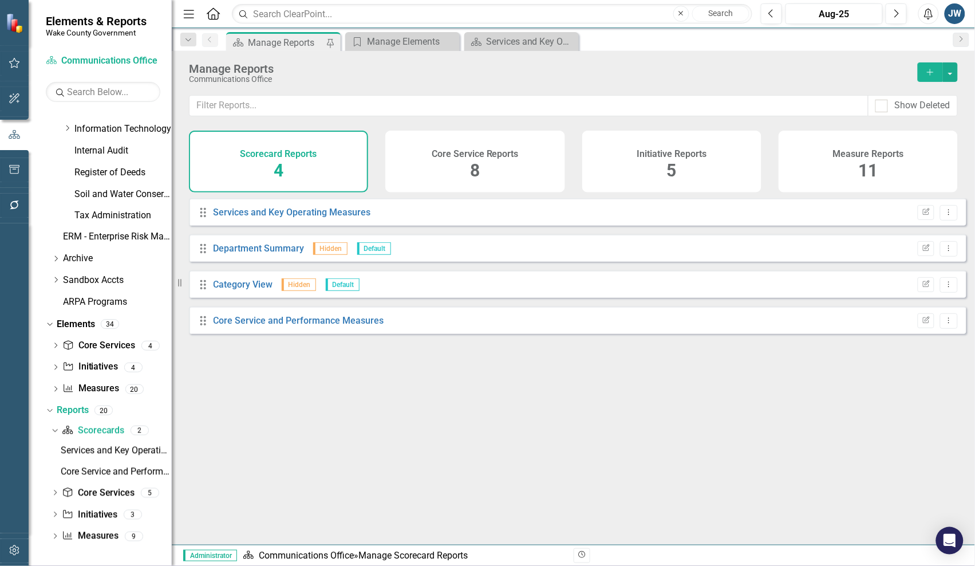
click at [922, 72] on button "Add" at bounding box center [930, 71] width 25 height 19
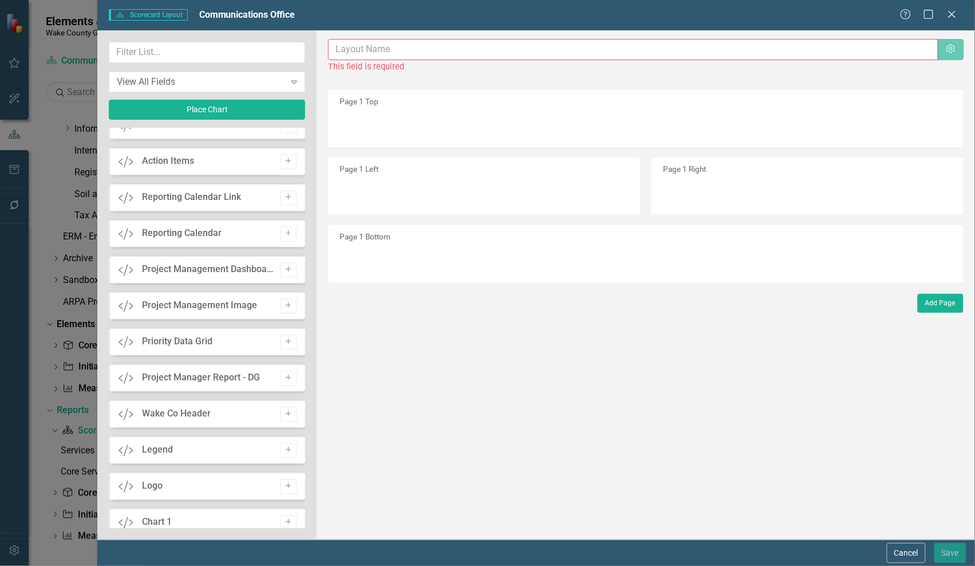
scroll to position [899, 0]
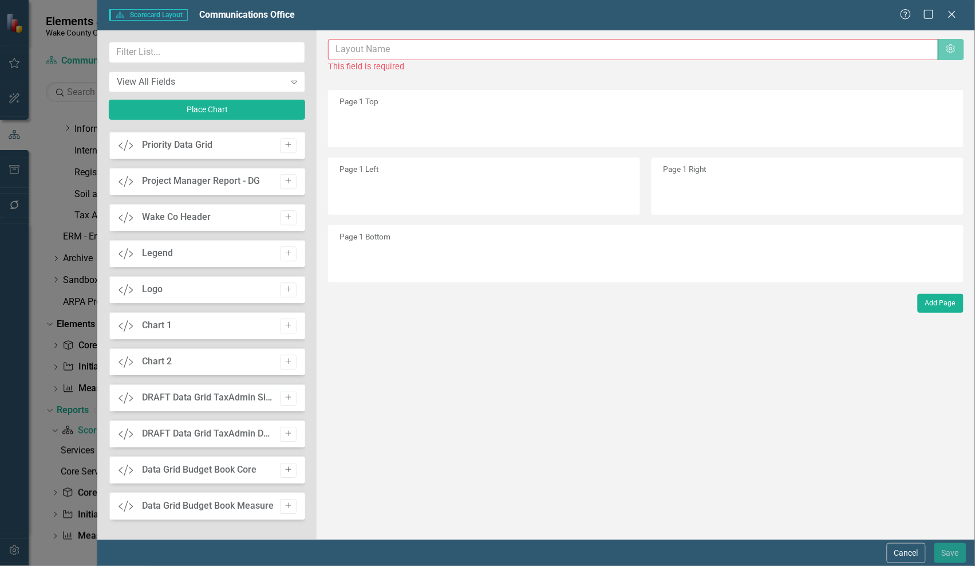
click at [284, 424] on icon "Add" at bounding box center [288, 469] width 9 height 7
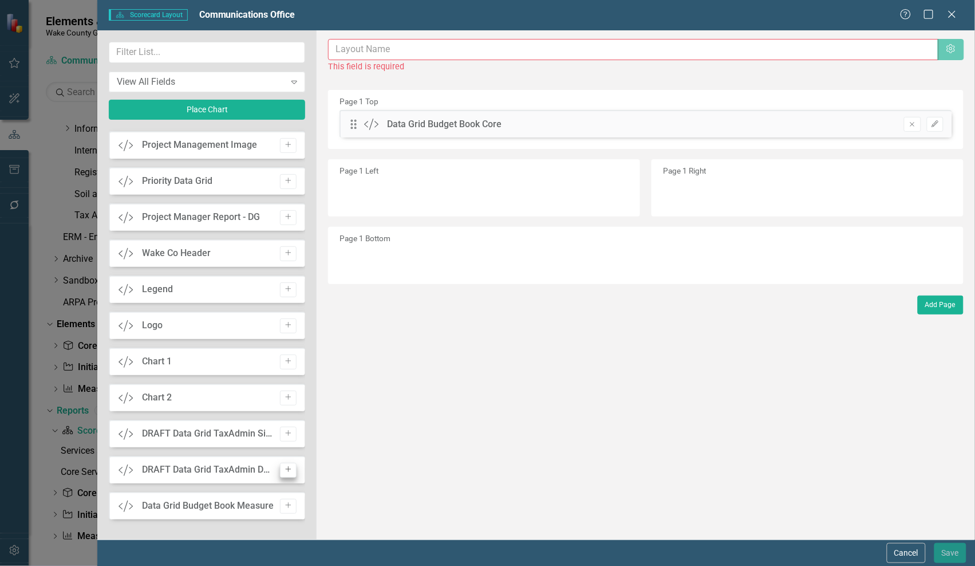
scroll to position [863, 0]
click at [285, 424] on icon "Add" at bounding box center [288, 505] width 9 height 7
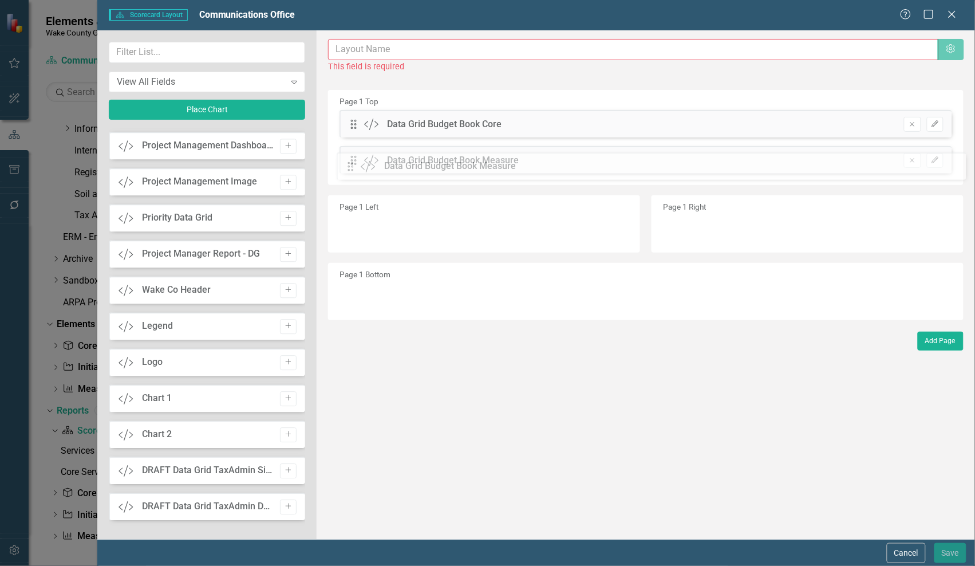
drag, startPoint x: 353, startPoint y: 120, endPoint x: 358, endPoint y: 162, distance: 42.1
click at [396, 47] on input "text" at bounding box center [634, 49] width 610 height 21
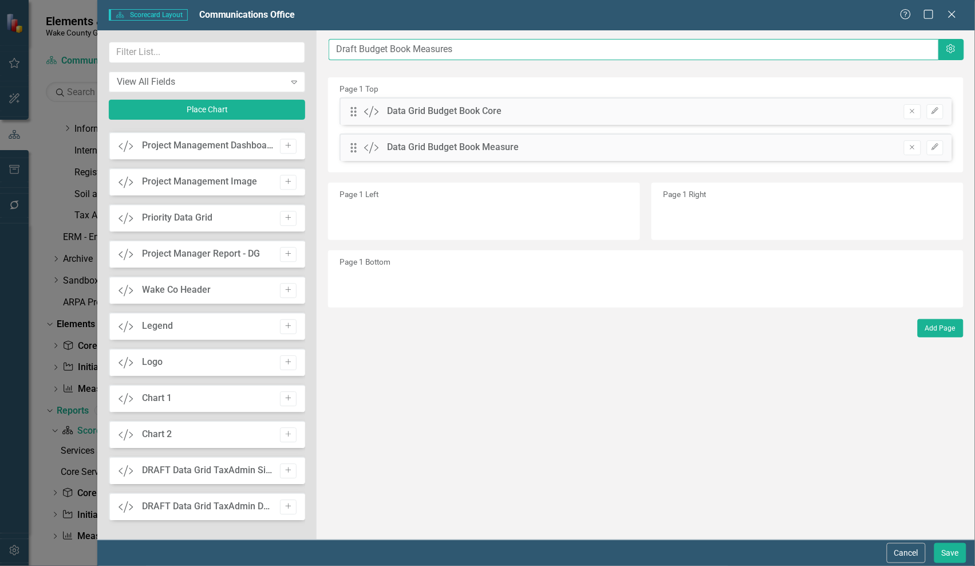
click at [436, 52] on input "Draft Budget Book Measures" at bounding box center [634, 49] width 610 height 21
type input "Draft Budget Book Communications"
click at [949, 424] on button "Save" at bounding box center [951, 553] width 32 height 20
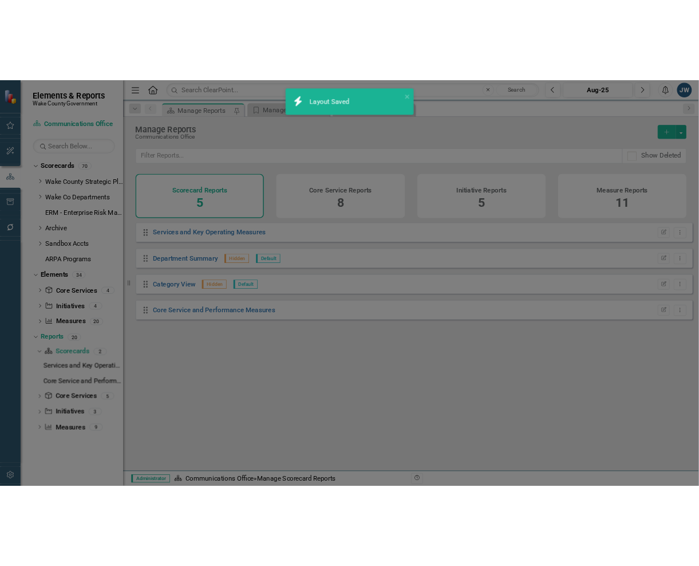
scroll to position [0, 0]
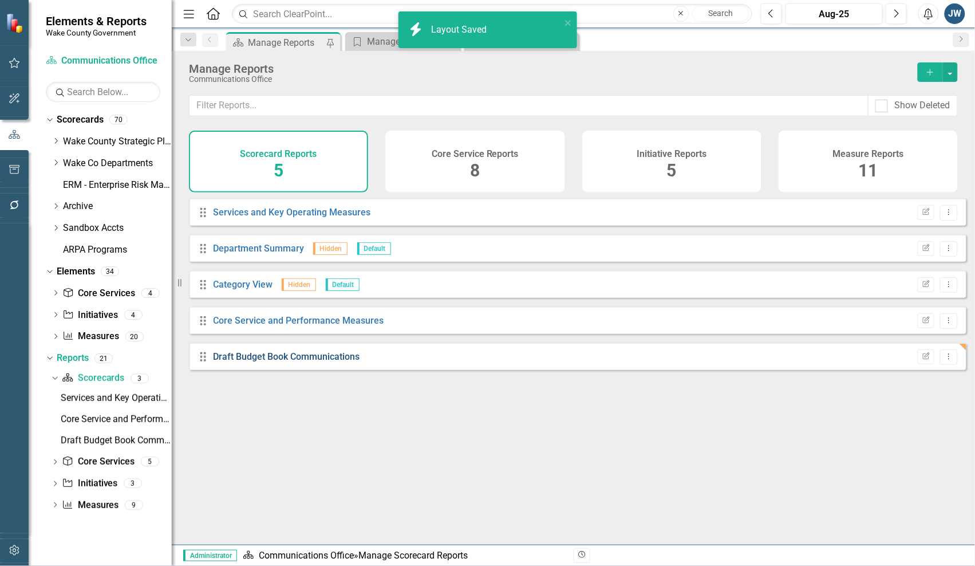
click at [311, 362] on link "Draft Budget Book Communications" at bounding box center [287, 356] width 147 height 11
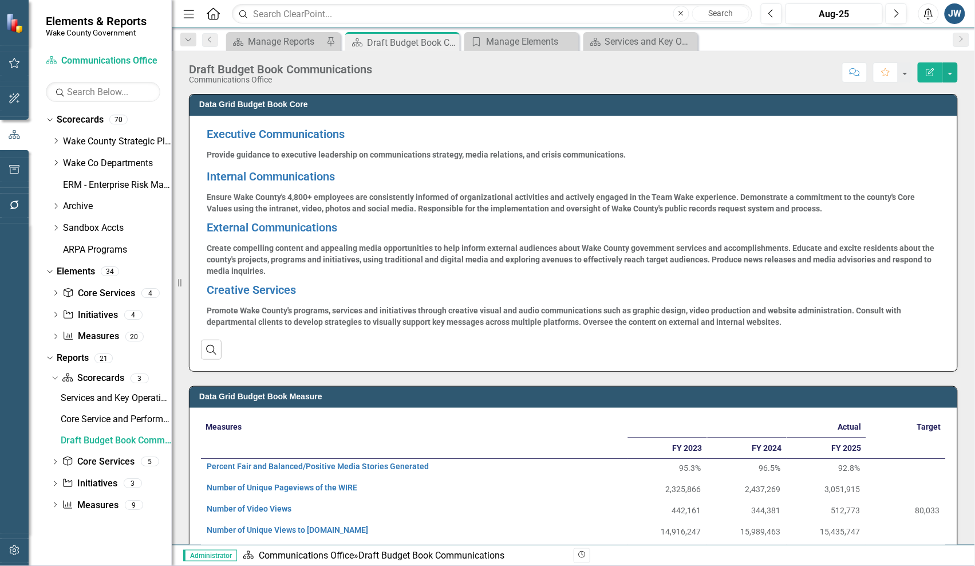
click at [926, 73] on icon "Edit Report" at bounding box center [931, 72] width 10 height 8
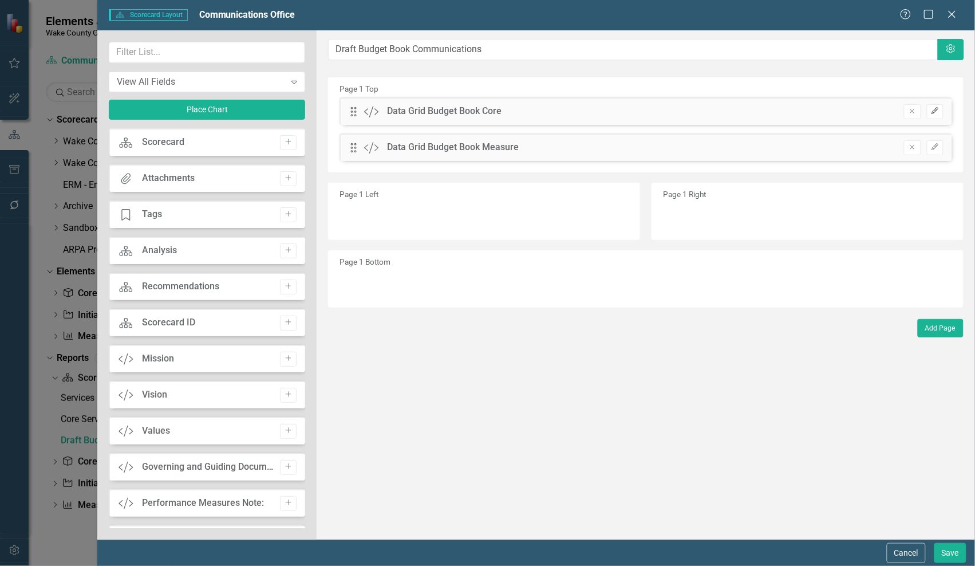
click at [934, 110] on icon "Edit" at bounding box center [935, 111] width 9 height 7
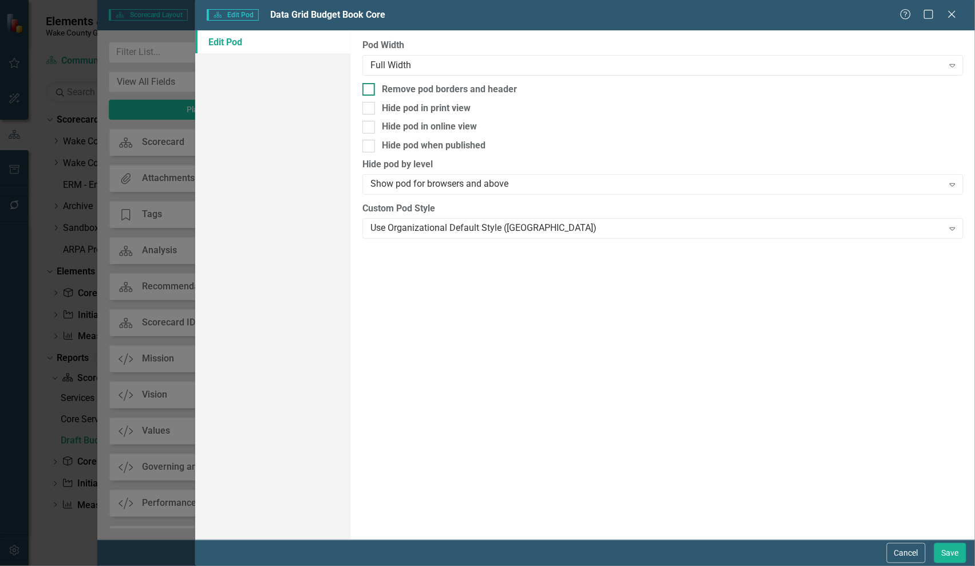
click at [371, 92] on div at bounding box center [369, 89] width 13 height 13
click at [370, 90] on input "Remove pod borders and header" at bounding box center [366, 86] width 7 height 7
checkbox input "true"
click at [949, 424] on button "Save" at bounding box center [951, 553] width 32 height 20
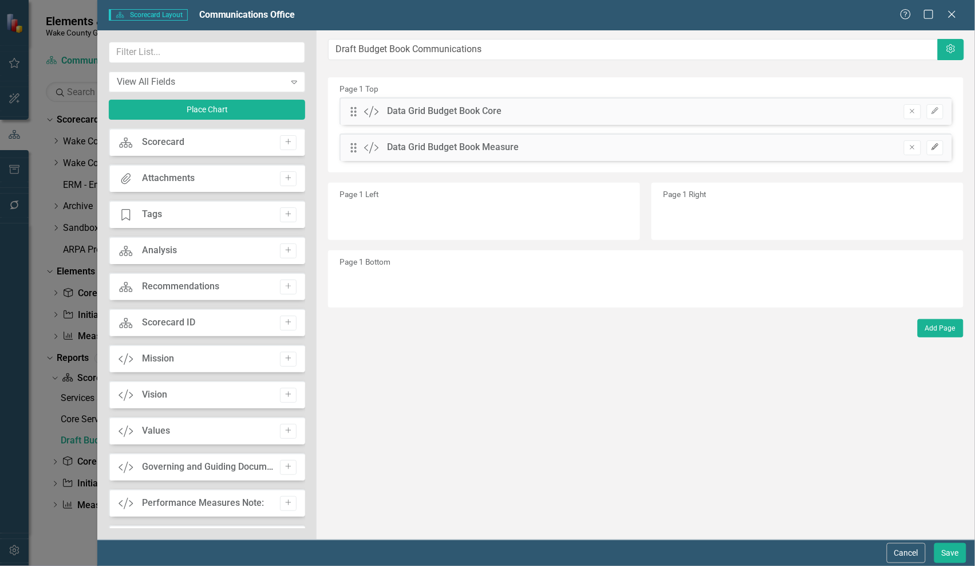
click at [936, 147] on icon "button" at bounding box center [935, 146] width 7 height 7
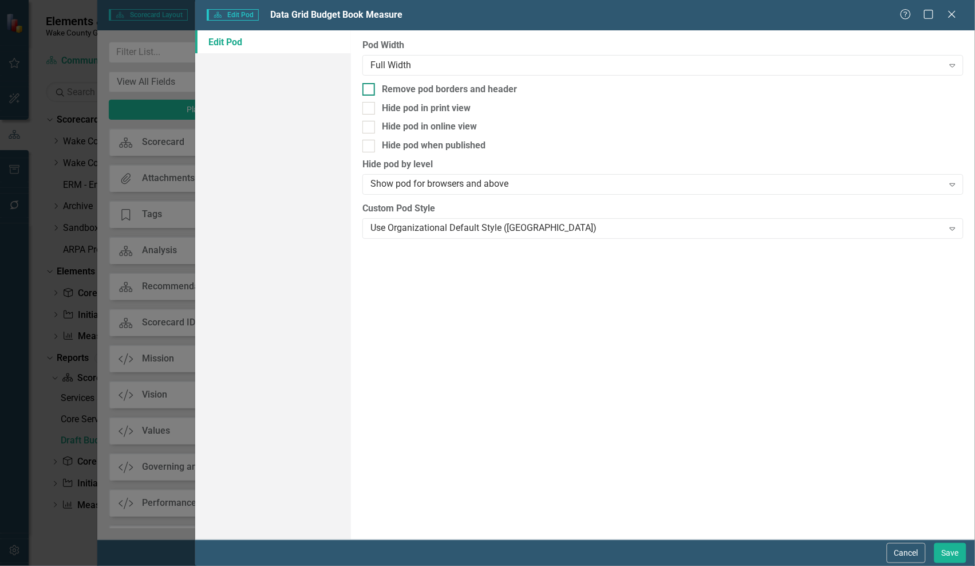
click at [373, 87] on div at bounding box center [369, 89] width 13 height 13
click at [370, 87] on input "Remove pod borders and header" at bounding box center [366, 86] width 7 height 7
checkbox input "true"
click at [943, 424] on button "Save" at bounding box center [951, 553] width 32 height 20
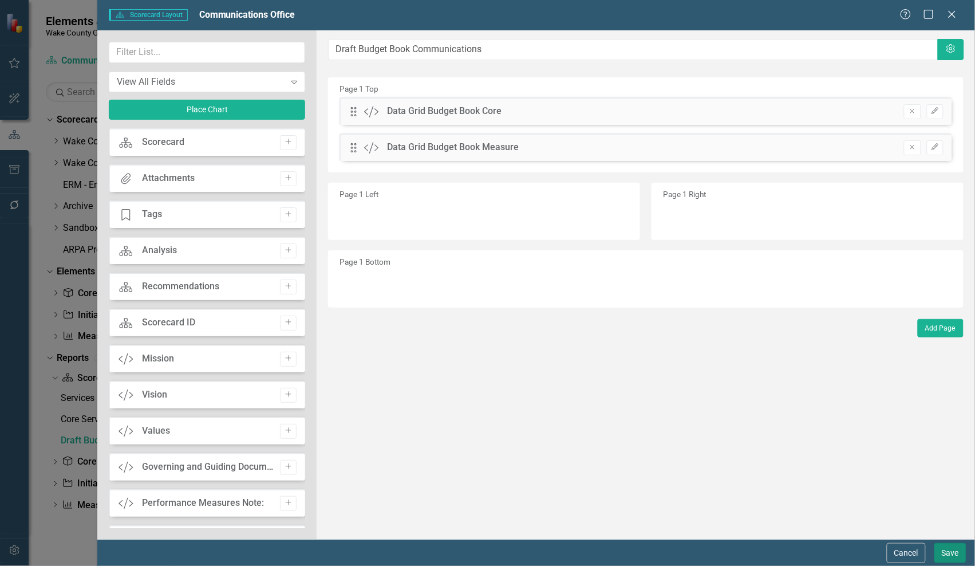
click at [946, 424] on button "Save" at bounding box center [951, 553] width 32 height 20
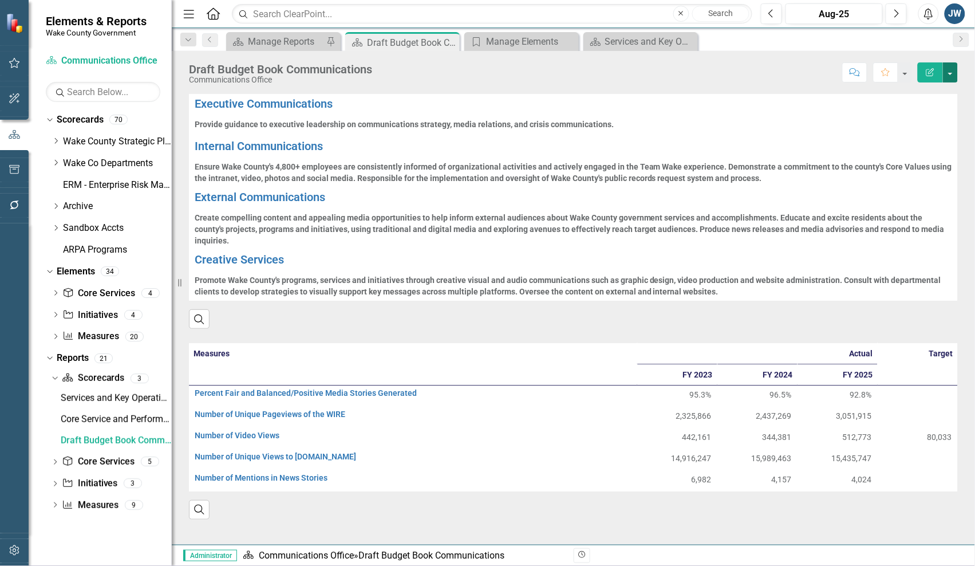
click at [951, 73] on button "button" at bounding box center [950, 72] width 15 height 20
click at [900, 161] on link "PDF Export to PDF" at bounding box center [911, 161] width 93 height 21
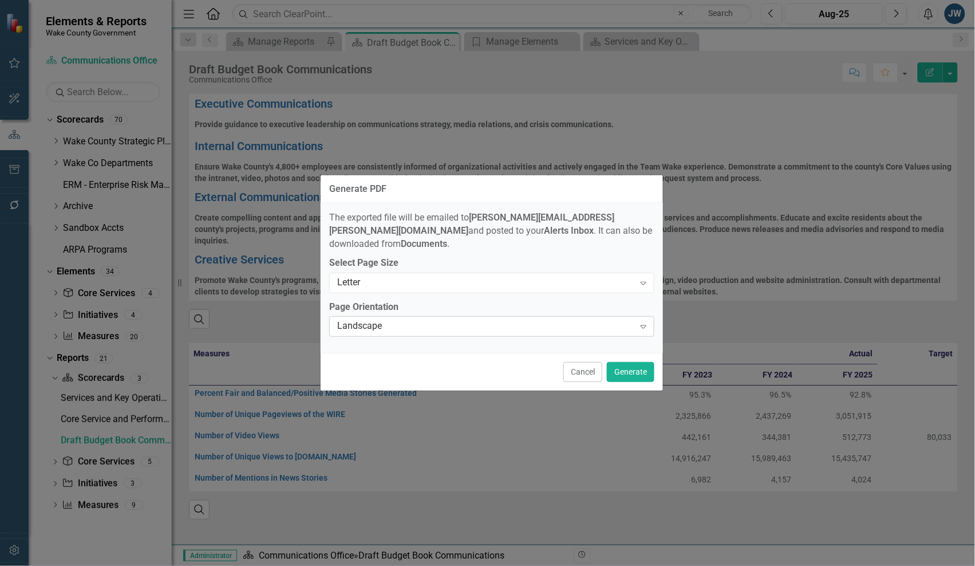
click at [528, 320] on div "Landscape" at bounding box center [485, 326] width 297 height 13
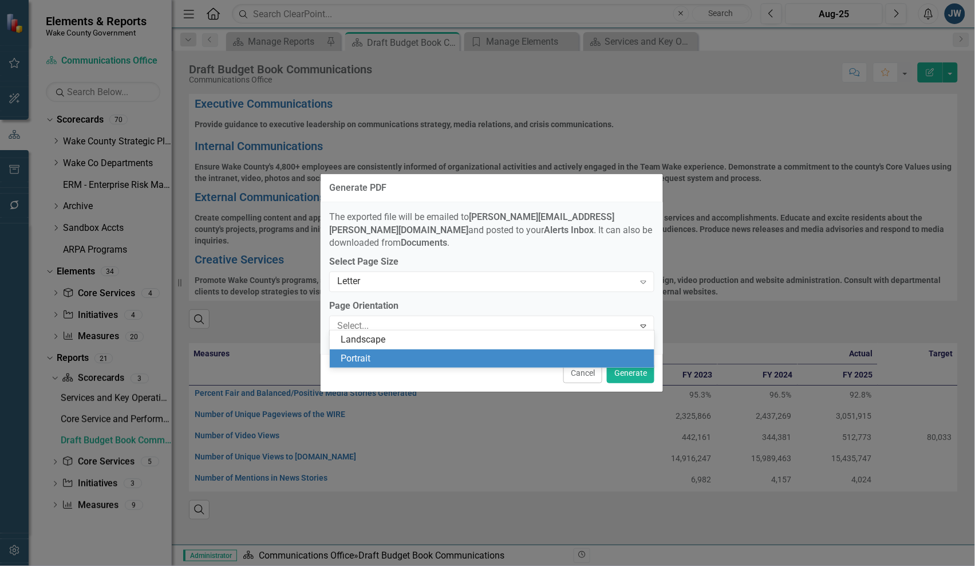
click at [474, 356] on div "Portrait" at bounding box center [494, 358] width 307 height 13
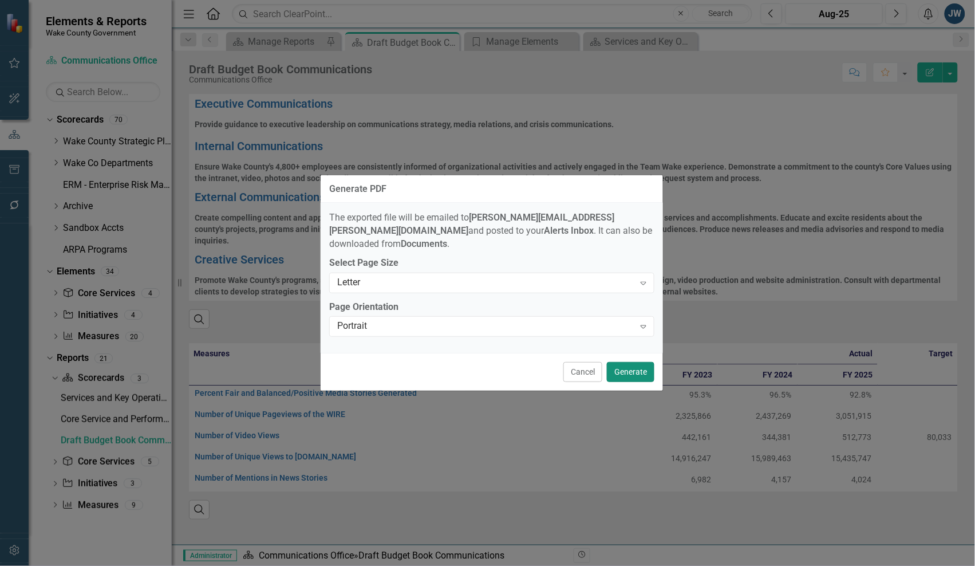
click at [623, 364] on button "Generate" at bounding box center [631, 372] width 48 height 20
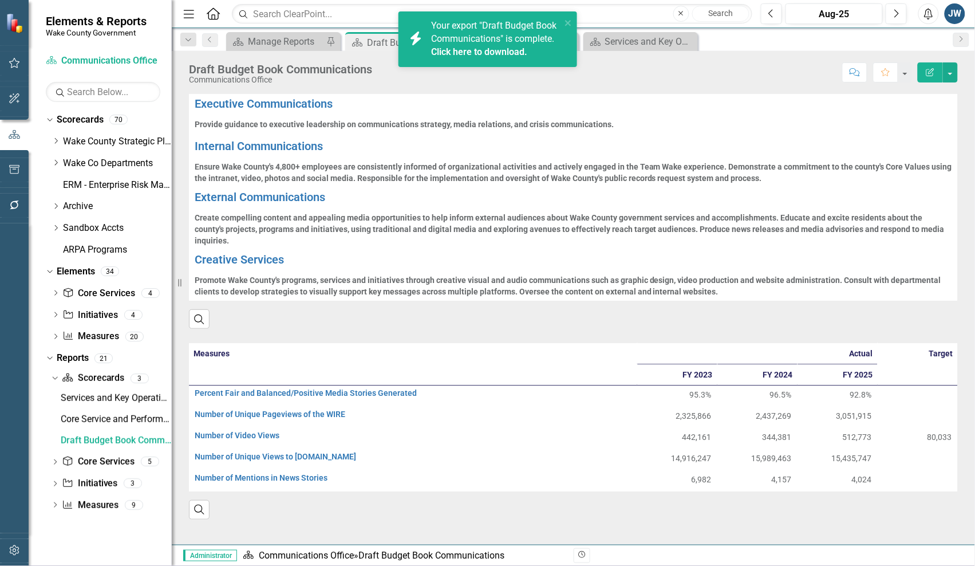
click at [494, 48] on link "Click here to download." at bounding box center [480, 51] width 96 height 11
